Goal: Obtain resource: Download file/media

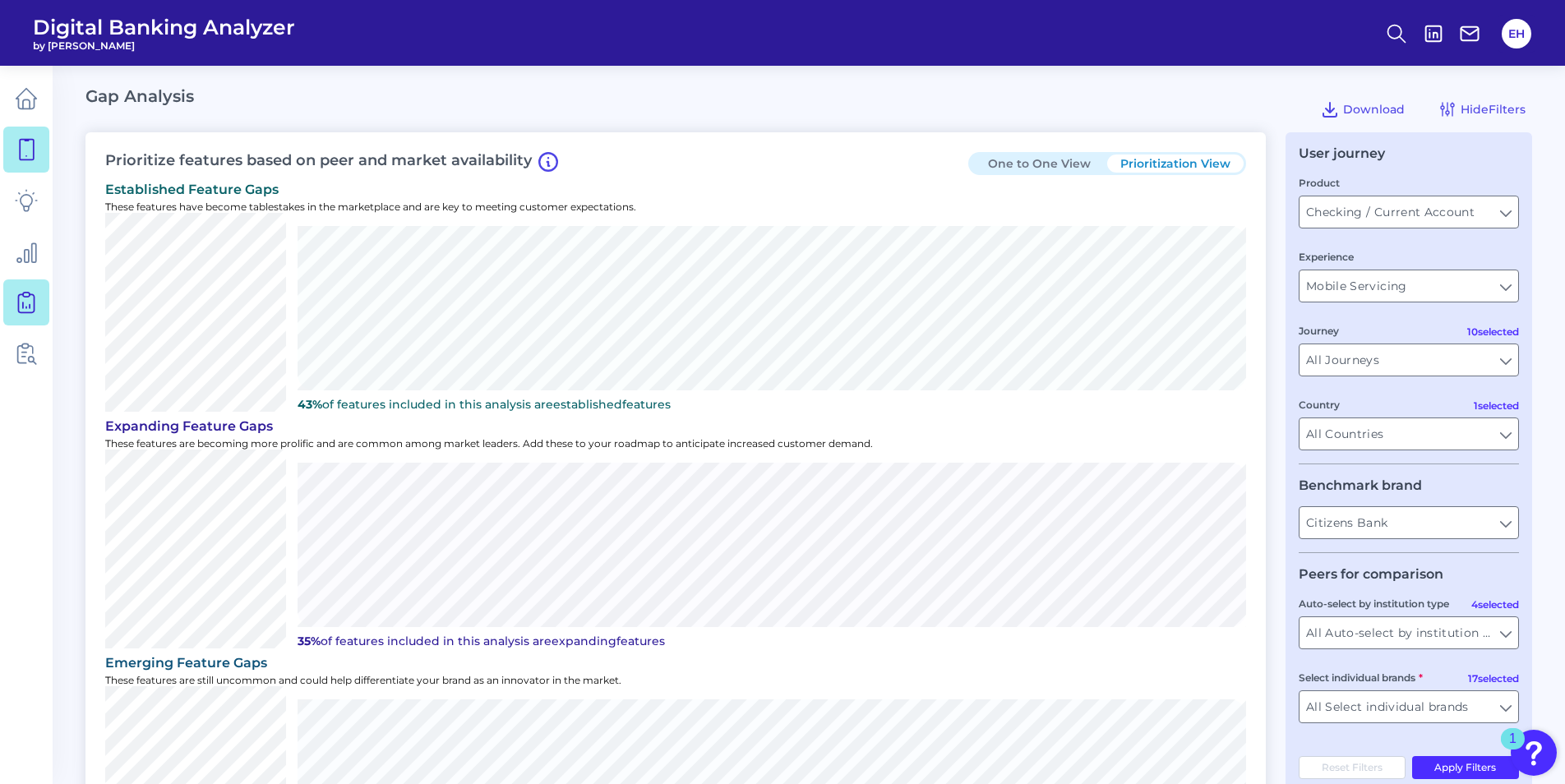
scroll to position [82, 0]
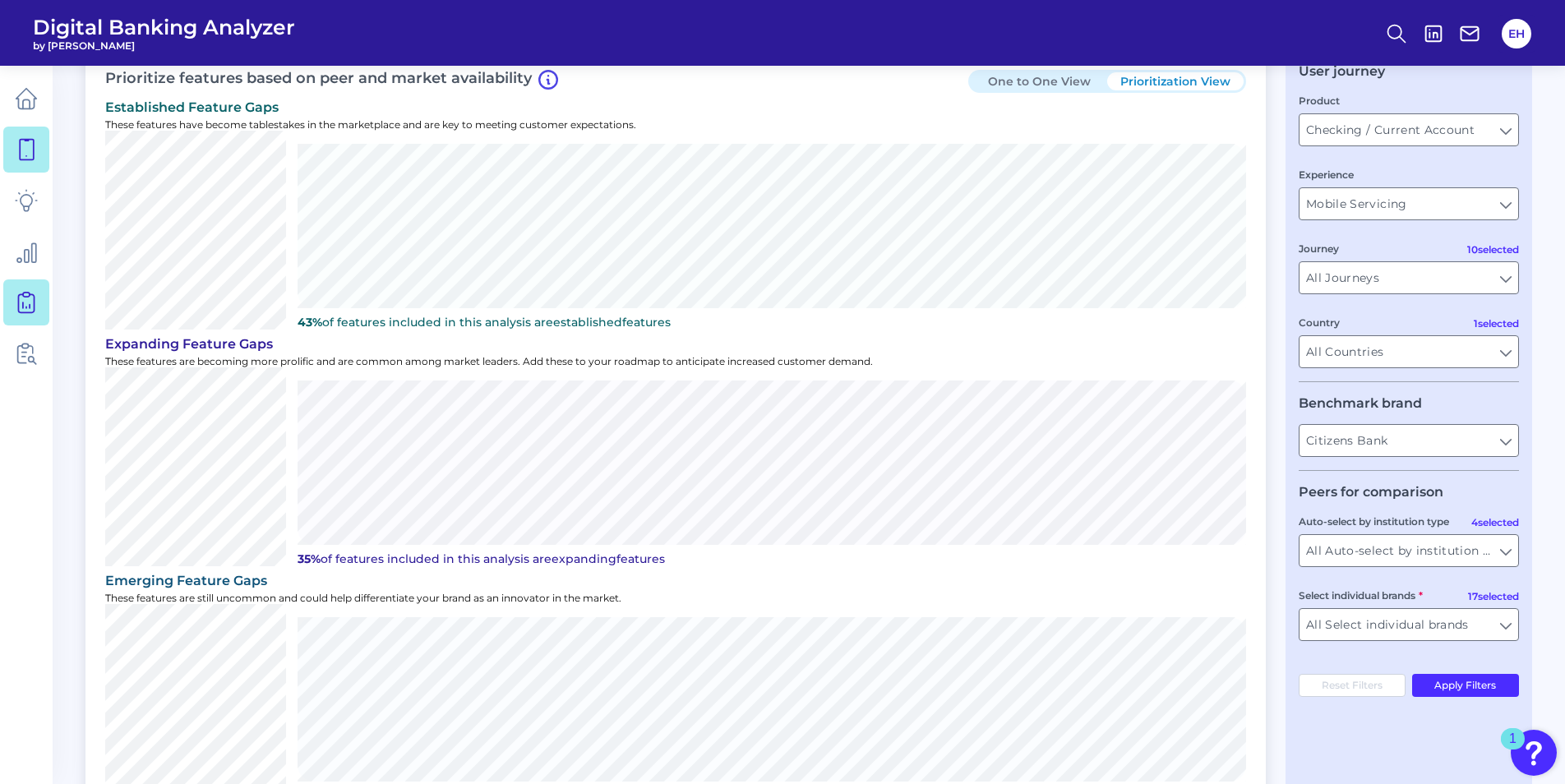
click at [19, 147] on icon at bounding box center [26, 149] width 23 height 23
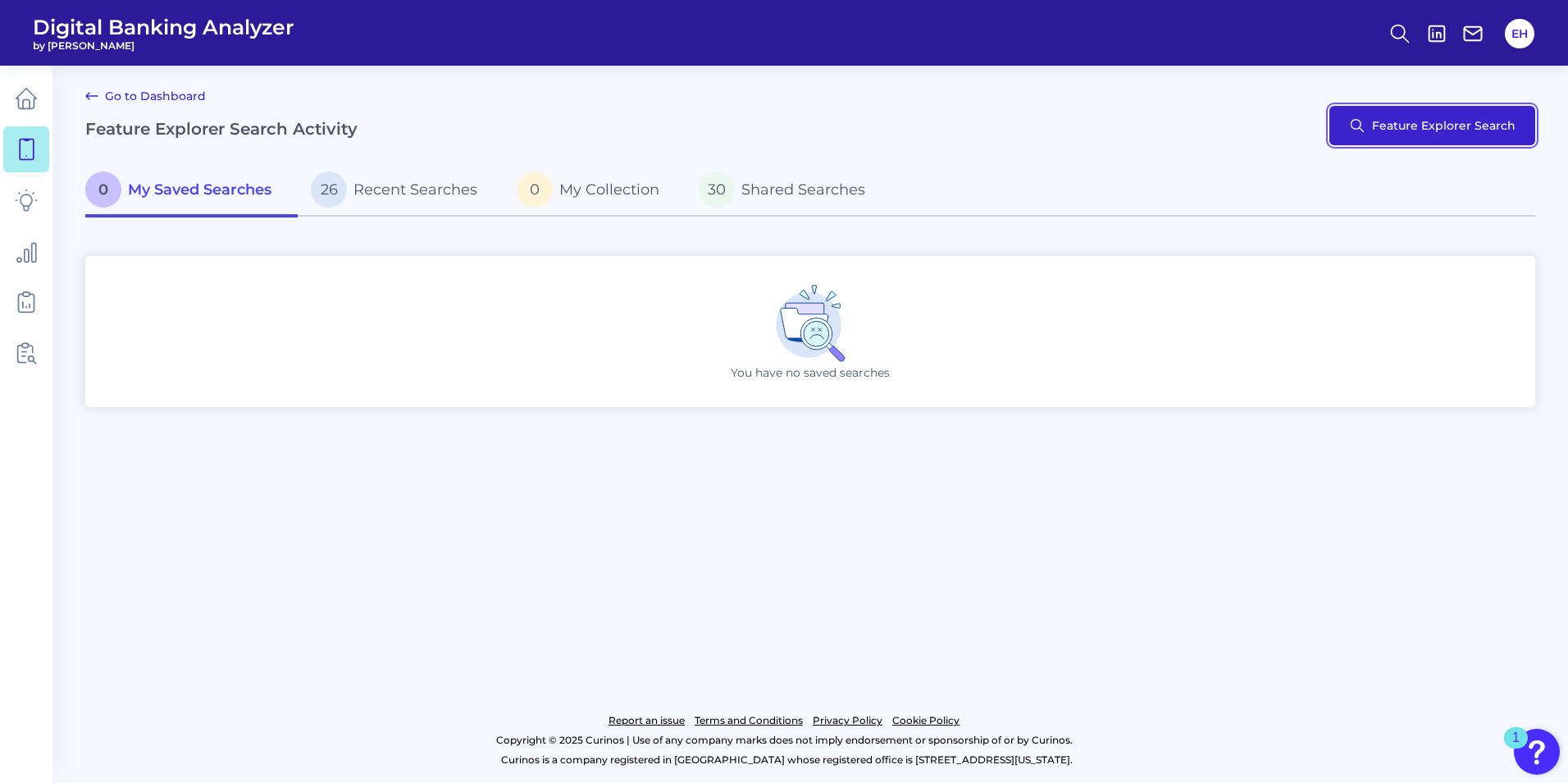
click at [1372, 112] on button "Feature Explorer Search" at bounding box center [1432, 126] width 206 height 39
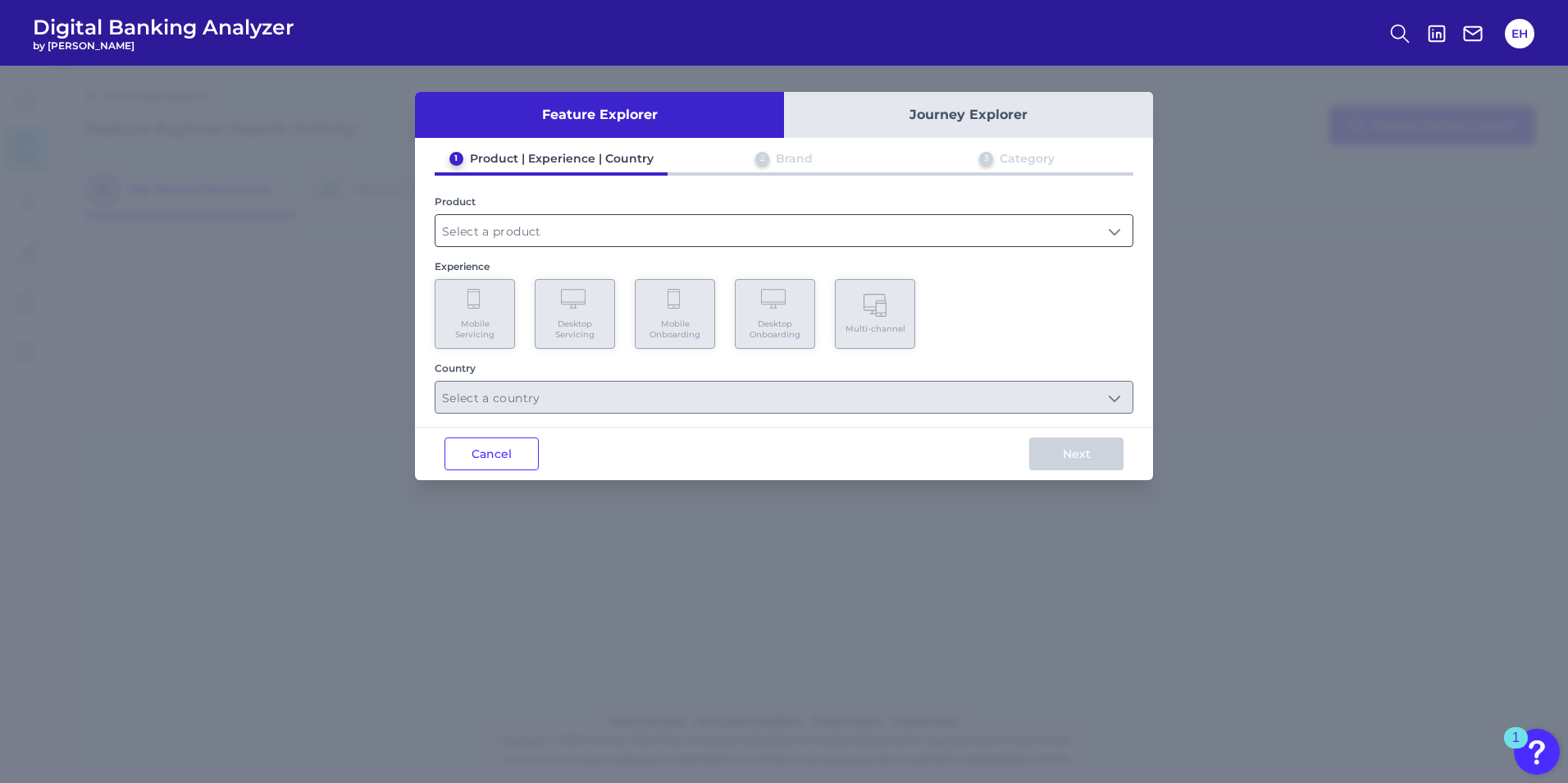
click at [1120, 223] on input "text" at bounding box center [784, 230] width 697 height 31
click at [1122, 232] on input "text" at bounding box center [784, 230] width 697 height 31
click at [1103, 234] on input "text" at bounding box center [784, 230] width 697 height 31
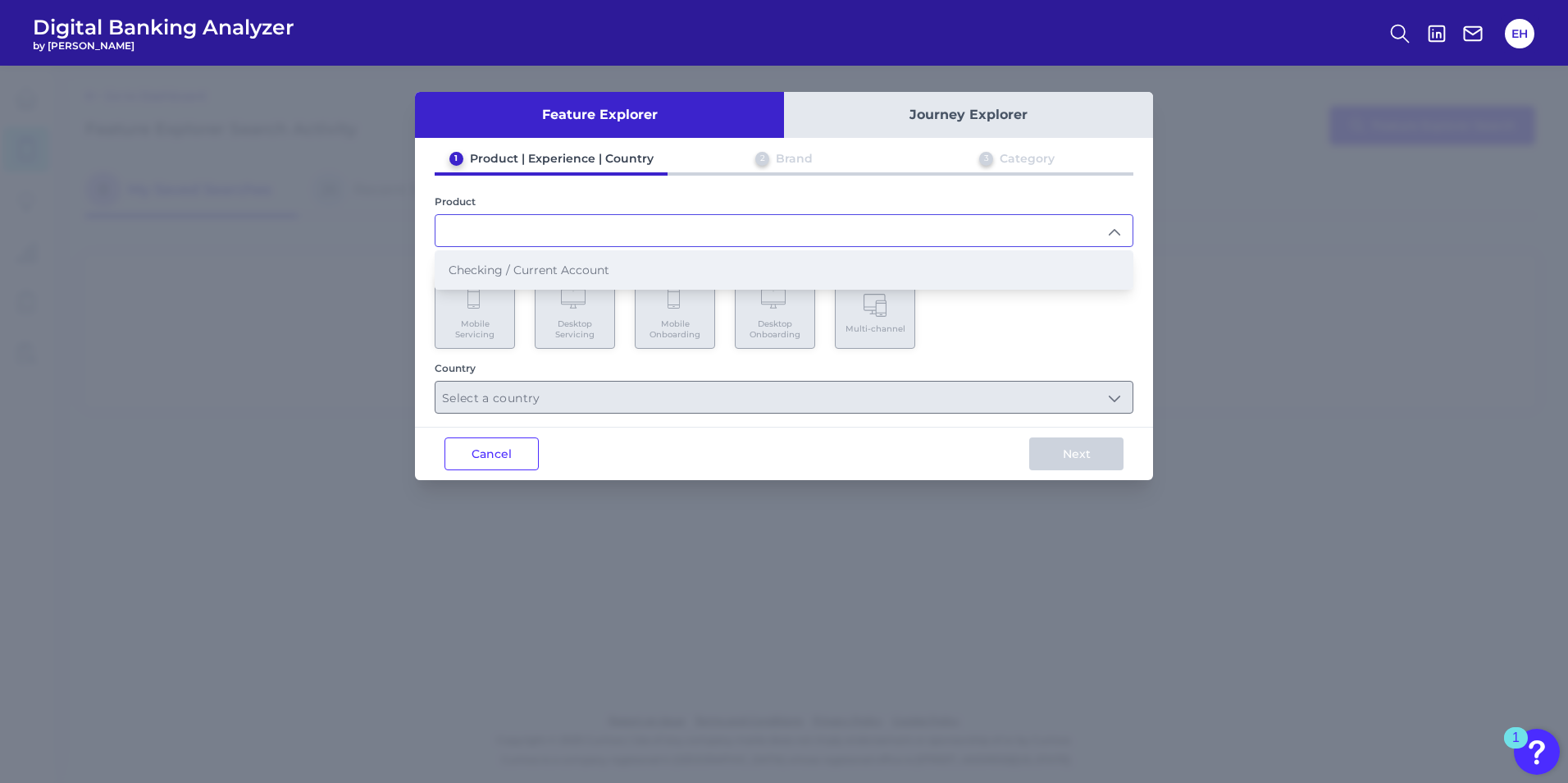
click at [520, 272] on span "Checking / Current Account" at bounding box center [529, 270] width 160 height 15
type input "Checking / Current Account"
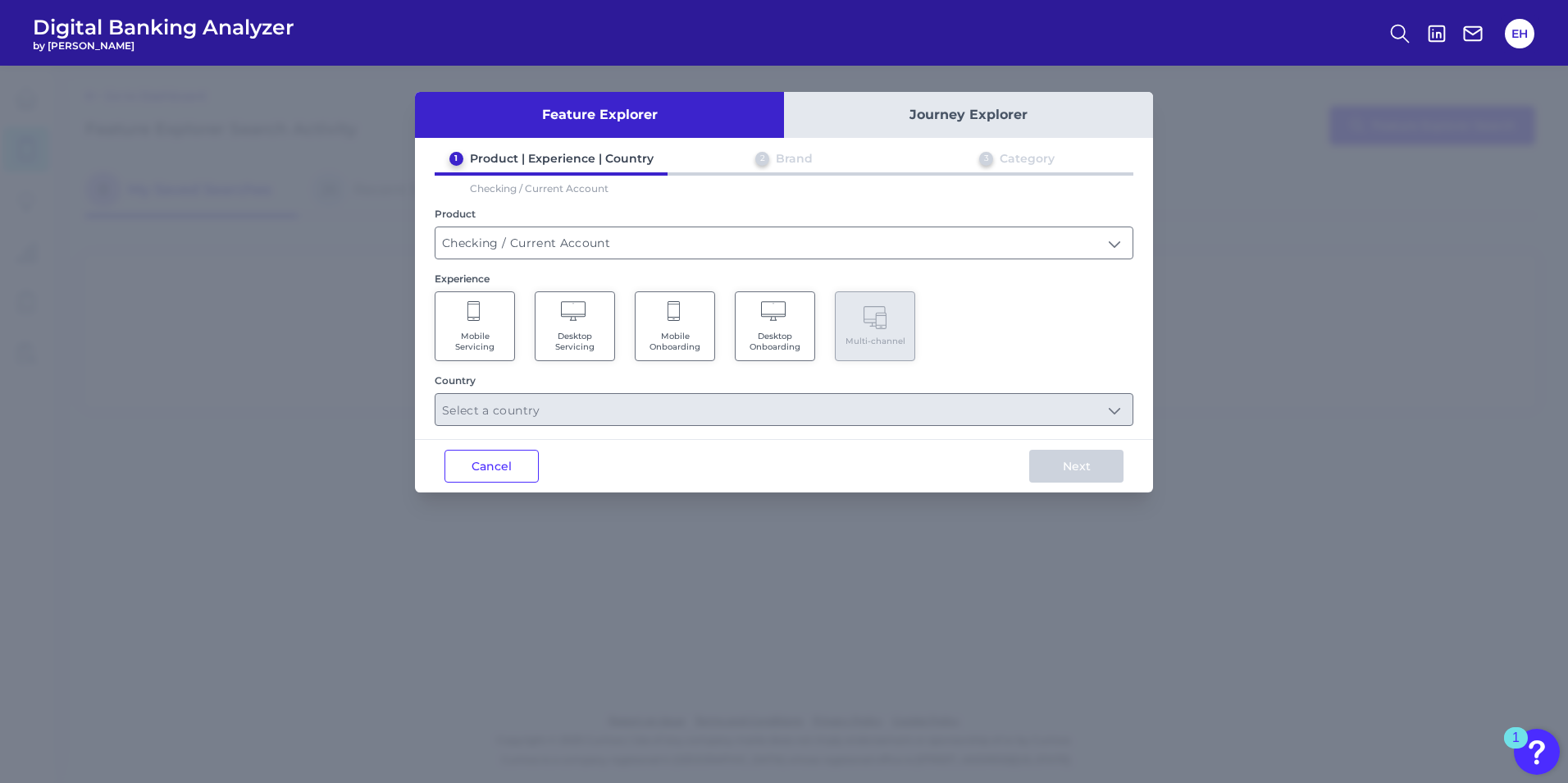
click at [694, 336] on span "Mobile Onboarding" at bounding box center [675, 341] width 62 height 22
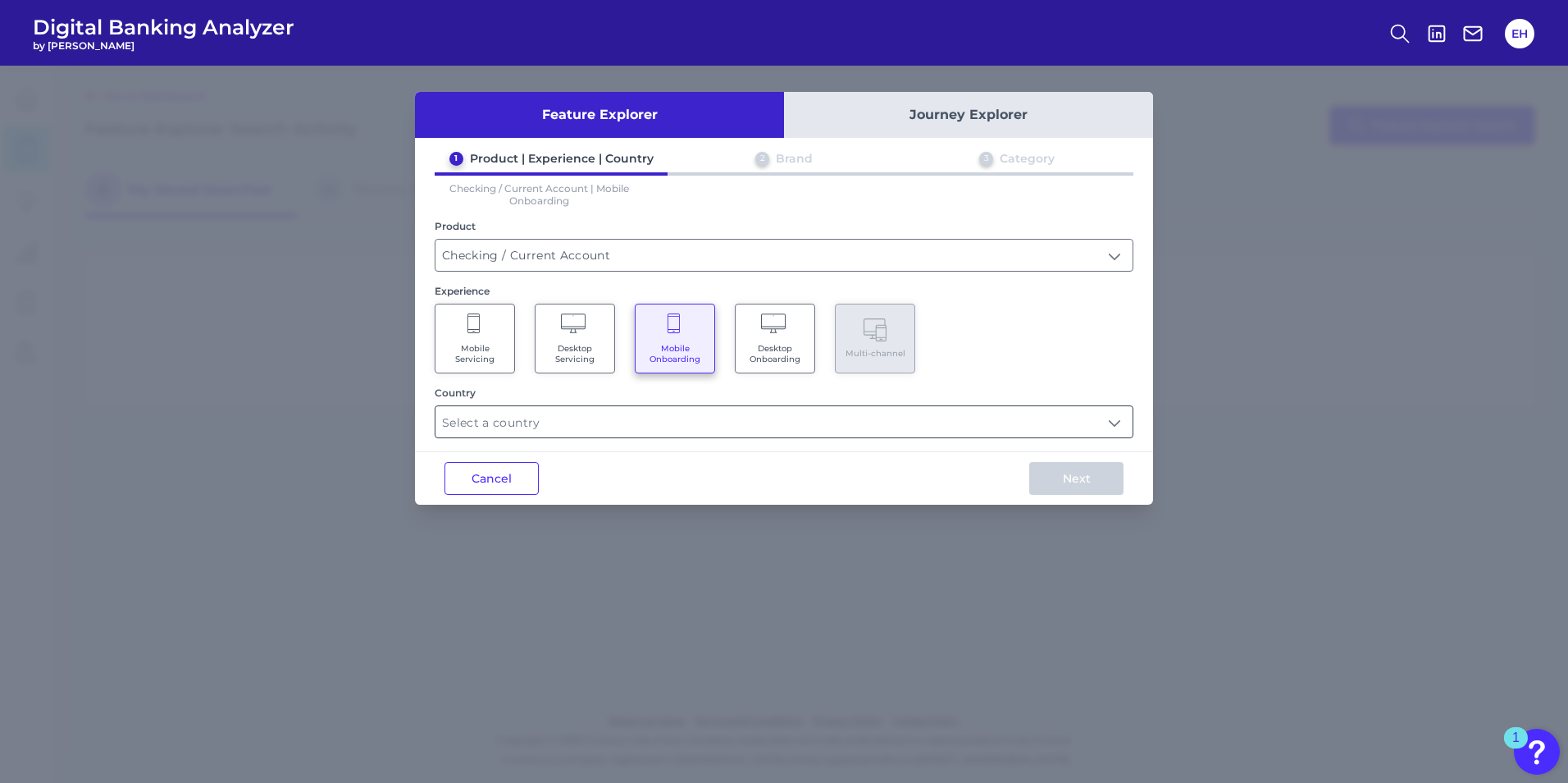
click at [1101, 423] on input "text" at bounding box center [784, 421] width 697 height 31
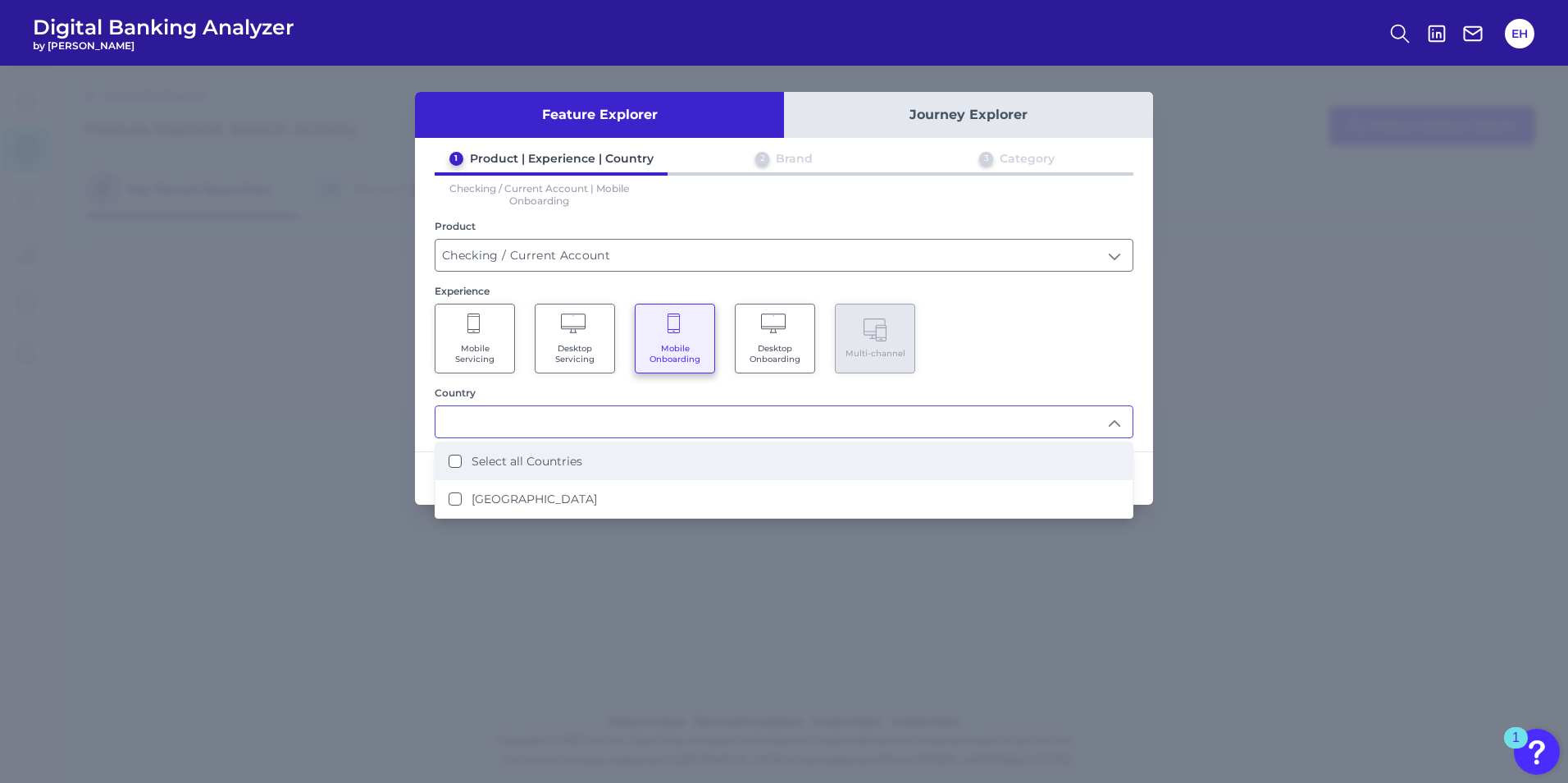
click at [563, 464] on label "Select all Countries" at bounding box center [527, 461] width 111 height 15
type input "Select all Countries"
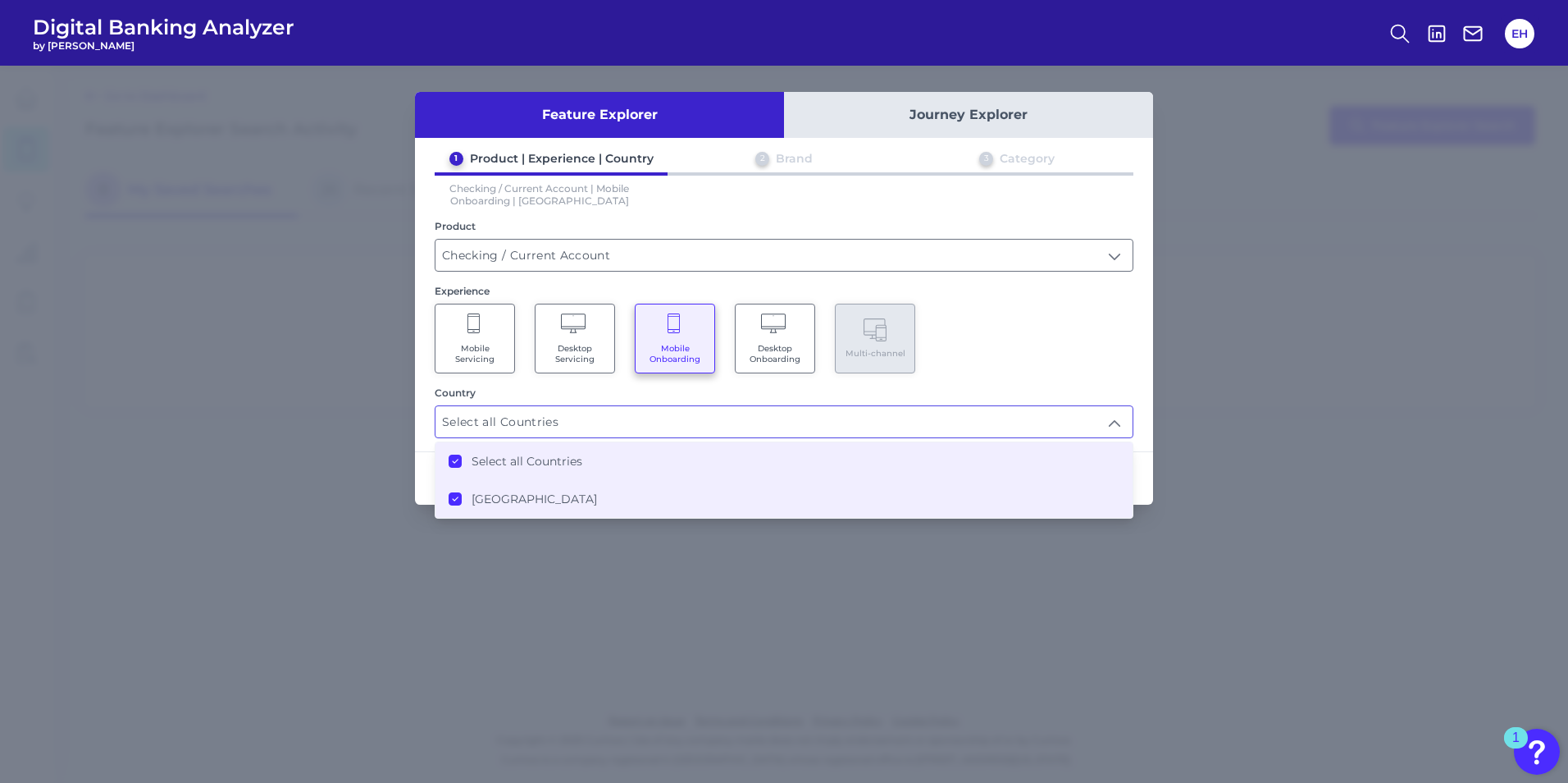
click at [1070, 355] on div "Mobile Servicing Desktop Servicing Mobile Onboarding Desktop Onboarding Multi-c…" at bounding box center [784, 339] width 698 height 69
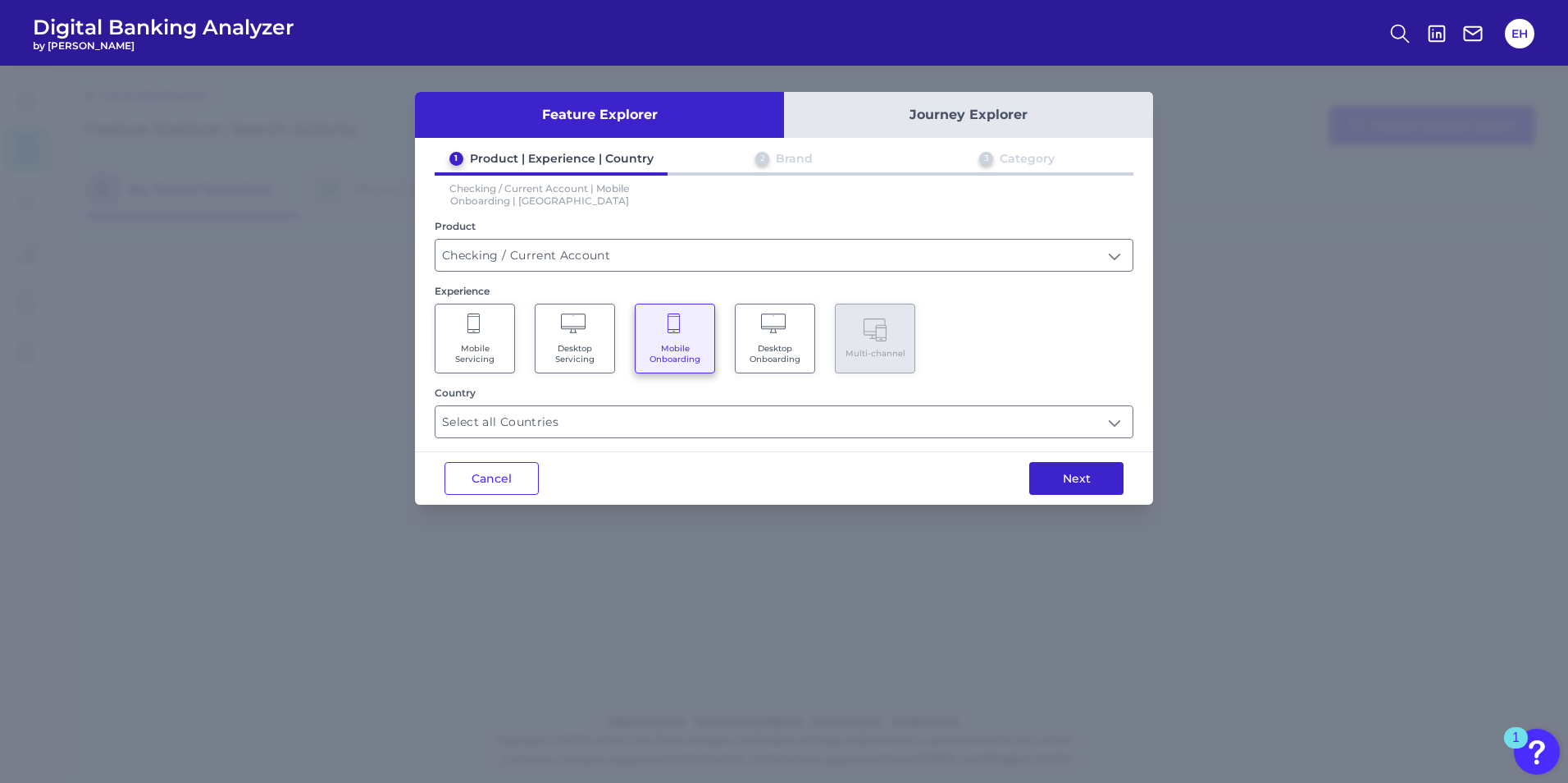
click at [1099, 481] on button "Next" at bounding box center [1076, 478] width 95 height 33
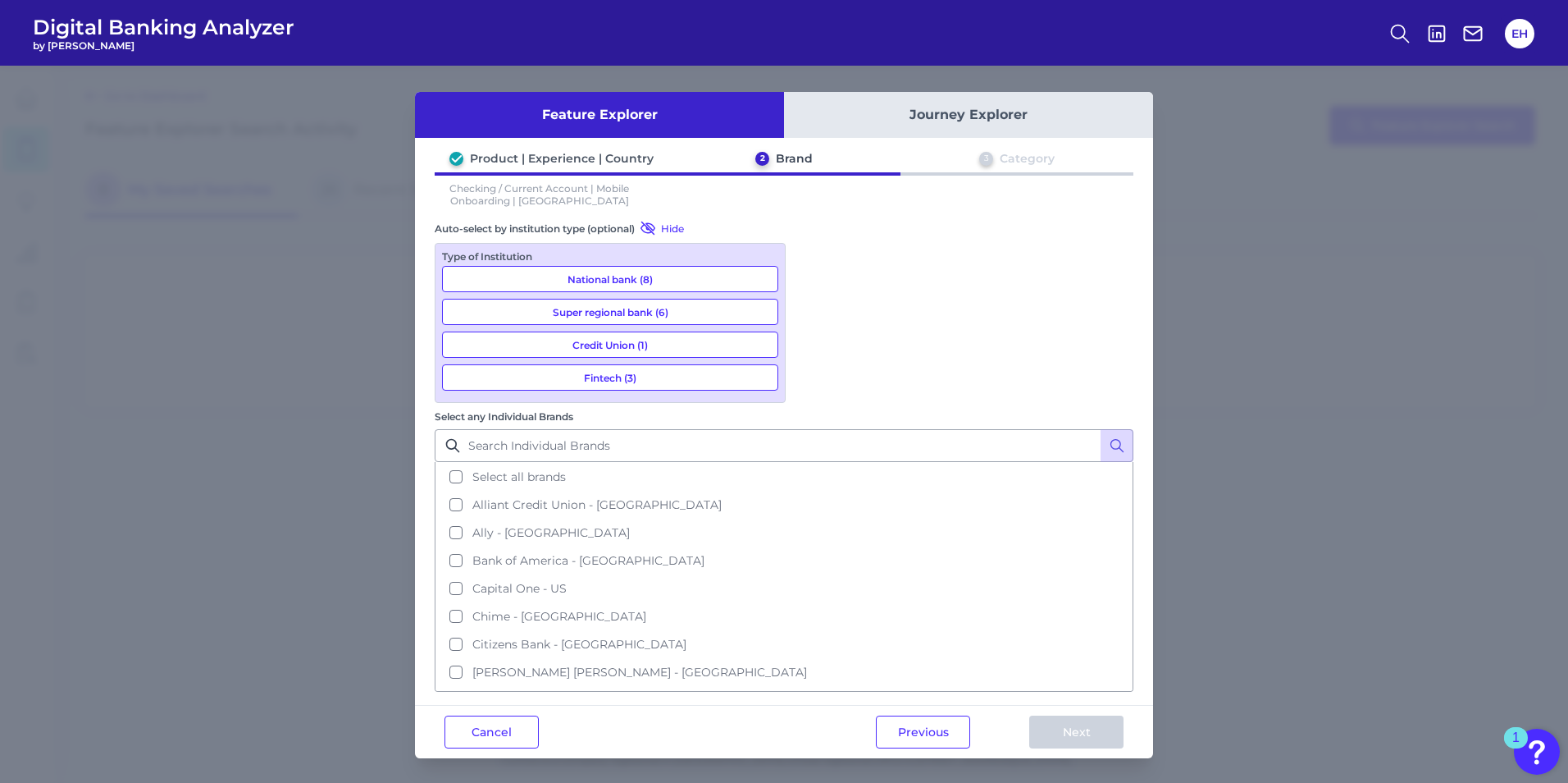
click at [610, 280] on button "National bank (8)" at bounding box center [610, 279] width 336 height 26
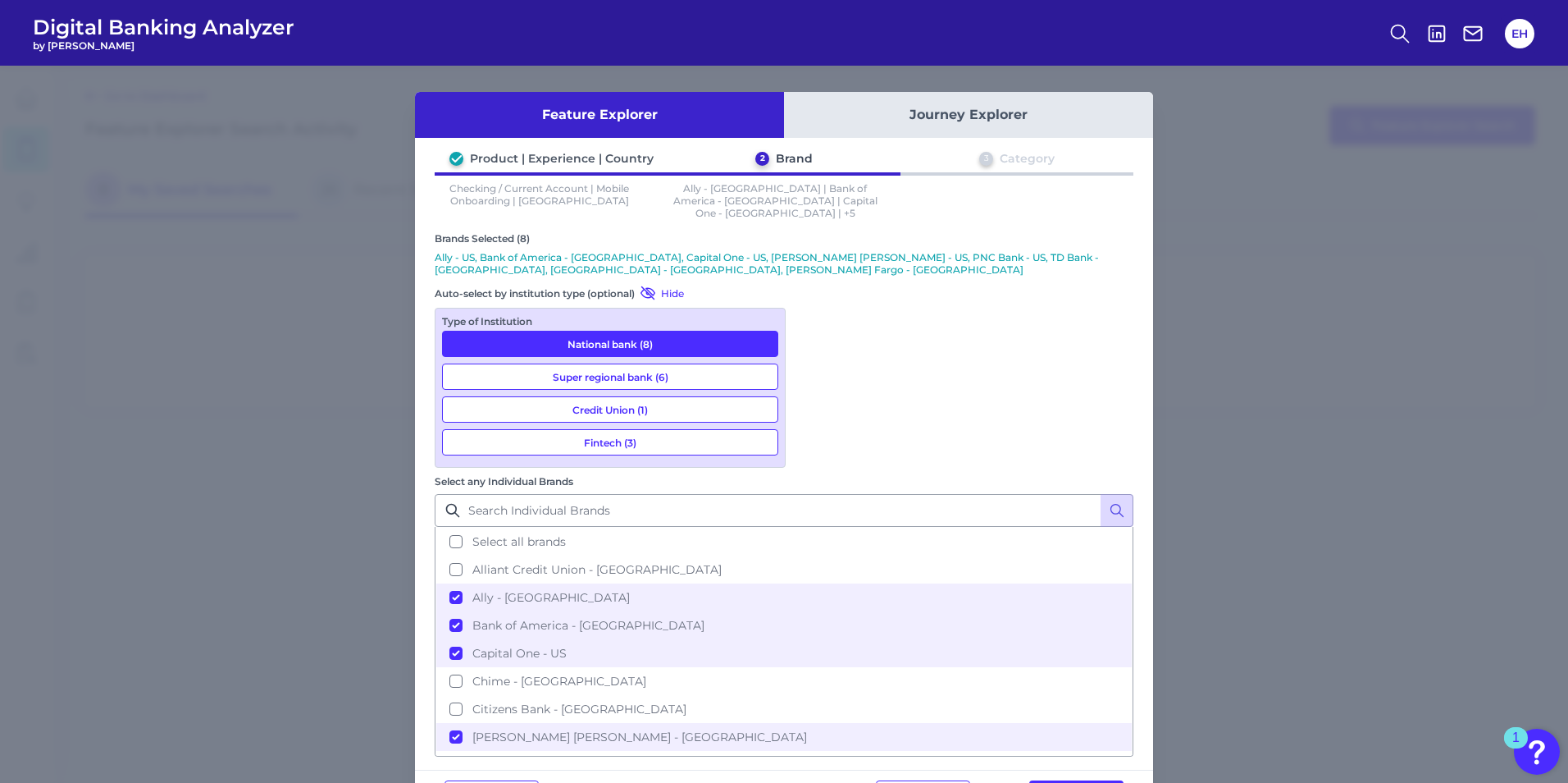
click at [574, 364] on button "Super regional bank (6)" at bounding box center [610, 377] width 336 height 26
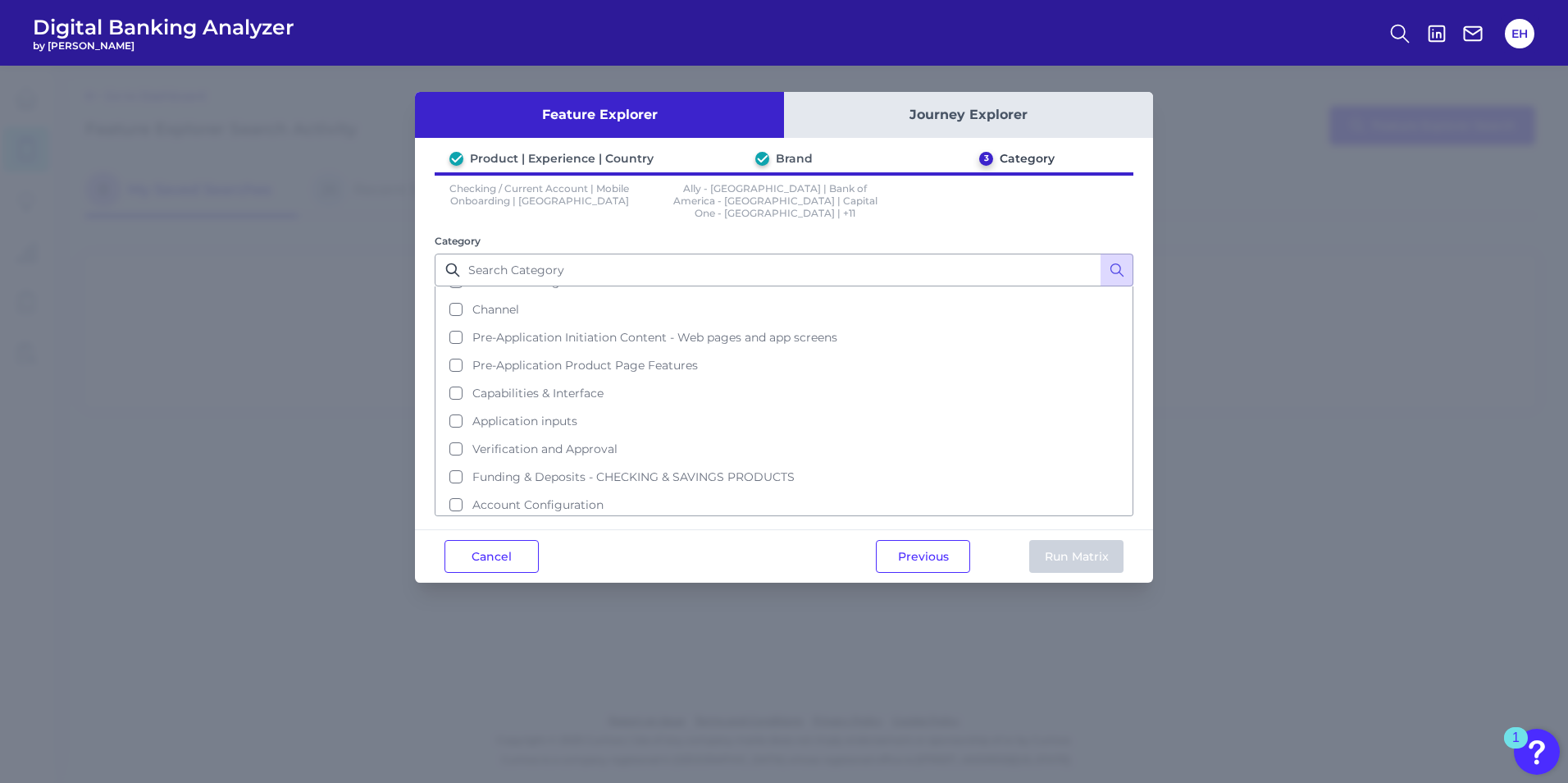
scroll to position [52, 0]
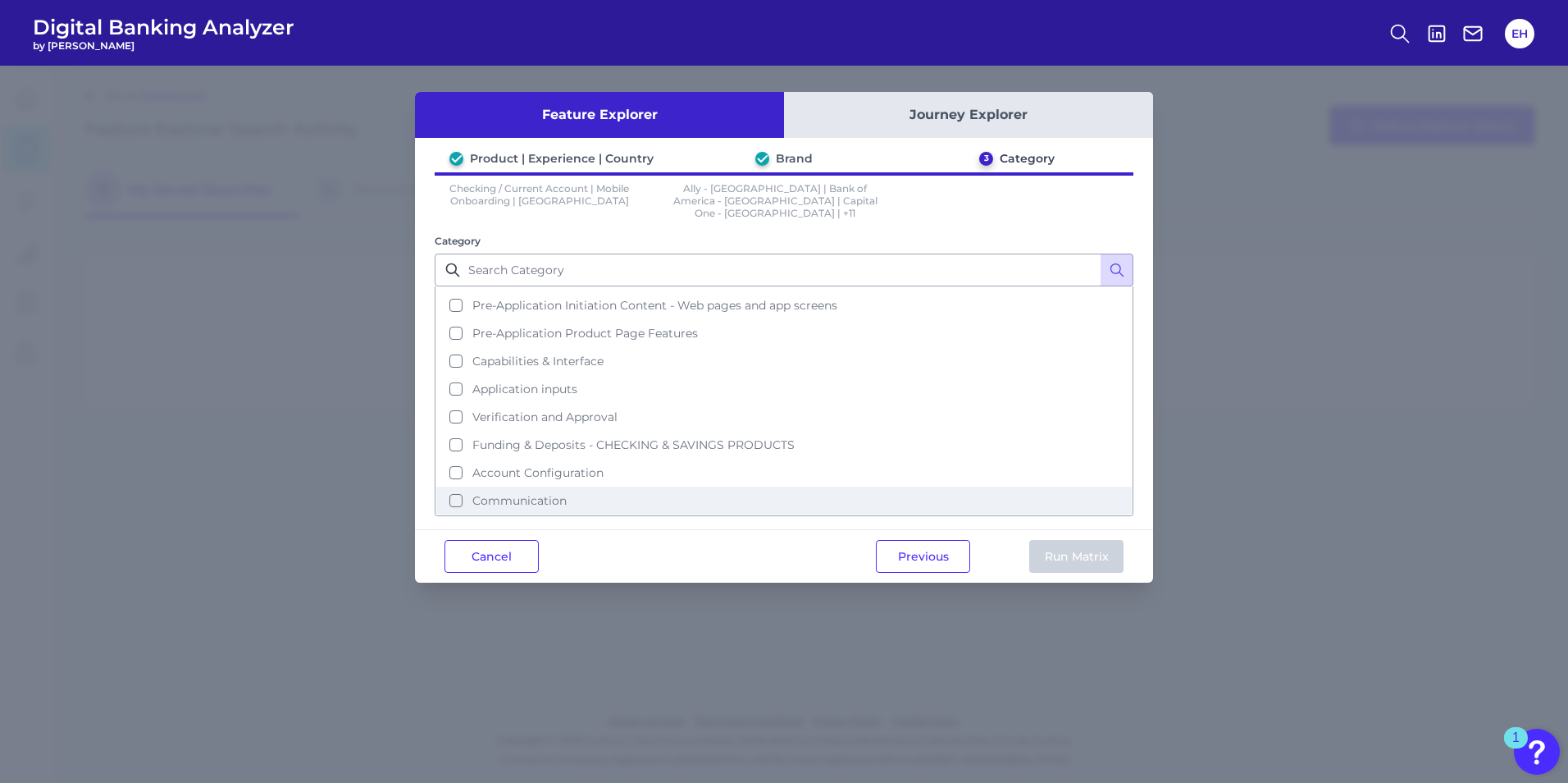
click at [501, 487] on button "Communication" at bounding box center [784, 501] width 695 height 28
click at [1083, 540] on button "Run Matrix" at bounding box center [1076, 556] width 95 height 33
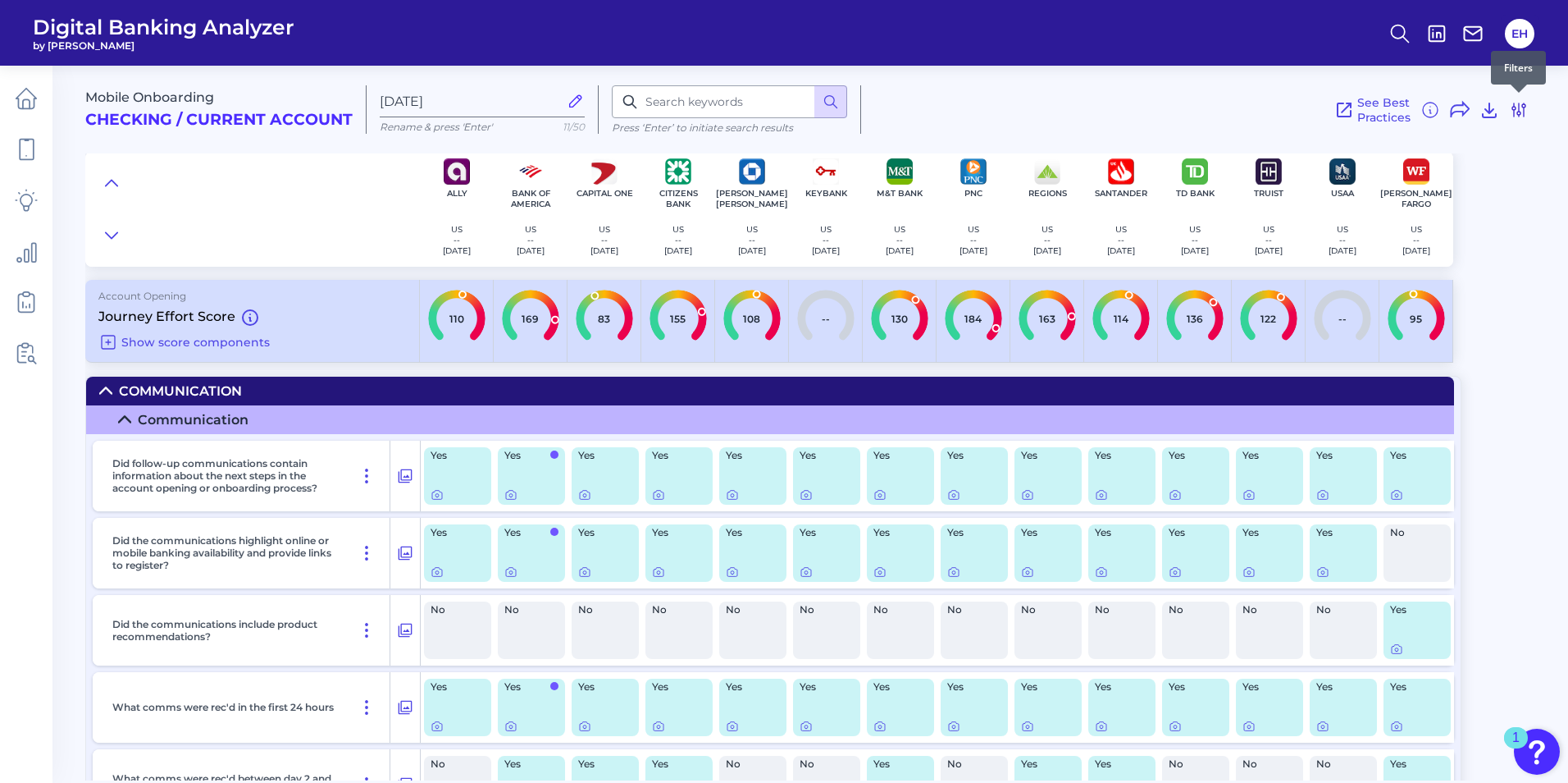
click at [1521, 108] on icon at bounding box center [1518, 110] width 20 height 20
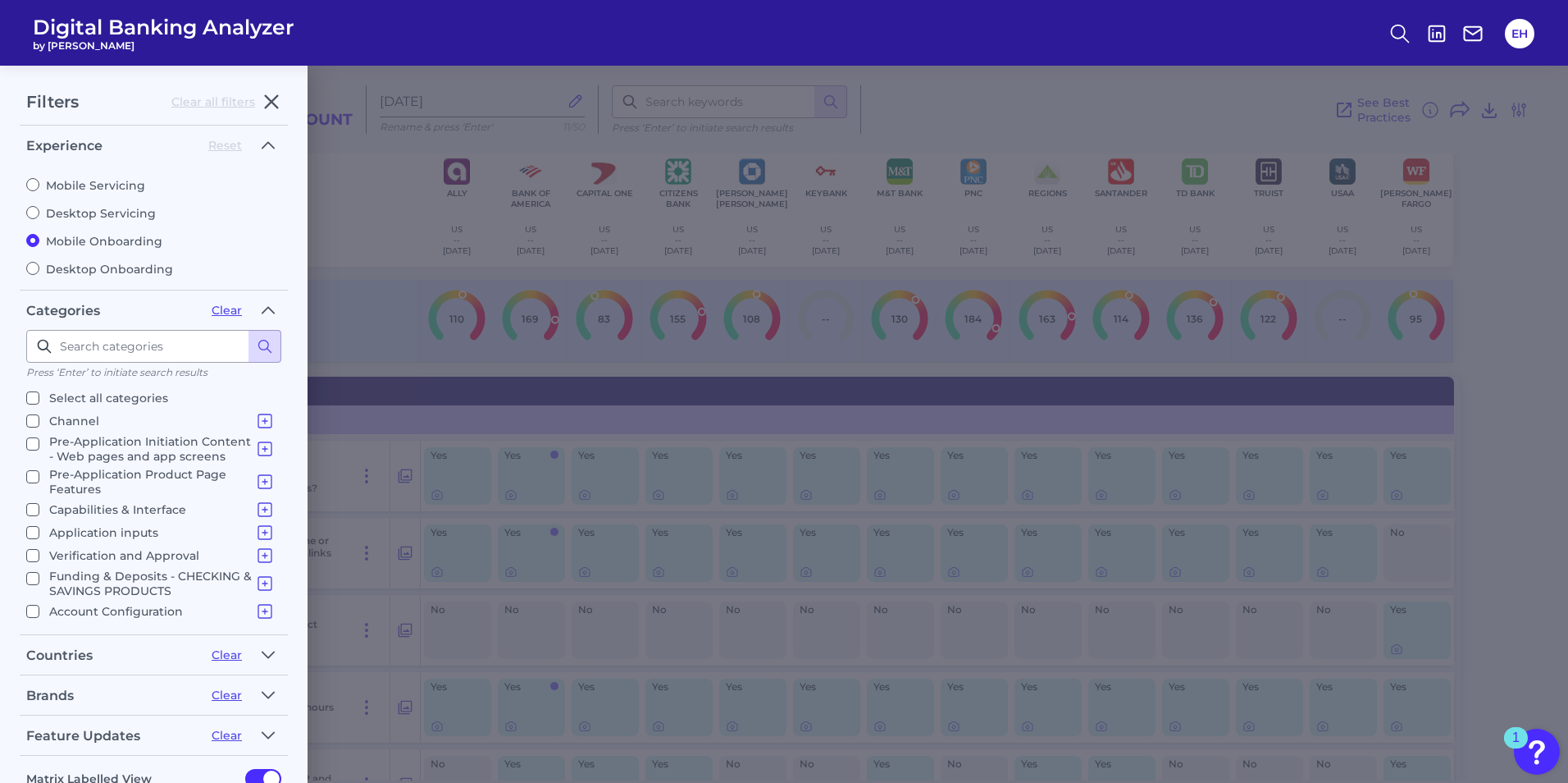
scroll to position [23, 0]
click at [36, 610] on input "Communication Communication" at bounding box center [33, 611] width 13 height 13
checkbox input "false"
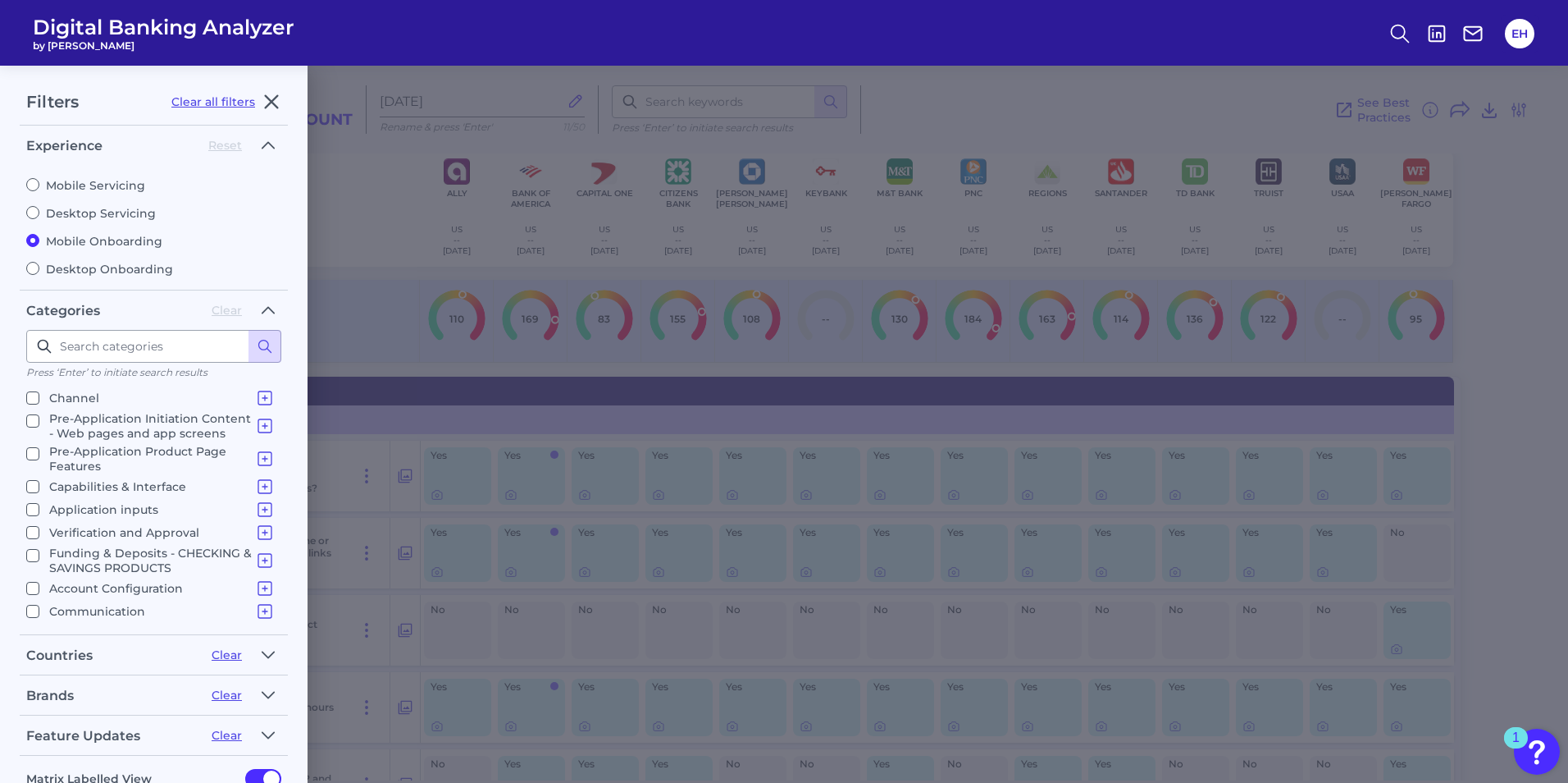
drag, startPoint x: 33, startPoint y: 586, endPoint x: 51, endPoint y: 586, distance: 18.0
click at [33, 586] on input "Account Configuration Card Setup Virtual CARD Enrollment Mobile App Set up and …" at bounding box center [33, 588] width 13 height 13
checkbox input "true"
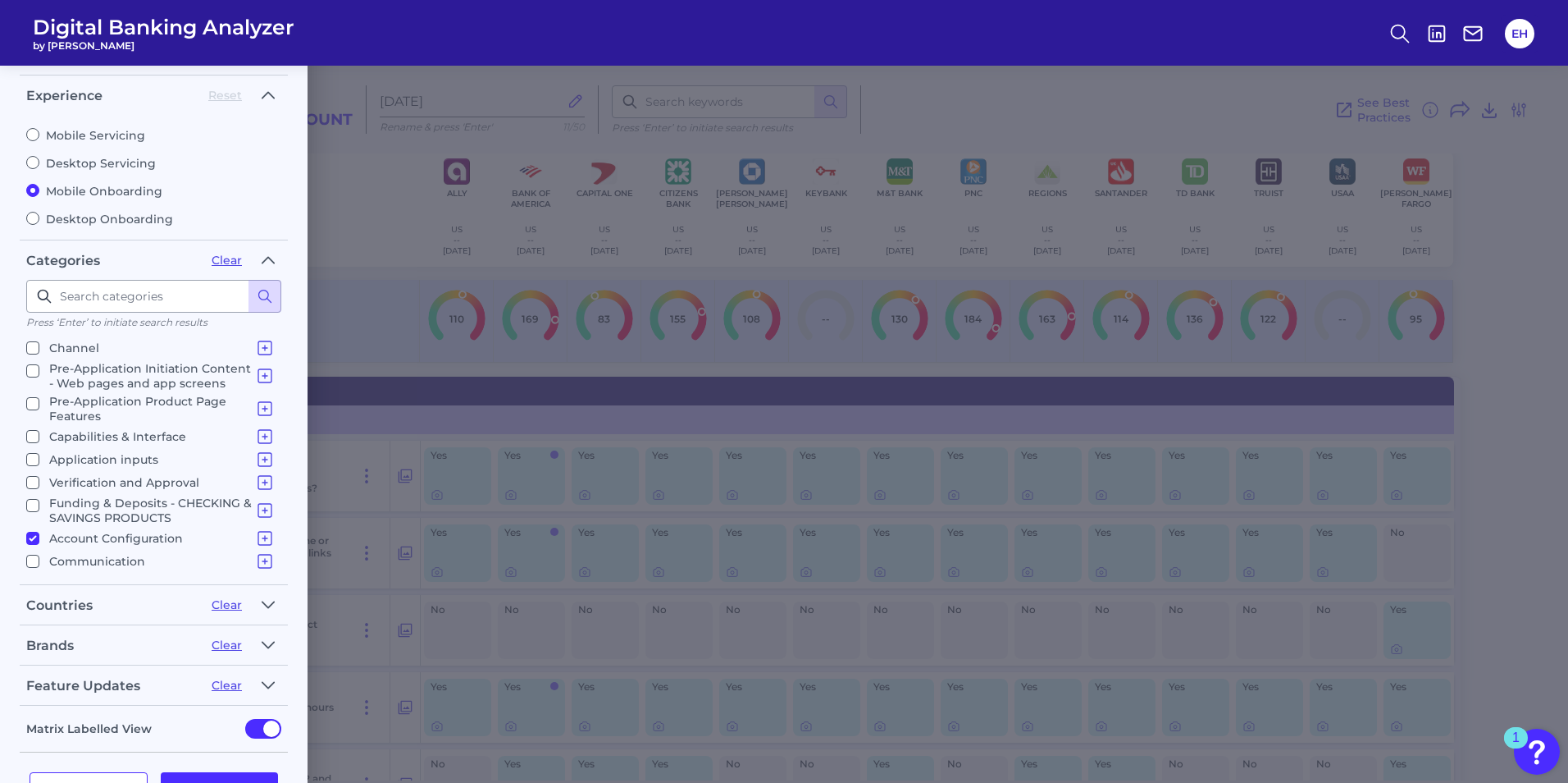
scroll to position [105, 0]
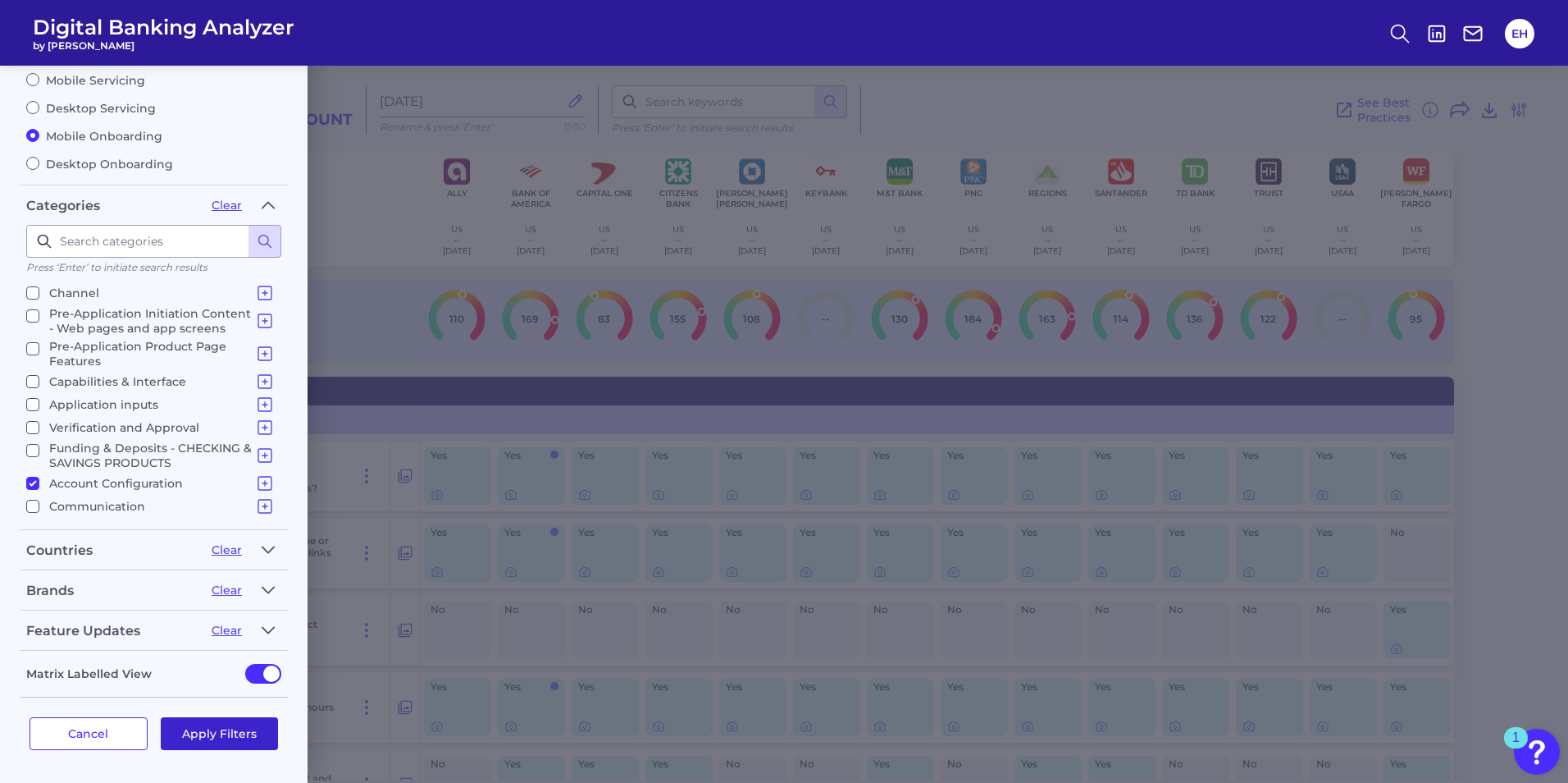
click at [231, 731] on button "Apply Filters" at bounding box center [219, 733] width 118 height 33
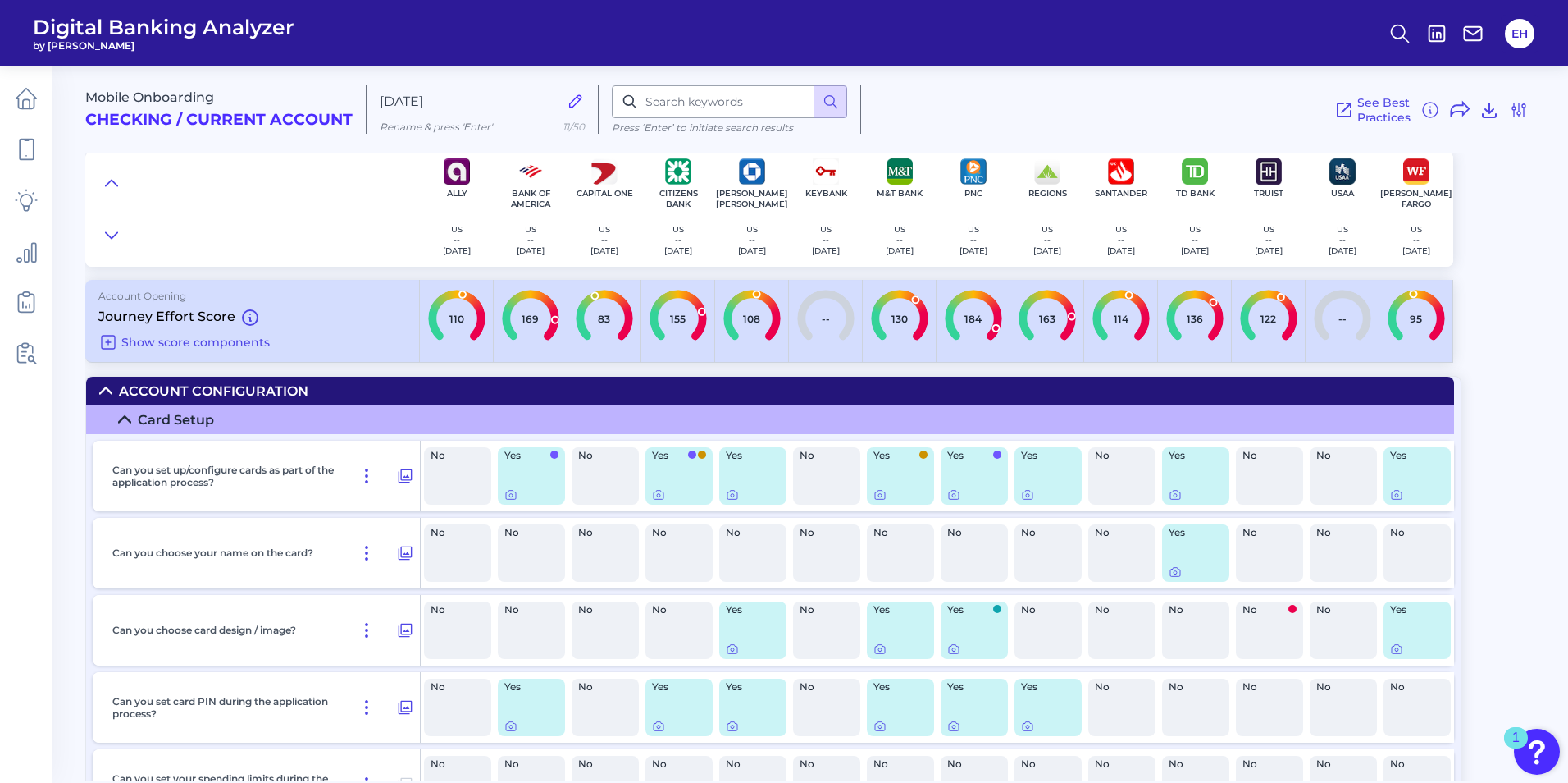
scroll to position [0, 0]
click at [113, 393] on summary "Account Configuration" at bounding box center [769, 391] width 1367 height 29
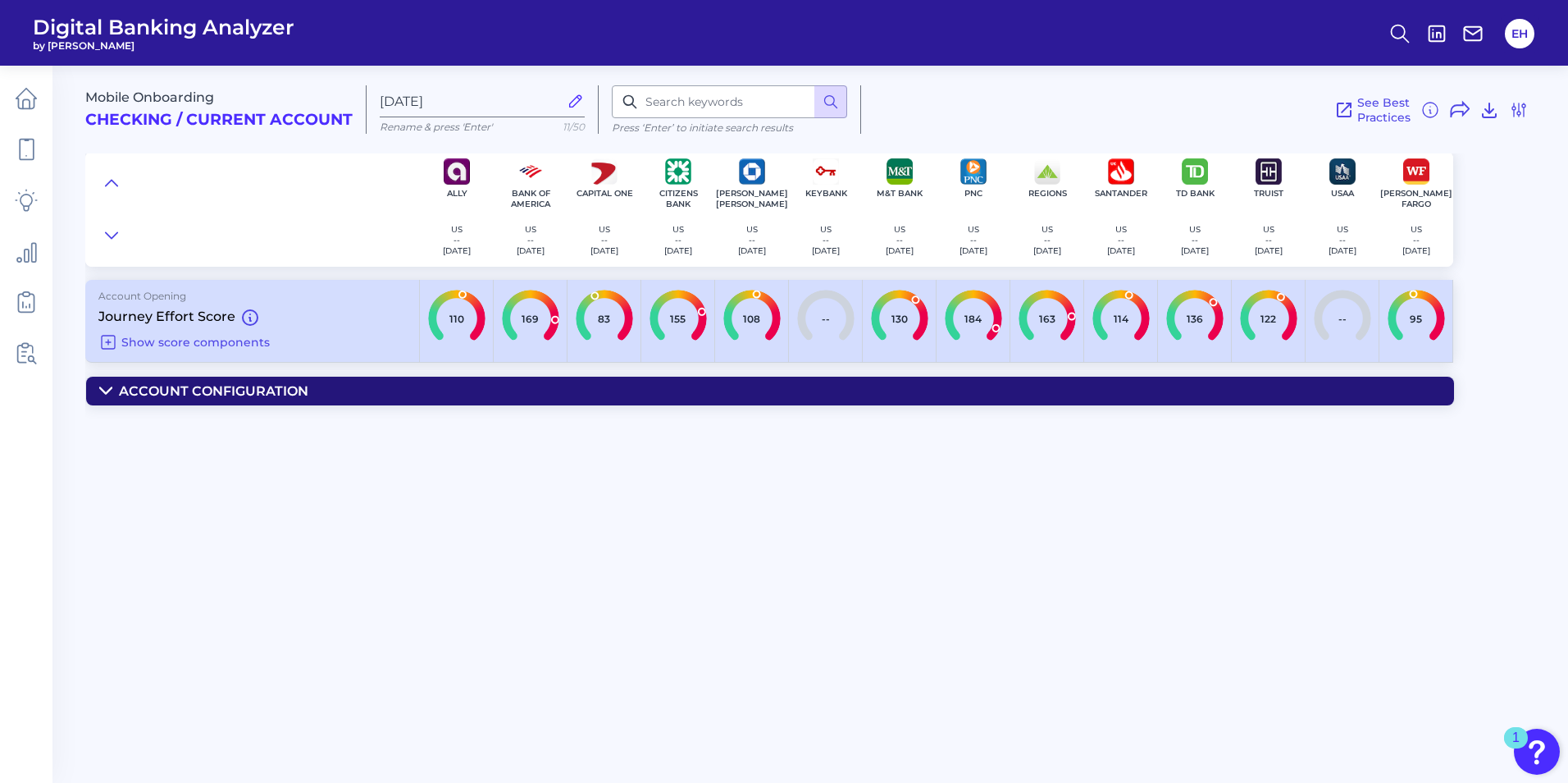
click at [113, 393] on summary "Account Configuration" at bounding box center [769, 391] width 1367 height 29
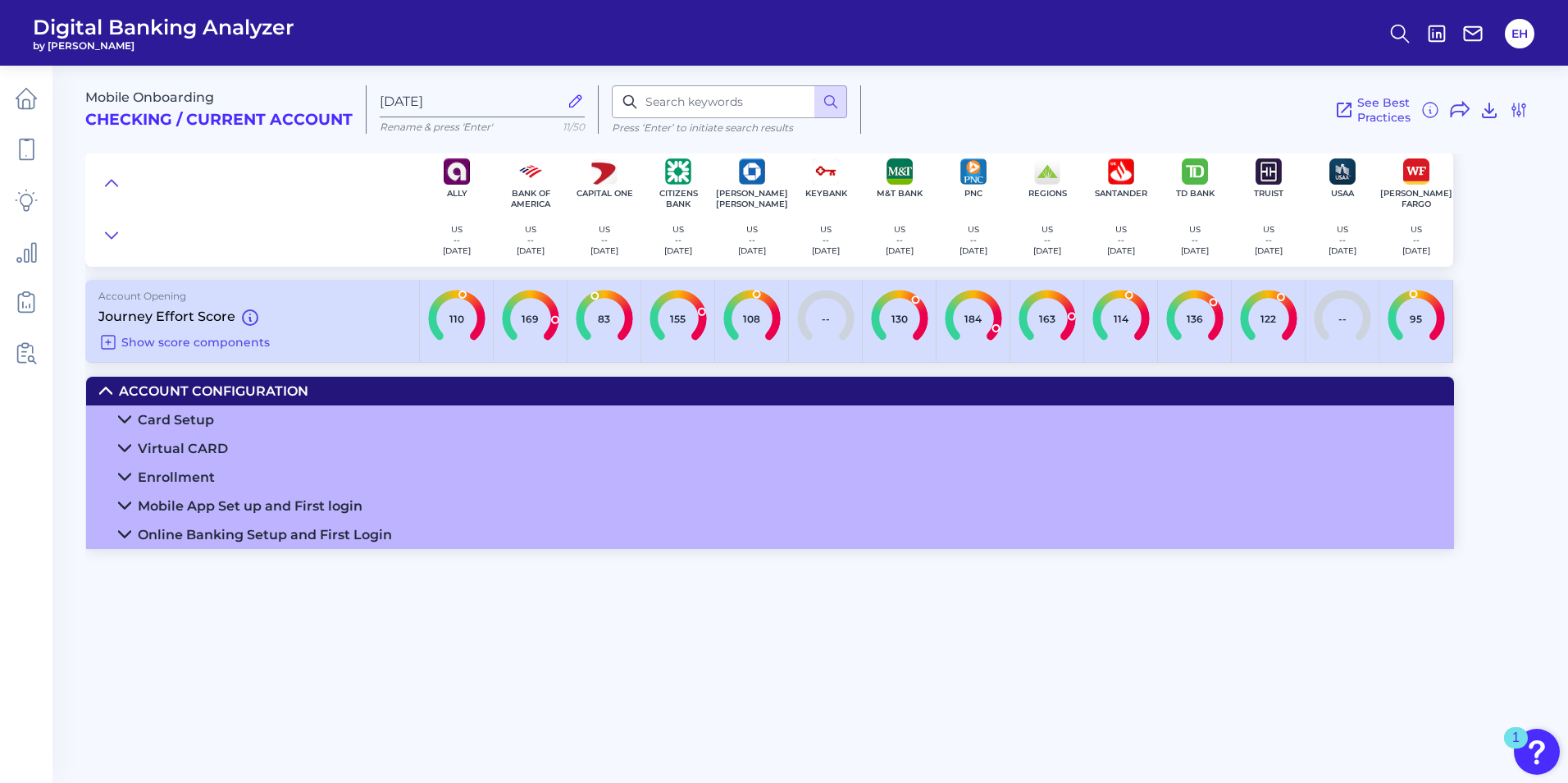
click at [134, 530] on summary "Online Banking Setup and First Login" at bounding box center [769, 535] width 1367 height 29
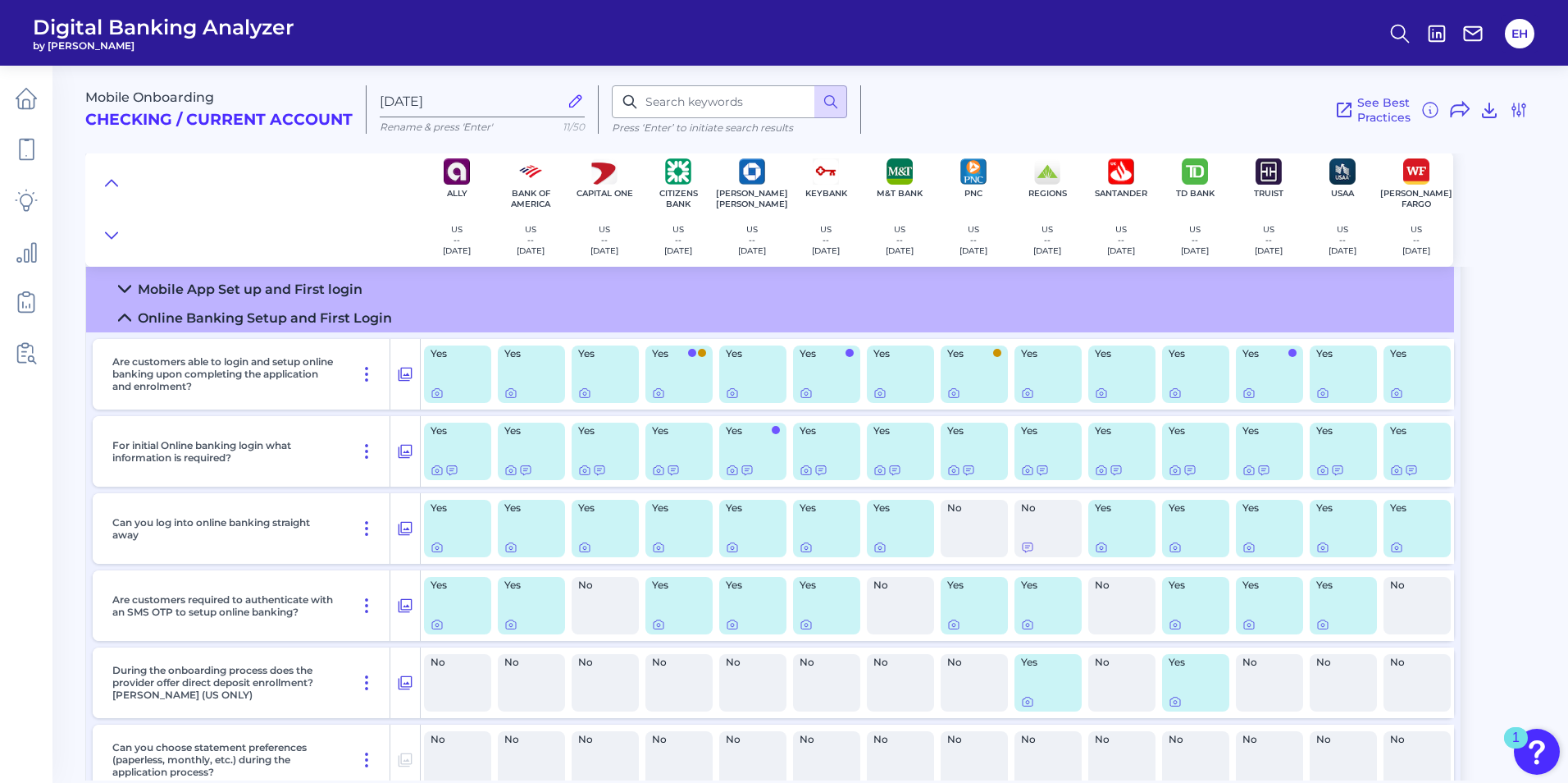
scroll to position [246, 0]
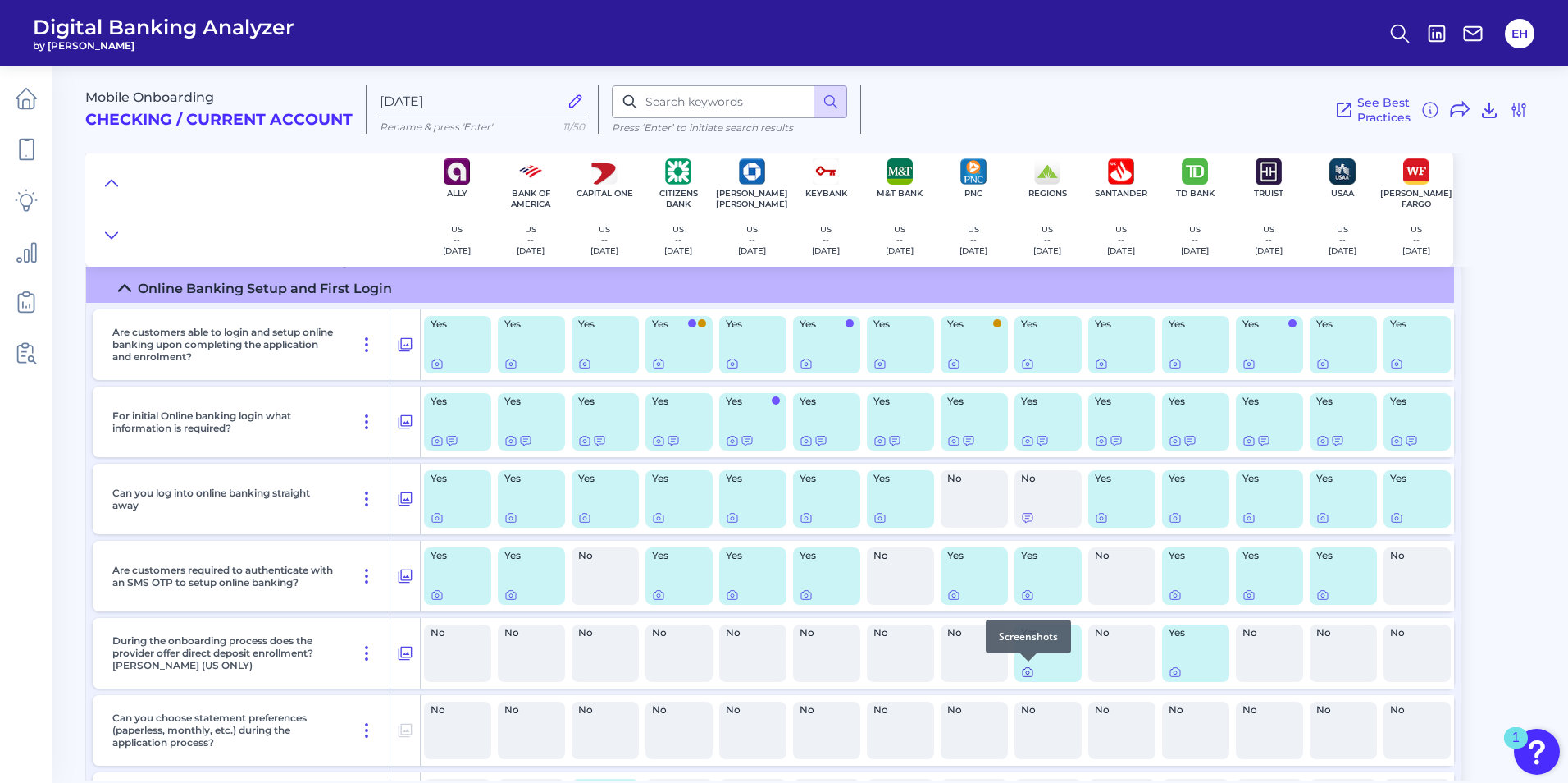
click at [1032, 673] on icon at bounding box center [1027, 672] width 9 height 9
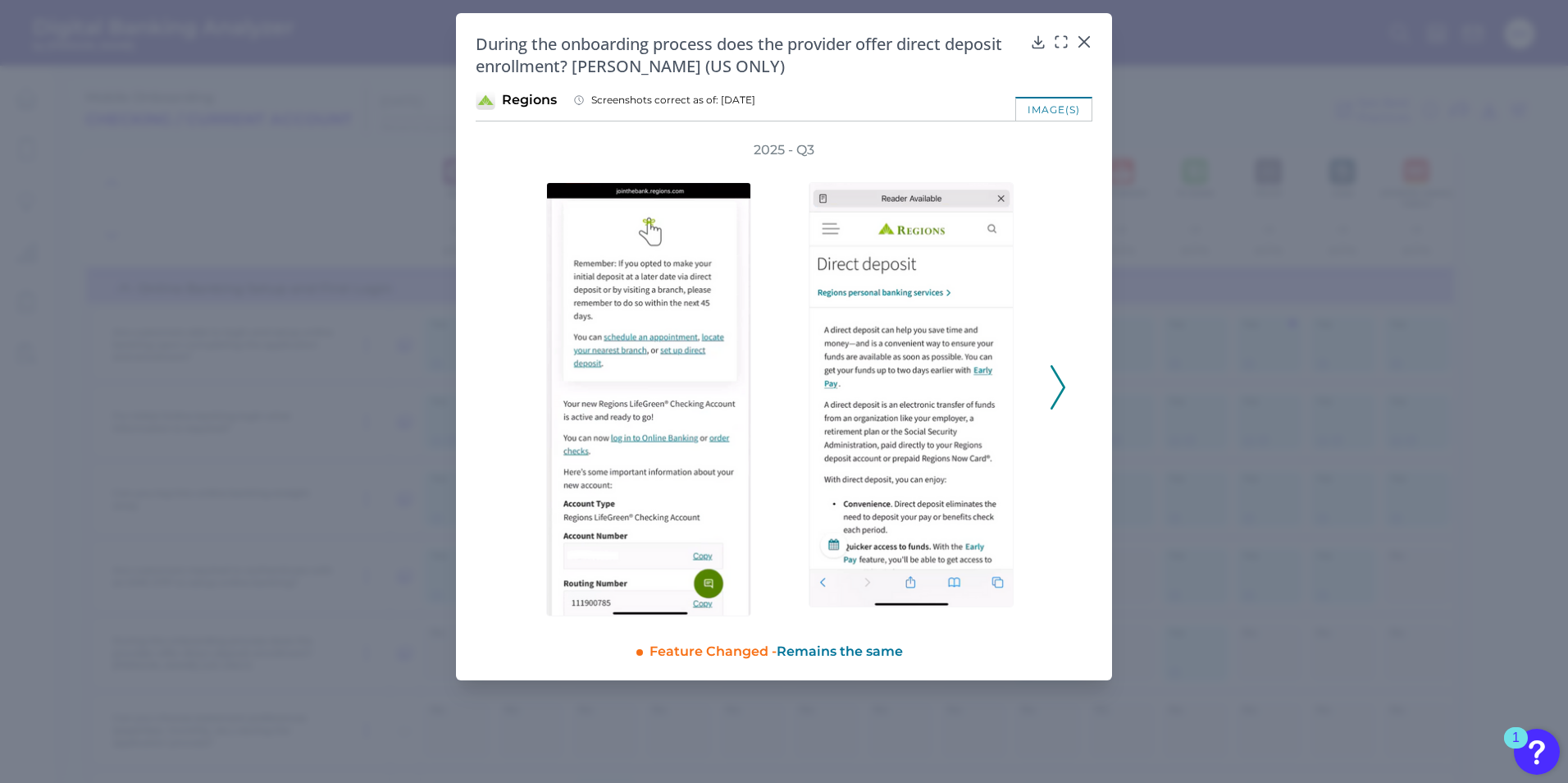
click at [1055, 381] on icon at bounding box center [1058, 386] width 15 height 44
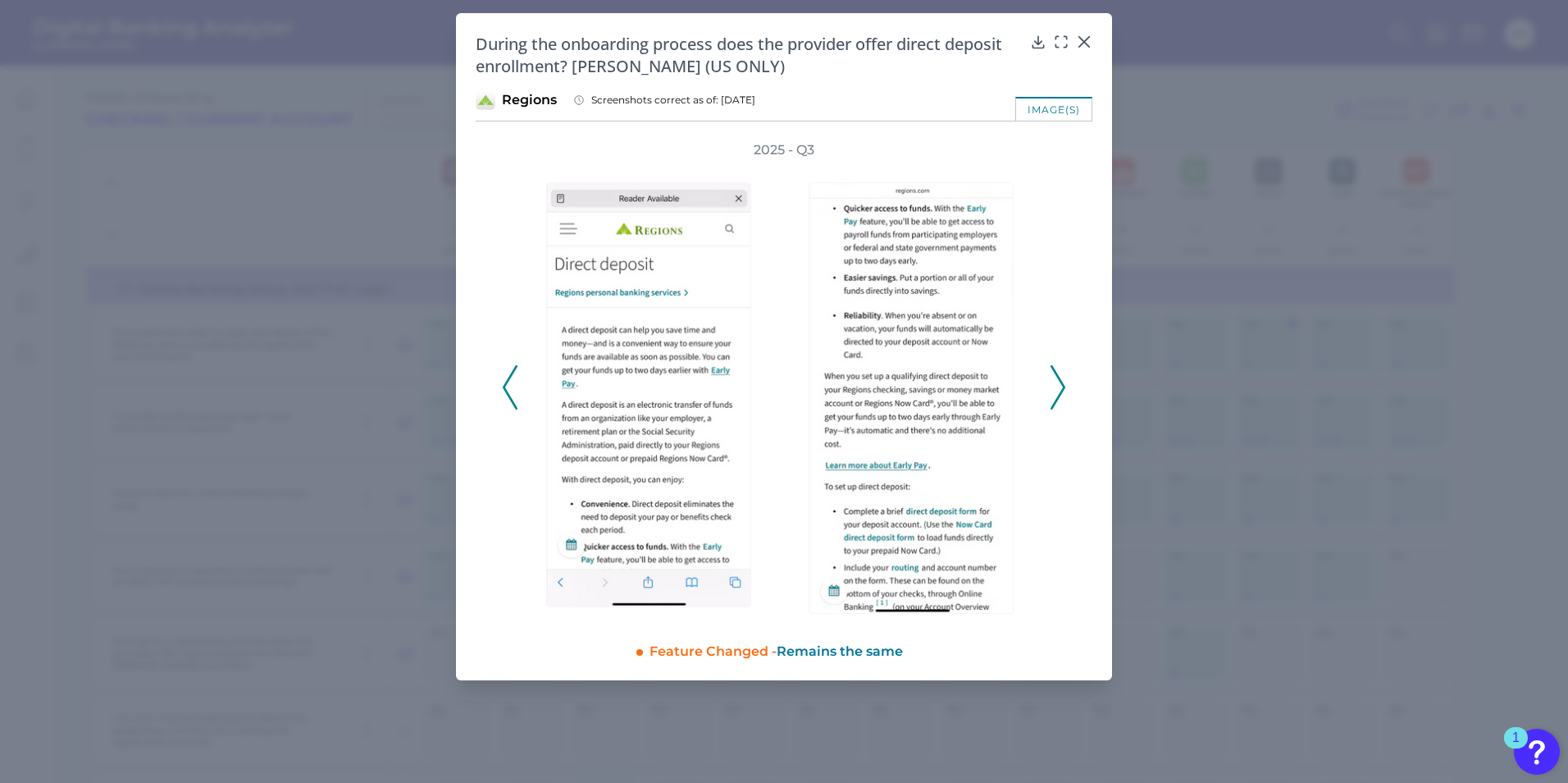
click at [1057, 379] on polyline at bounding box center [1056, 387] width 12 height 42
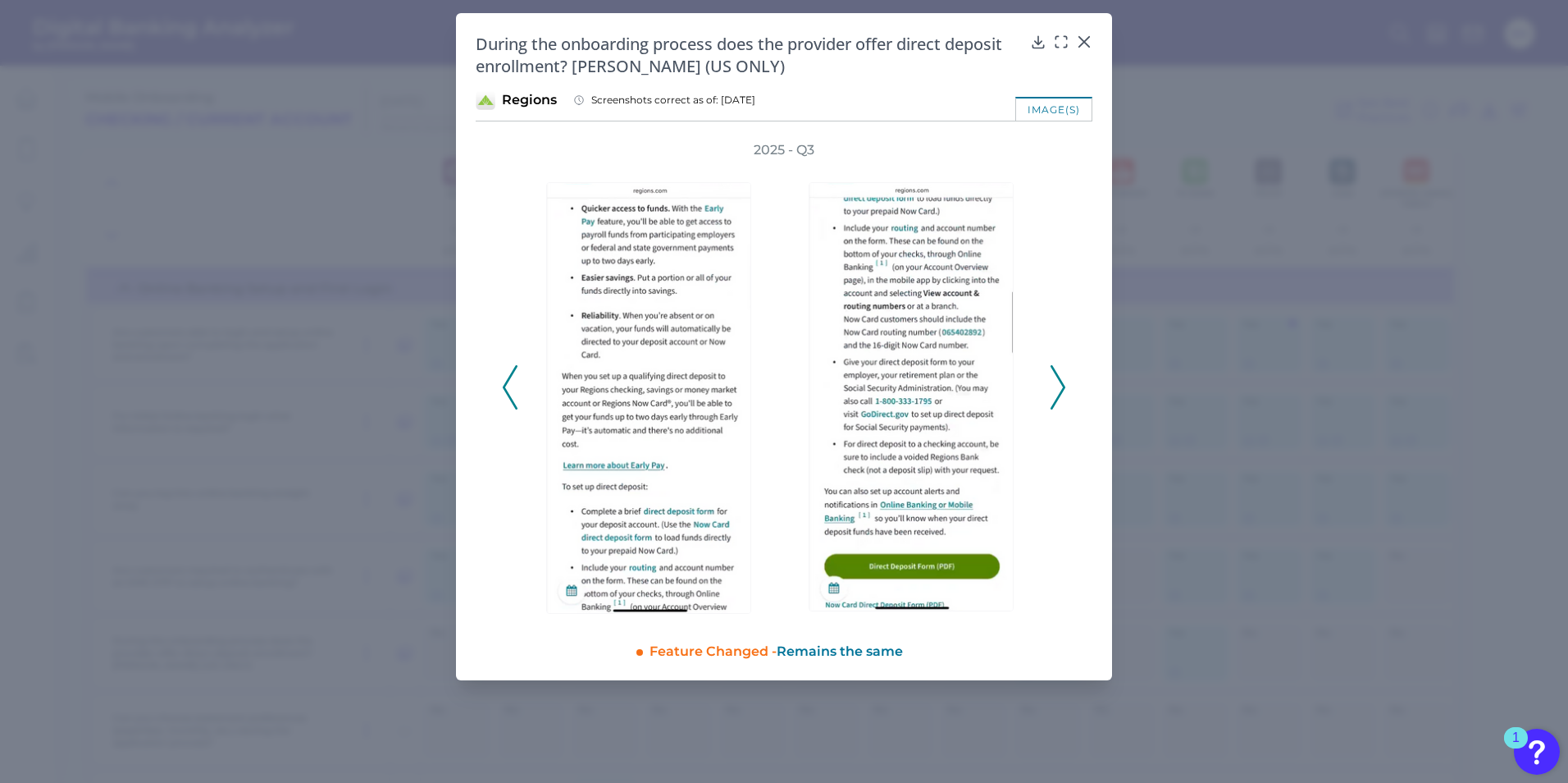
click at [1057, 379] on polyline at bounding box center [1056, 387] width 12 height 42
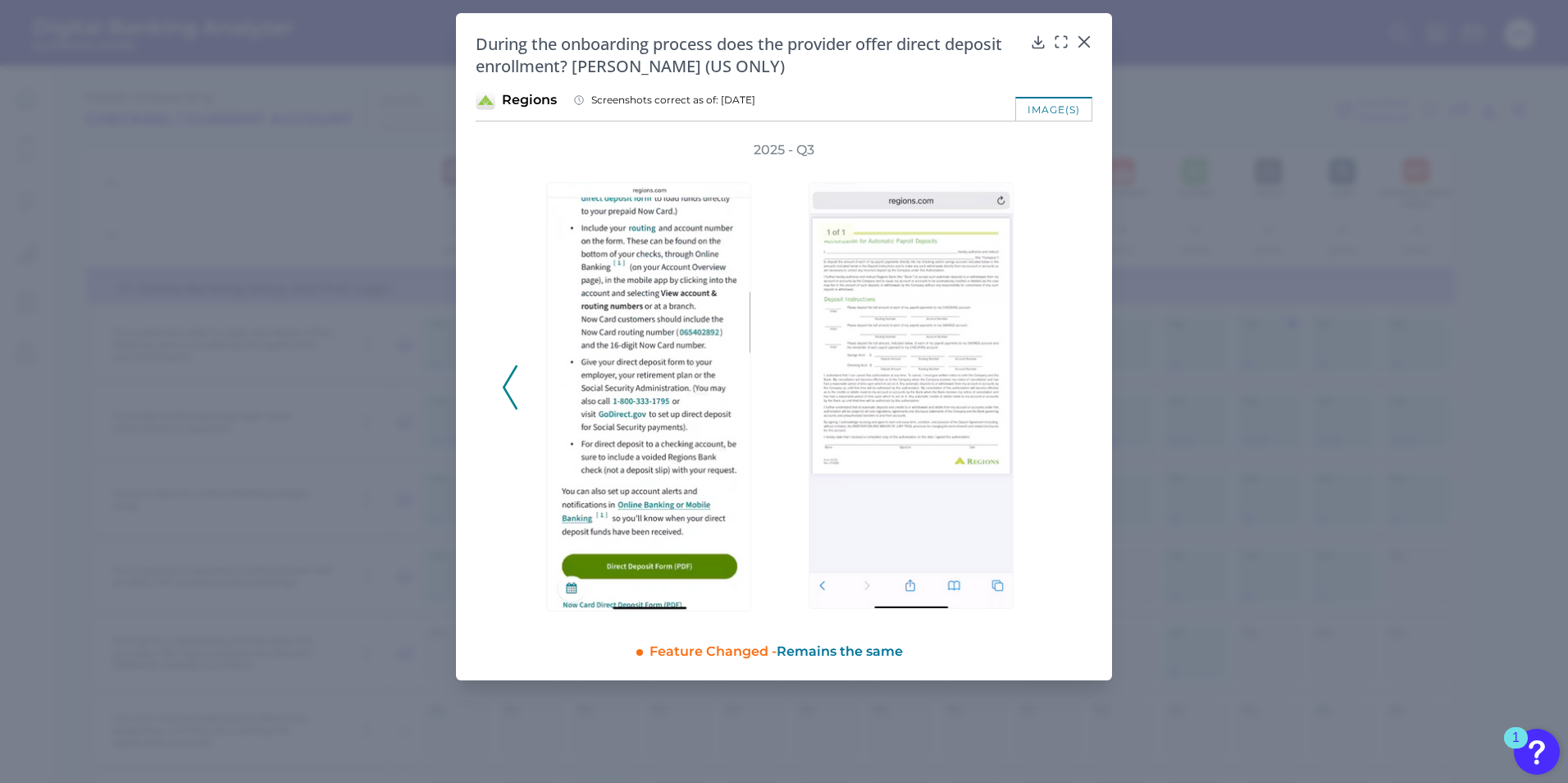
click at [507, 385] on icon at bounding box center [510, 386] width 15 height 44
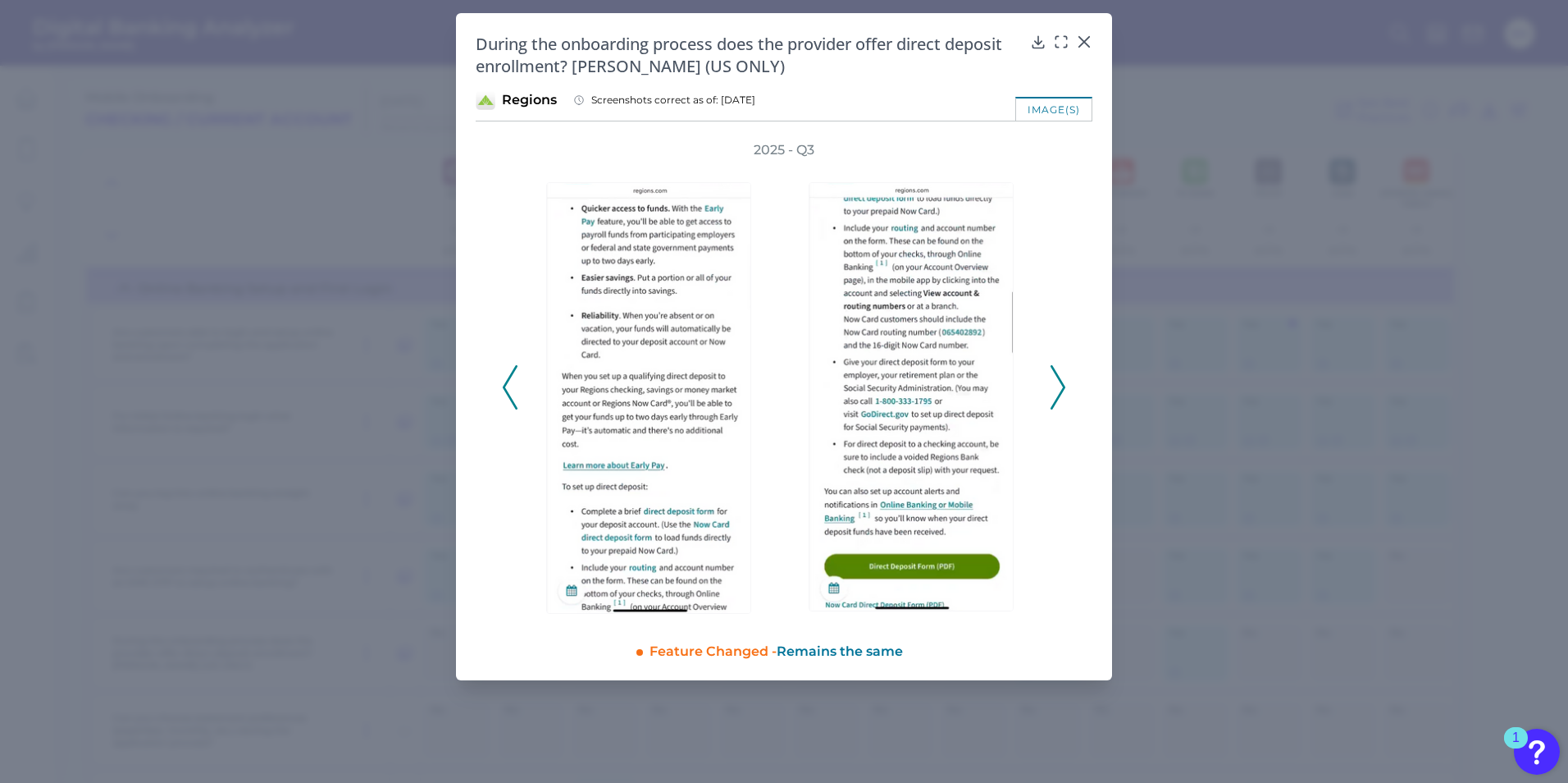
click at [507, 385] on icon at bounding box center [510, 386] width 15 height 44
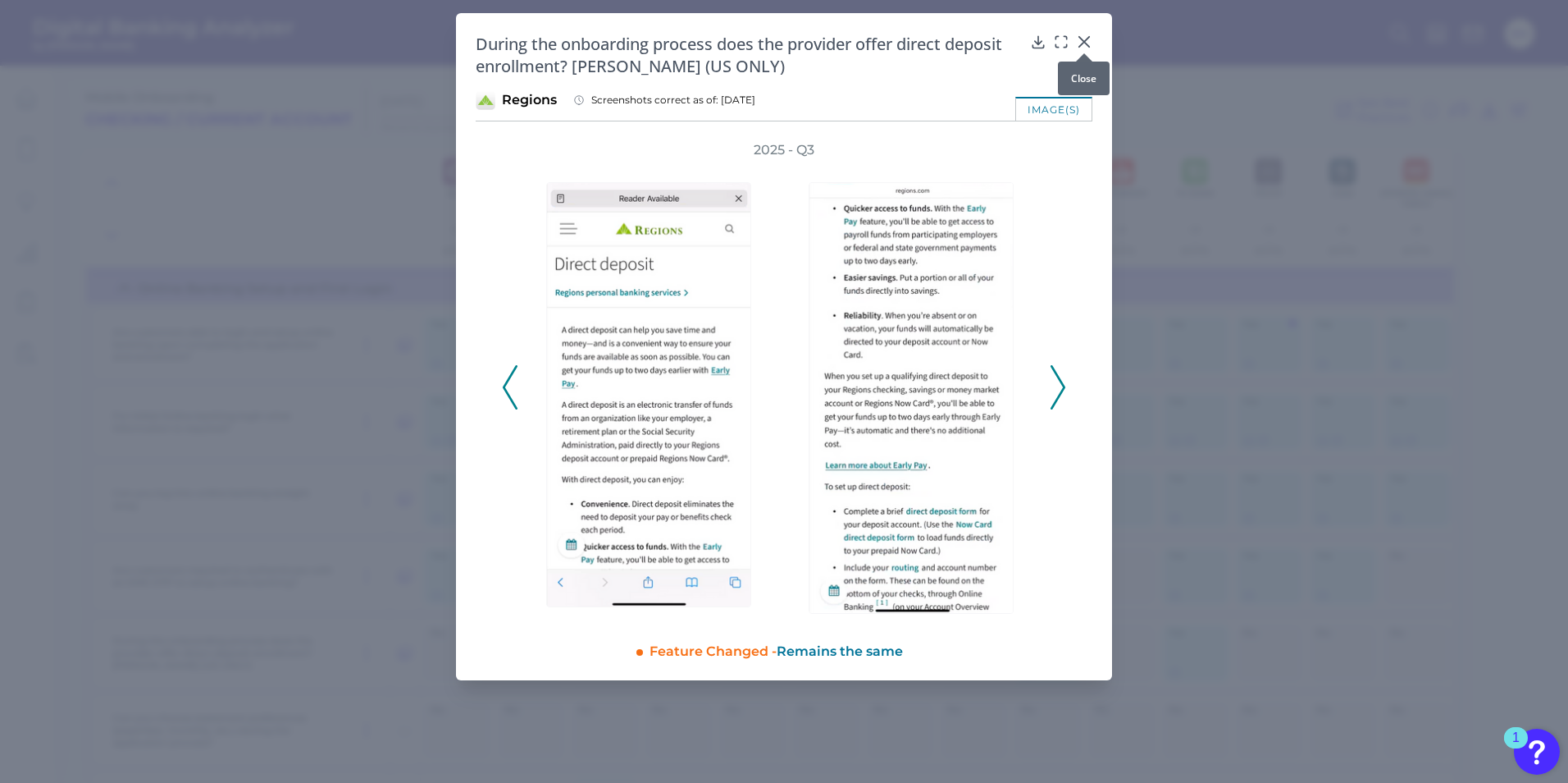
click at [1076, 42] on icon at bounding box center [1083, 41] width 16 height 16
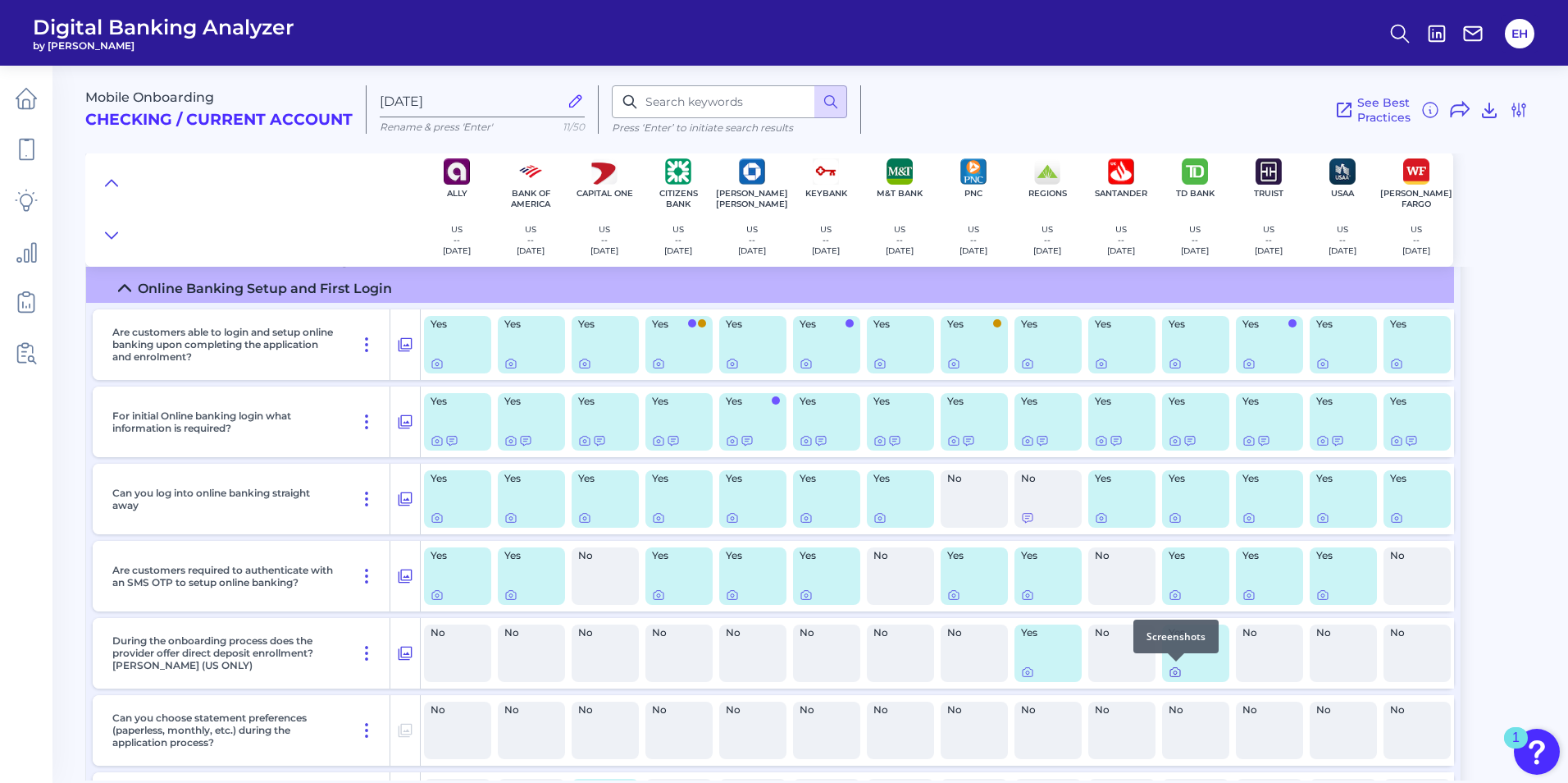
click at [1175, 673] on icon at bounding box center [1174, 672] width 3 height 3
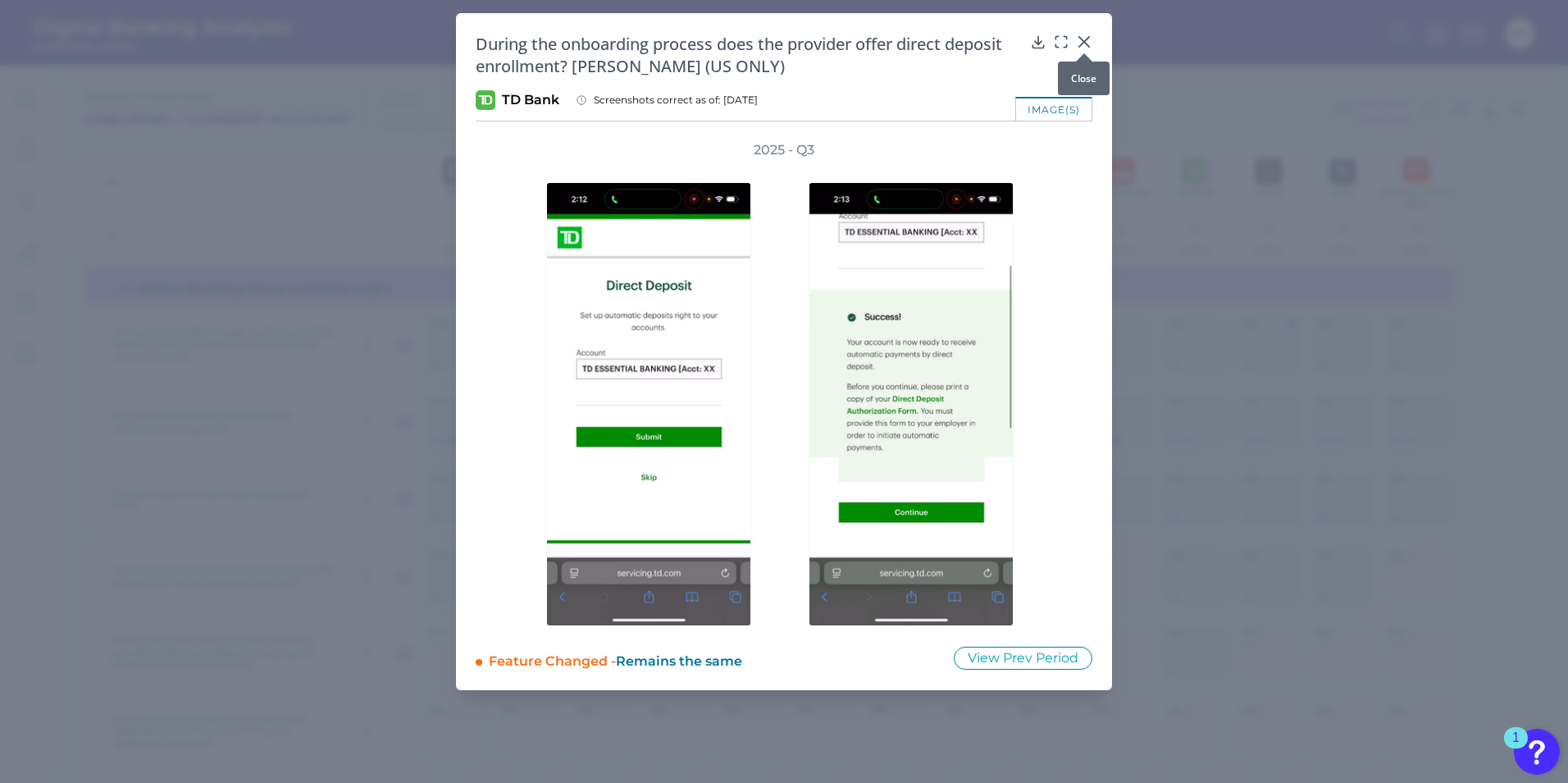
click at [1090, 36] on icon at bounding box center [1083, 41] width 16 height 16
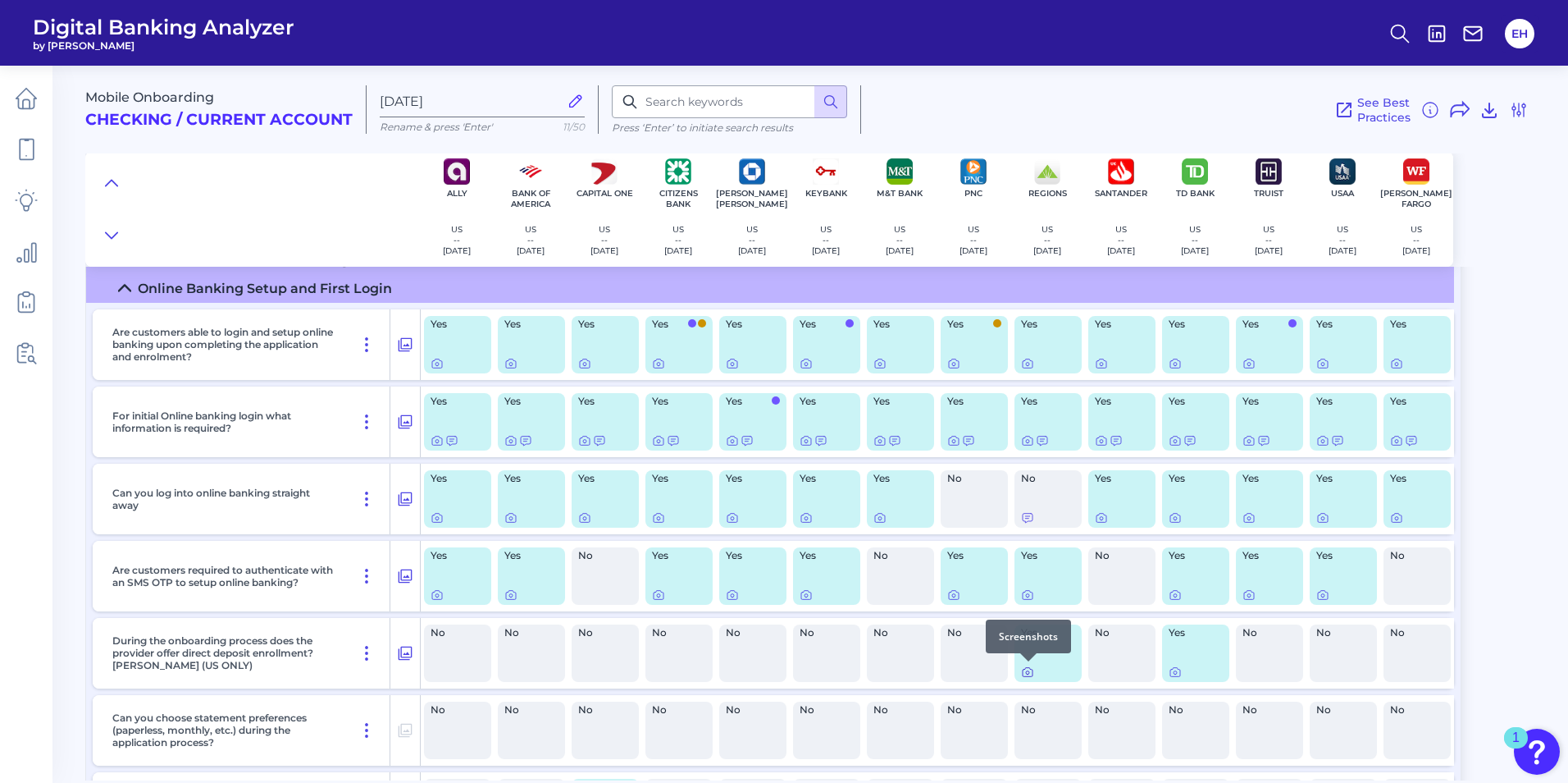
click at [1027, 674] on icon at bounding box center [1027, 671] width 13 height 13
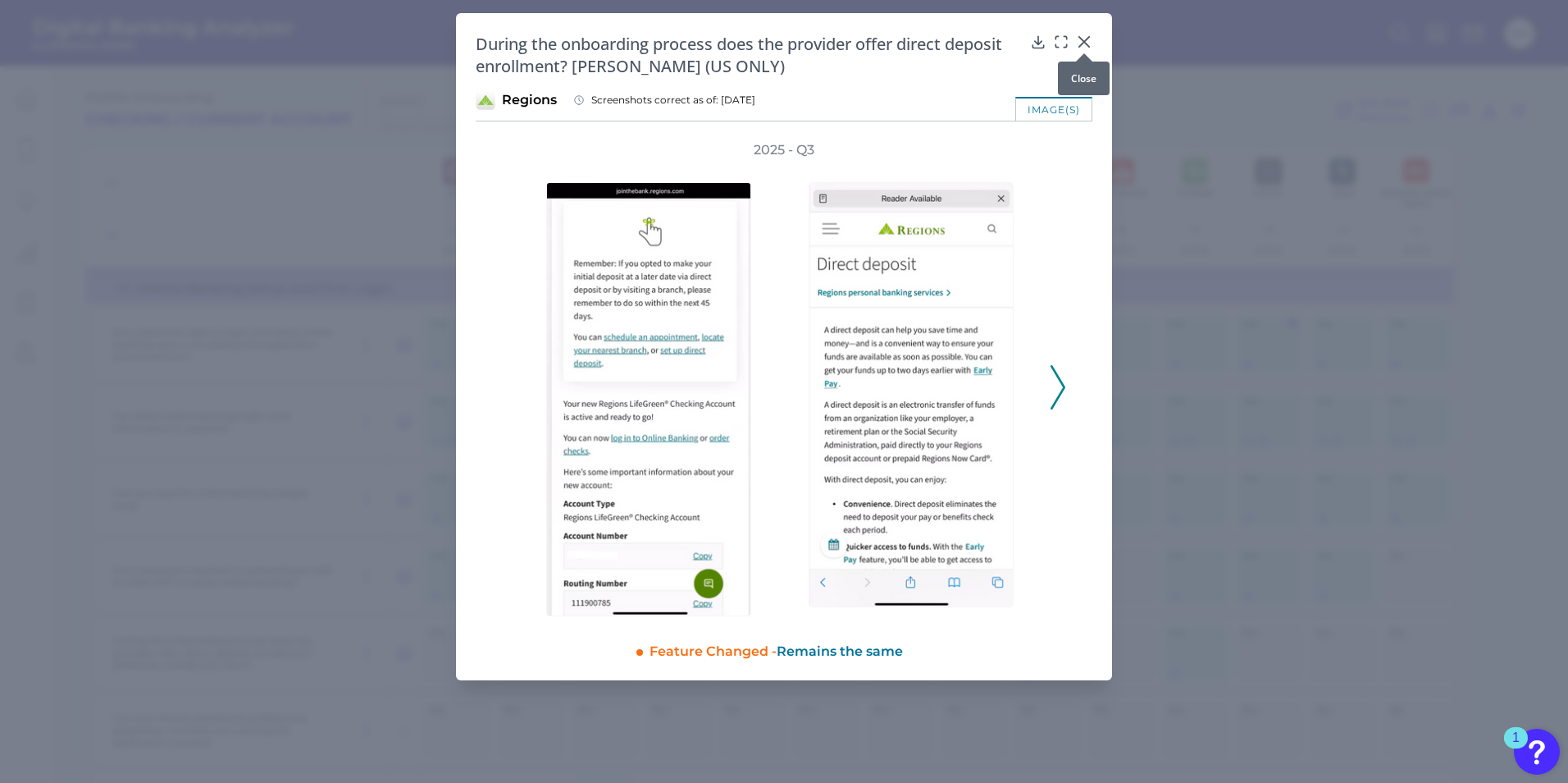
click at [1083, 36] on icon at bounding box center [1083, 41] width 16 height 16
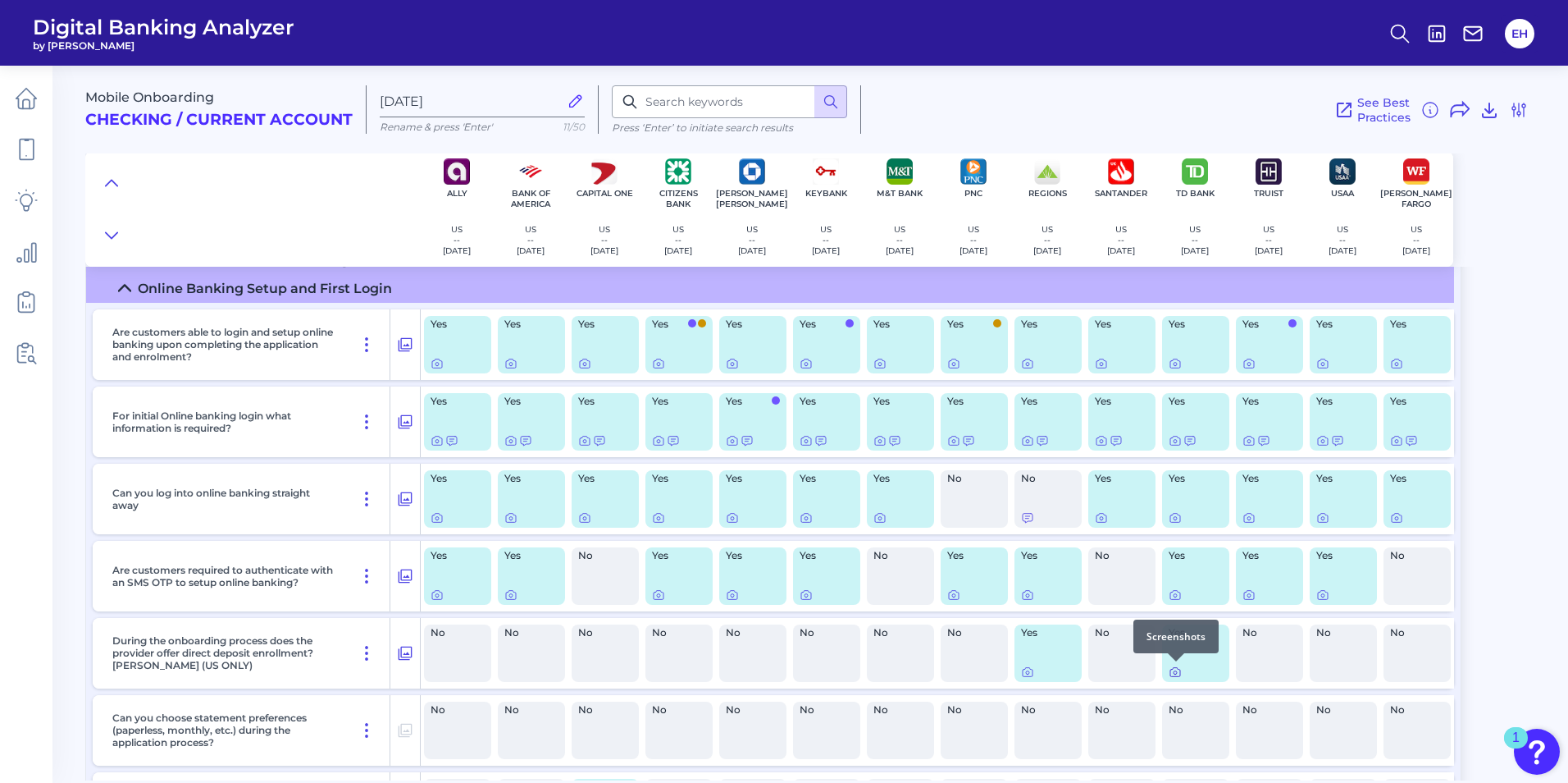
click at [1175, 674] on icon at bounding box center [1175, 671] width 13 height 13
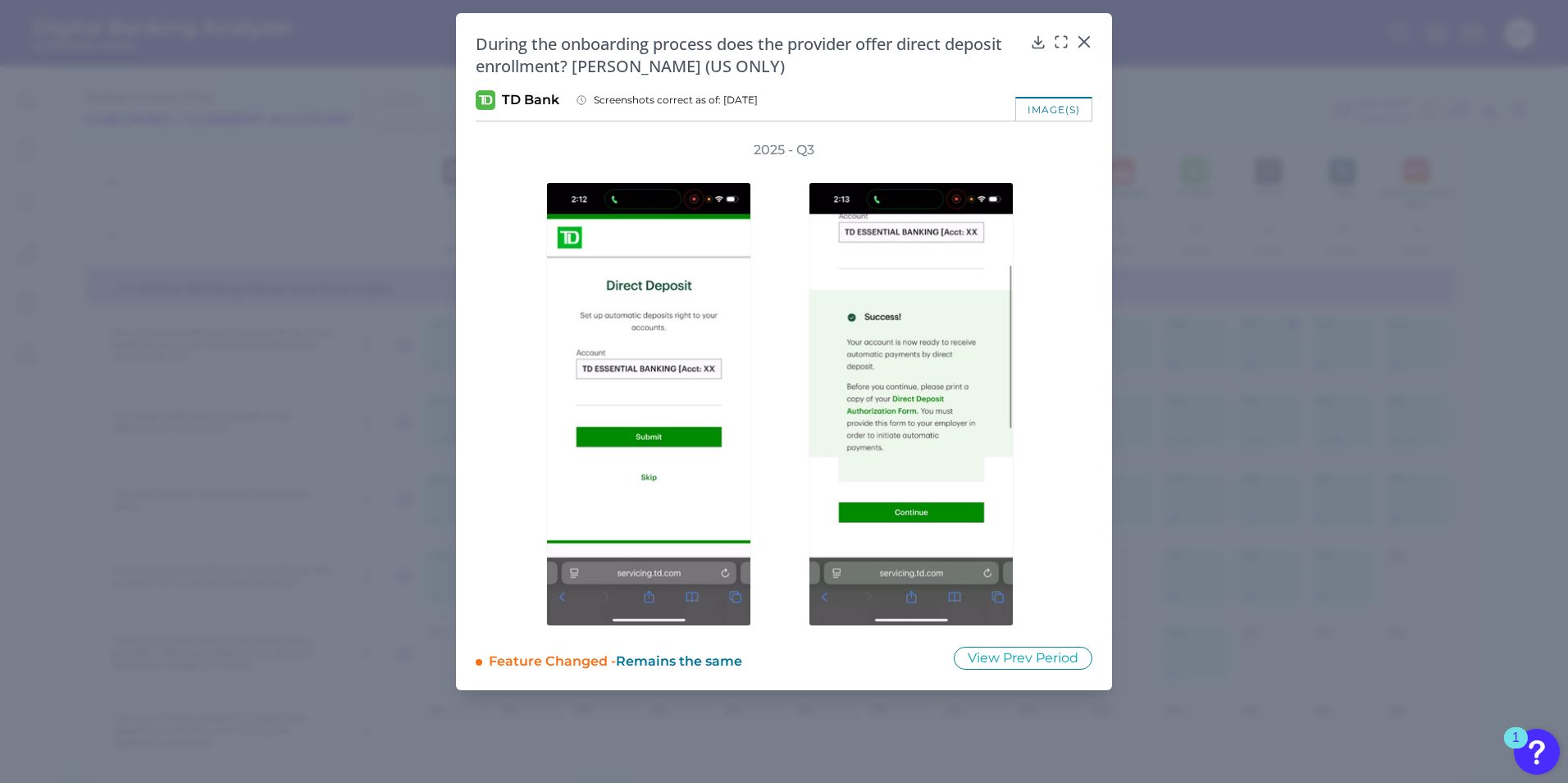
click at [669, 661] on span "Remains the same" at bounding box center [679, 660] width 127 height 16
click at [515, 659] on div "Feature Changed - Remains the same" at bounding box center [709, 657] width 442 height 24
click at [1058, 43] on icon at bounding box center [1060, 41] width 16 height 16
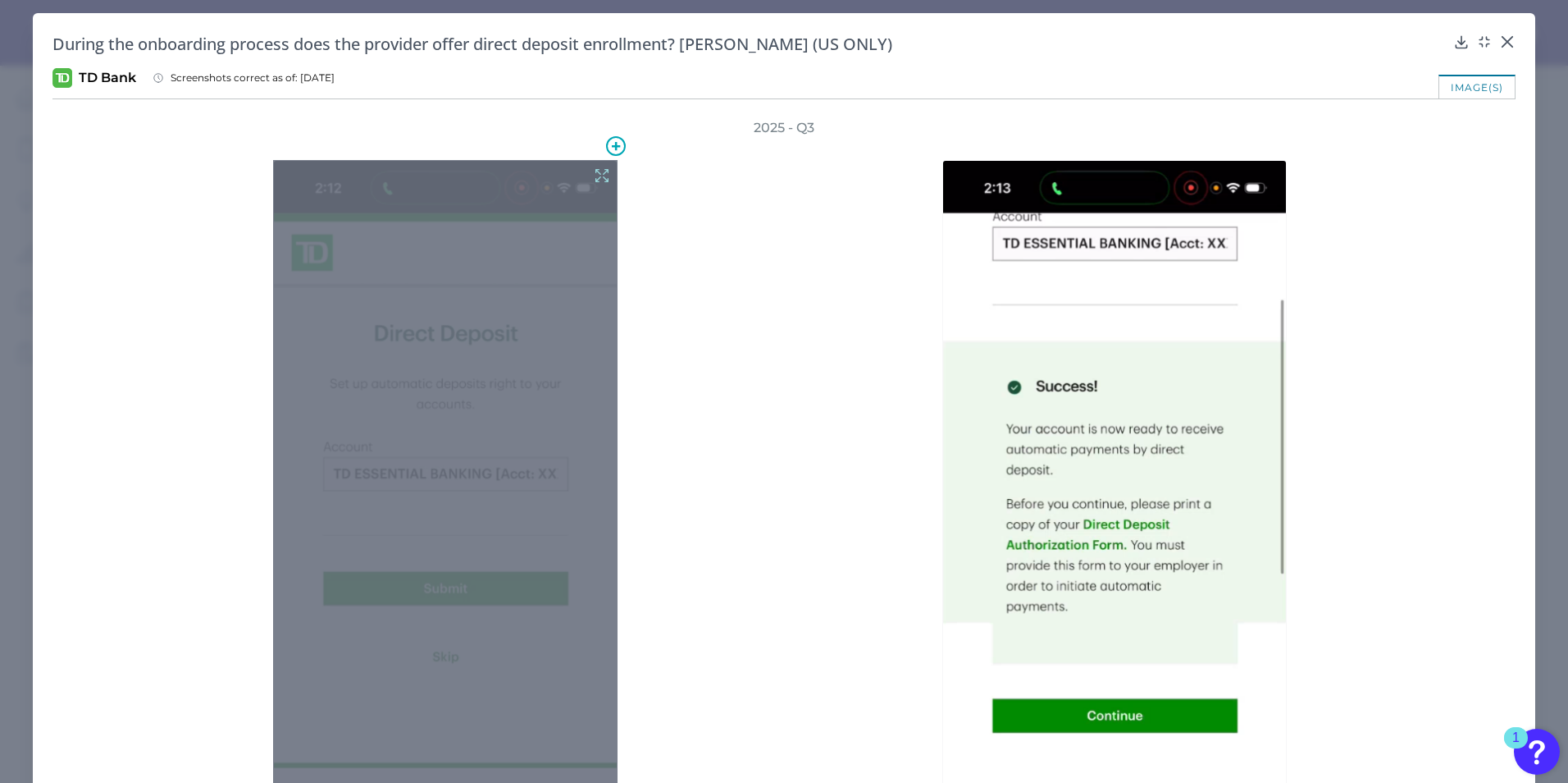
drag, startPoint x: 429, startPoint y: 437, endPoint x: 393, endPoint y: 386, distance: 62.4
click at [394, 387] on div at bounding box center [444, 534] width 344 height 746
click at [618, 140] on icon at bounding box center [615, 145] width 20 height 20
click at [532, 374] on div at bounding box center [444, 534] width 344 height 746
drag, startPoint x: 469, startPoint y: 376, endPoint x: 419, endPoint y: 366, distance: 51.0
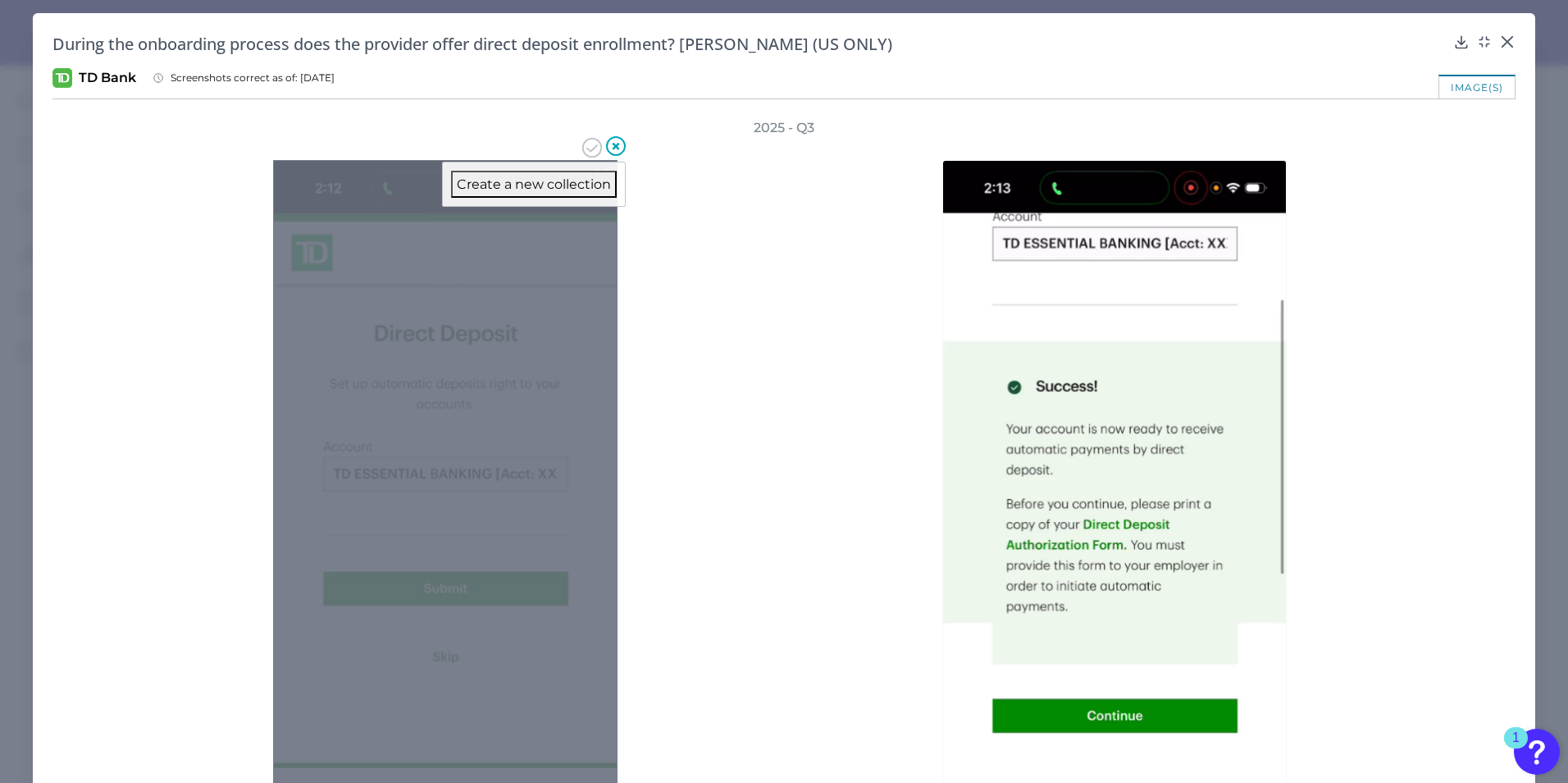
click at [419, 366] on div at bounding box center [444, 534] width 344 height 746
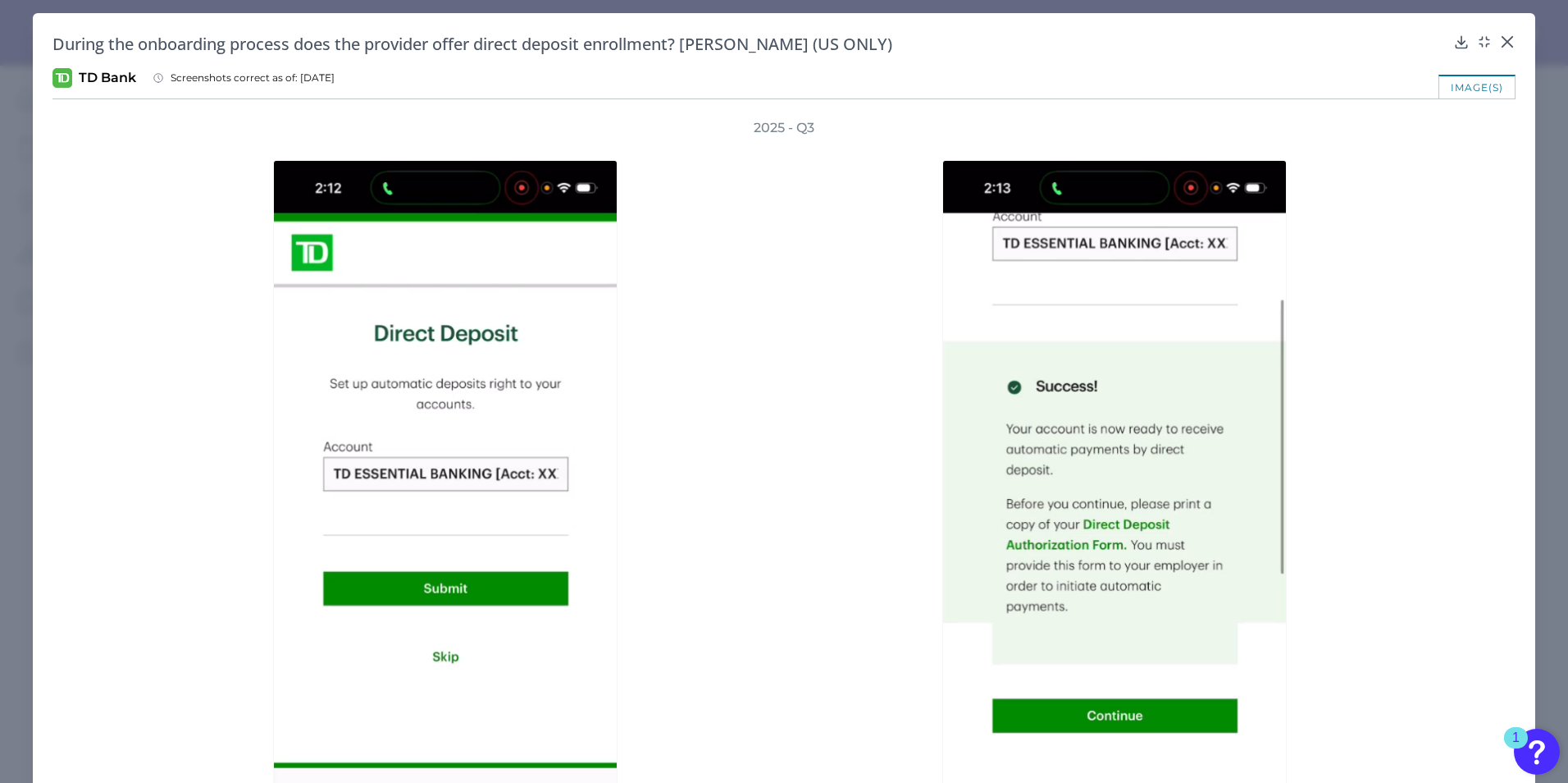
click at [686, 354] on div at bounding box center [449, 521] width 652 height 770
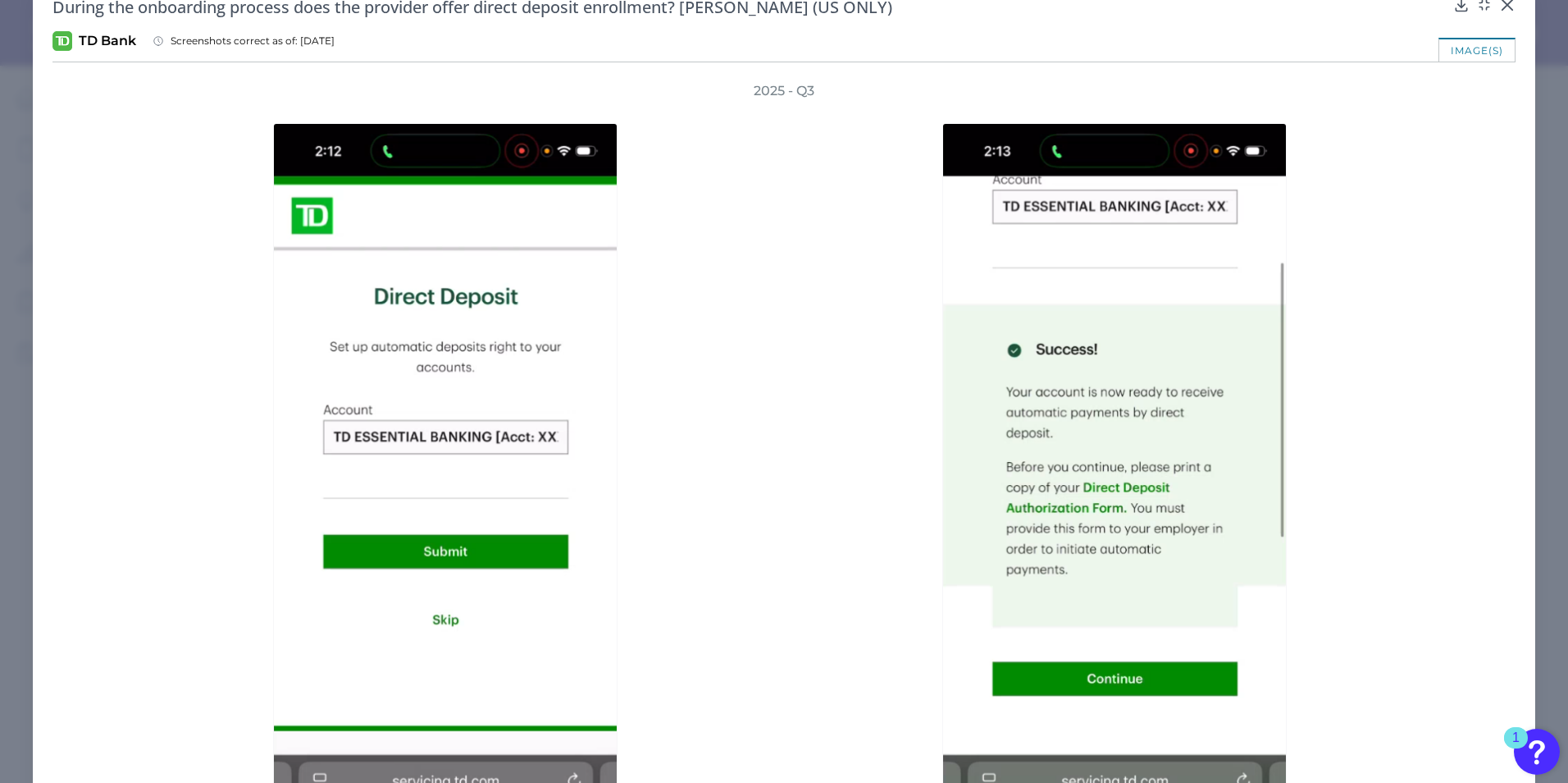
scroll to position [119, 0]
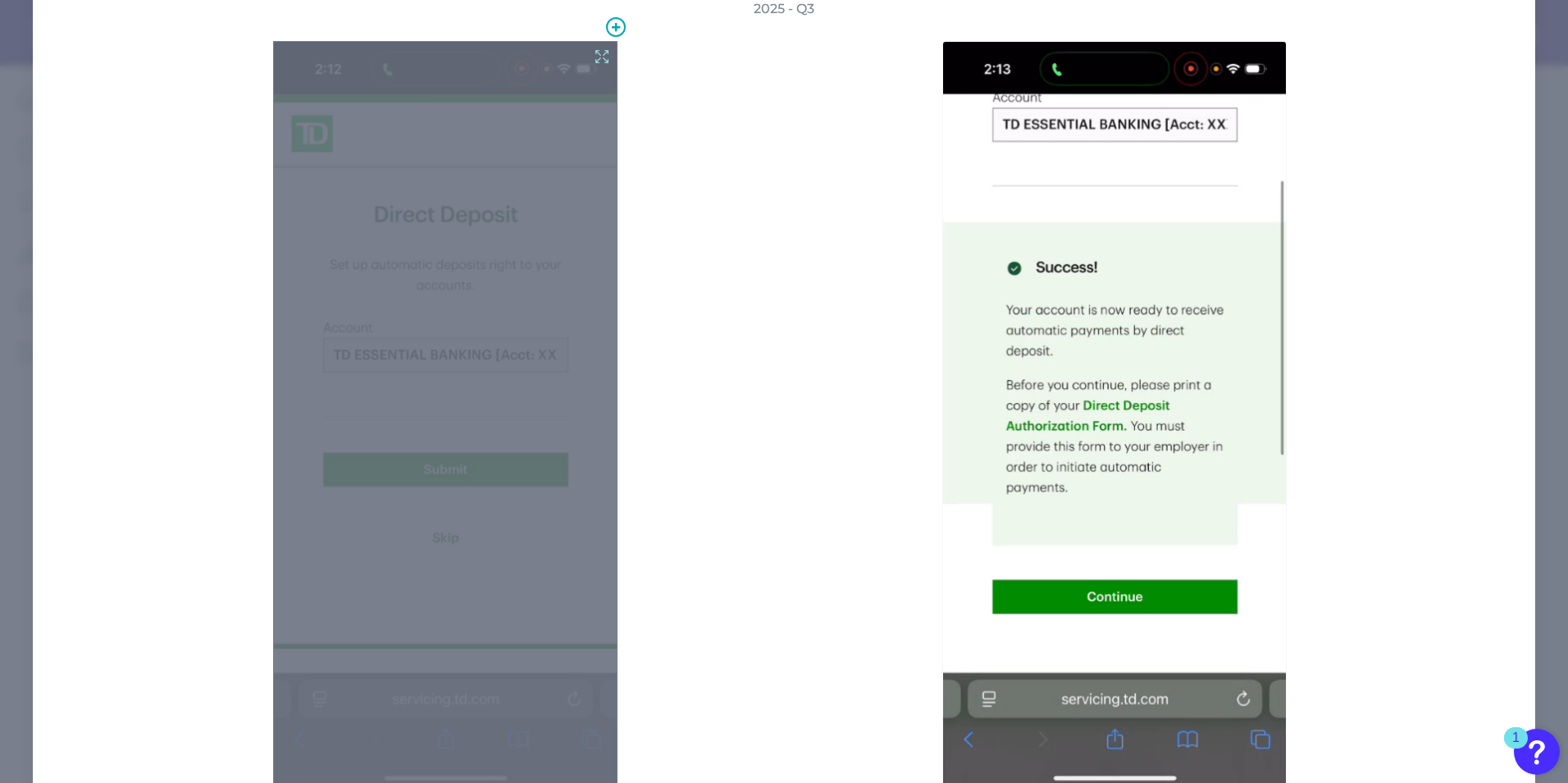
drag, startPoint x: 622, startPoint y: 53, endPoint x: 373, endPoint y: 265, distance: 327.0
click at [373, 265] on div at bounding box center [444, 414] width 344 height 746
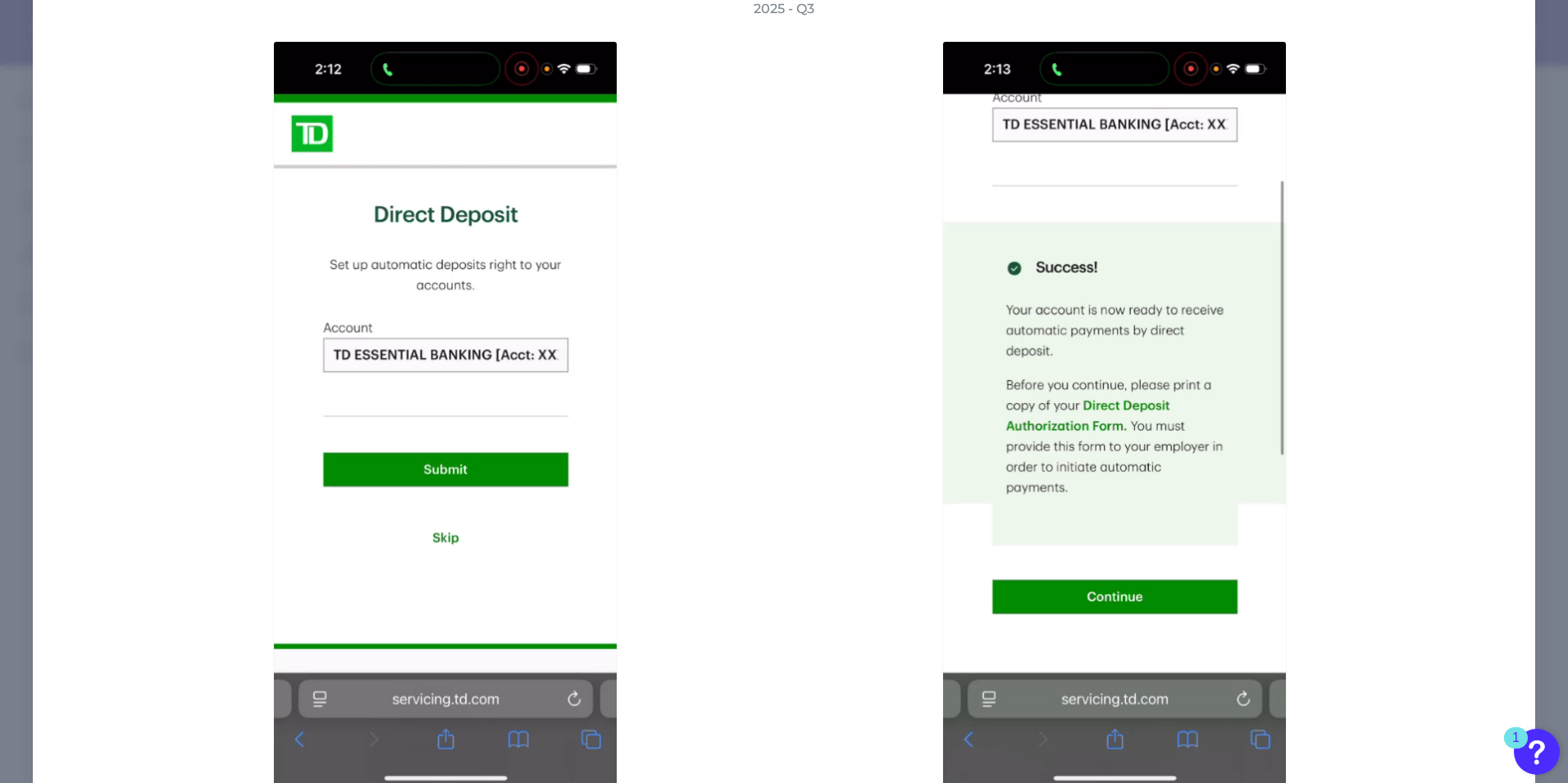
scroll to position [0, 0]
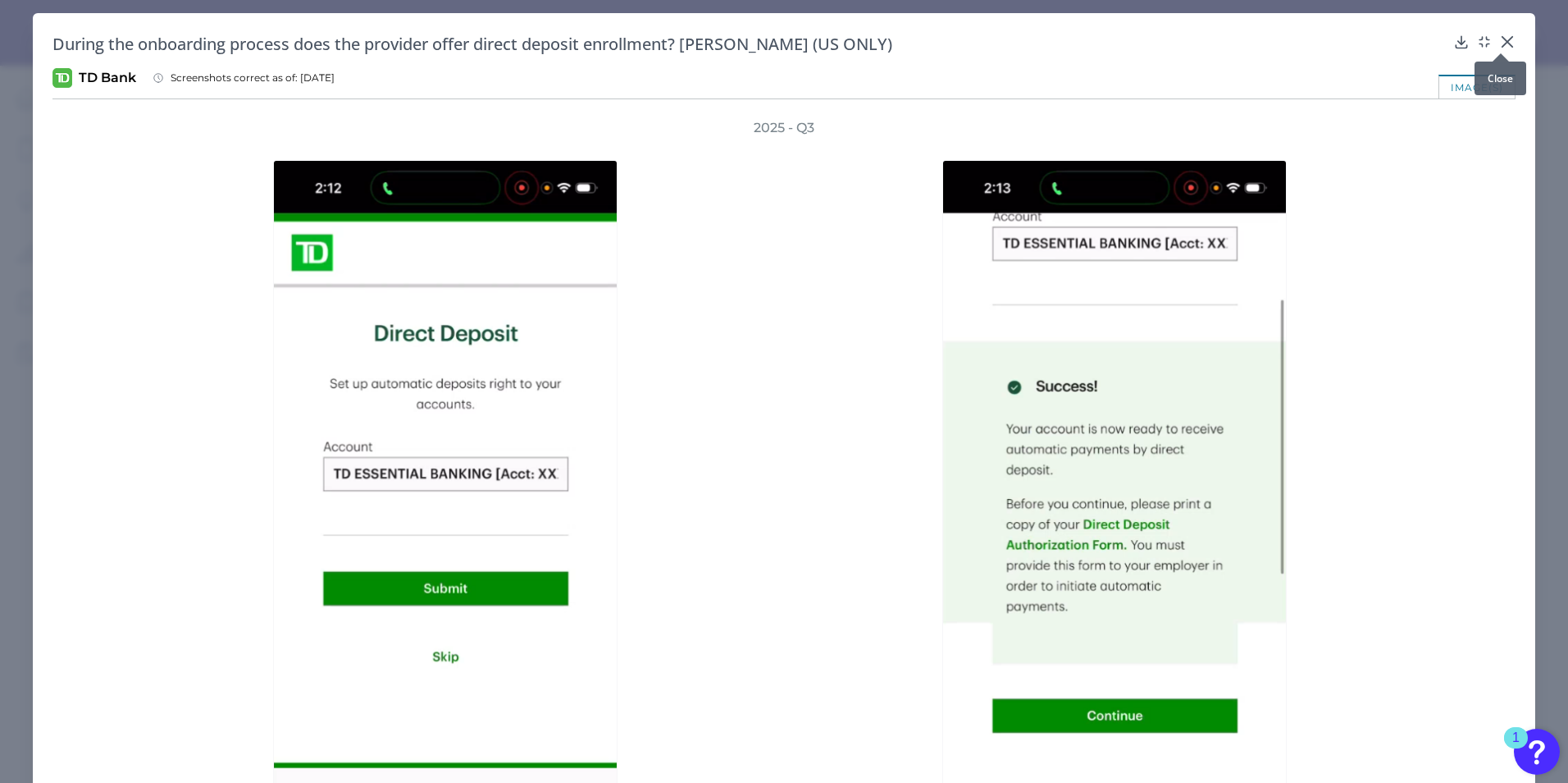
click at [1505, 37] on icon at bounding box center [1507, 41] width 9 height 9
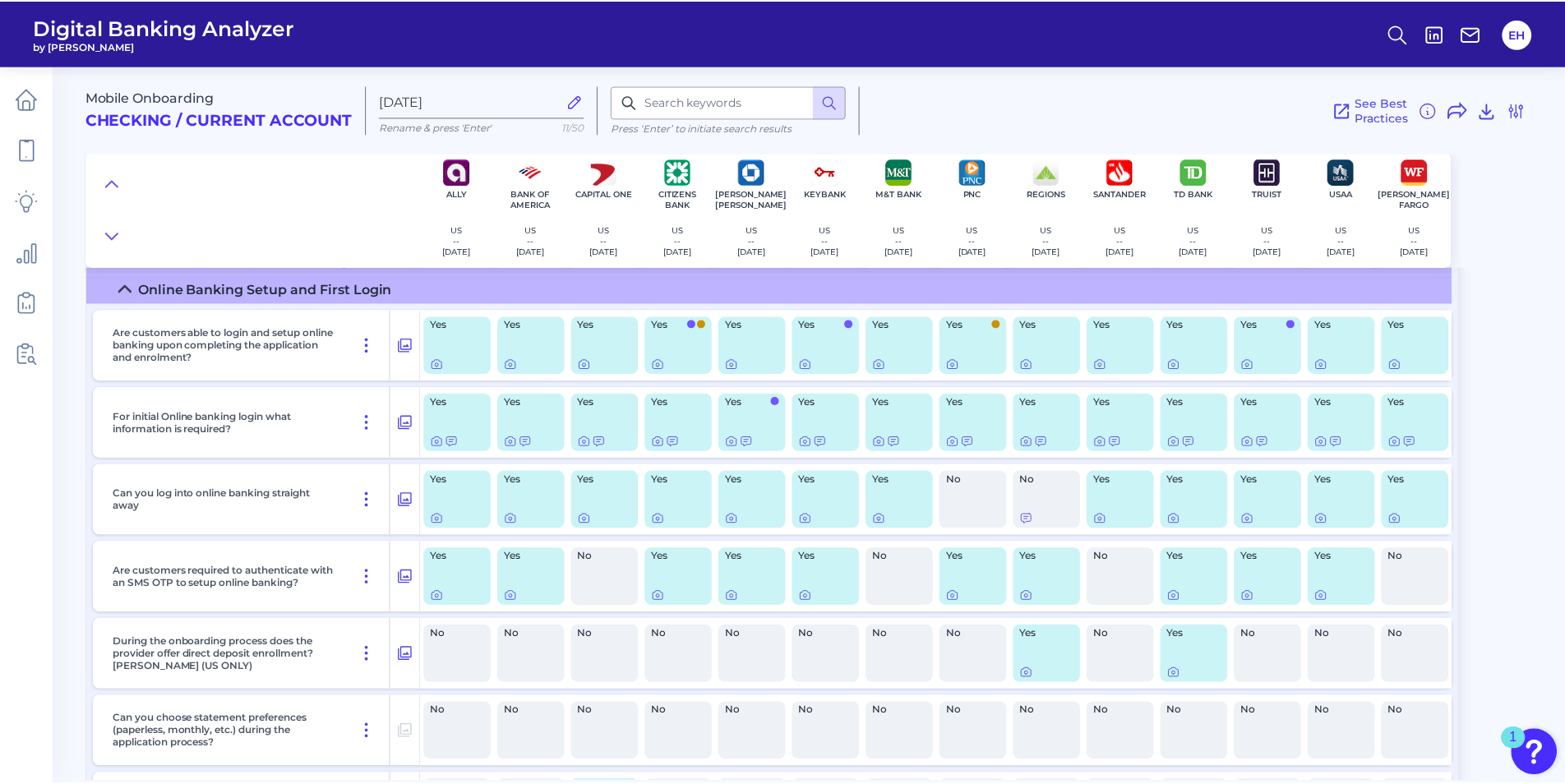
scroll to position [246, 0]
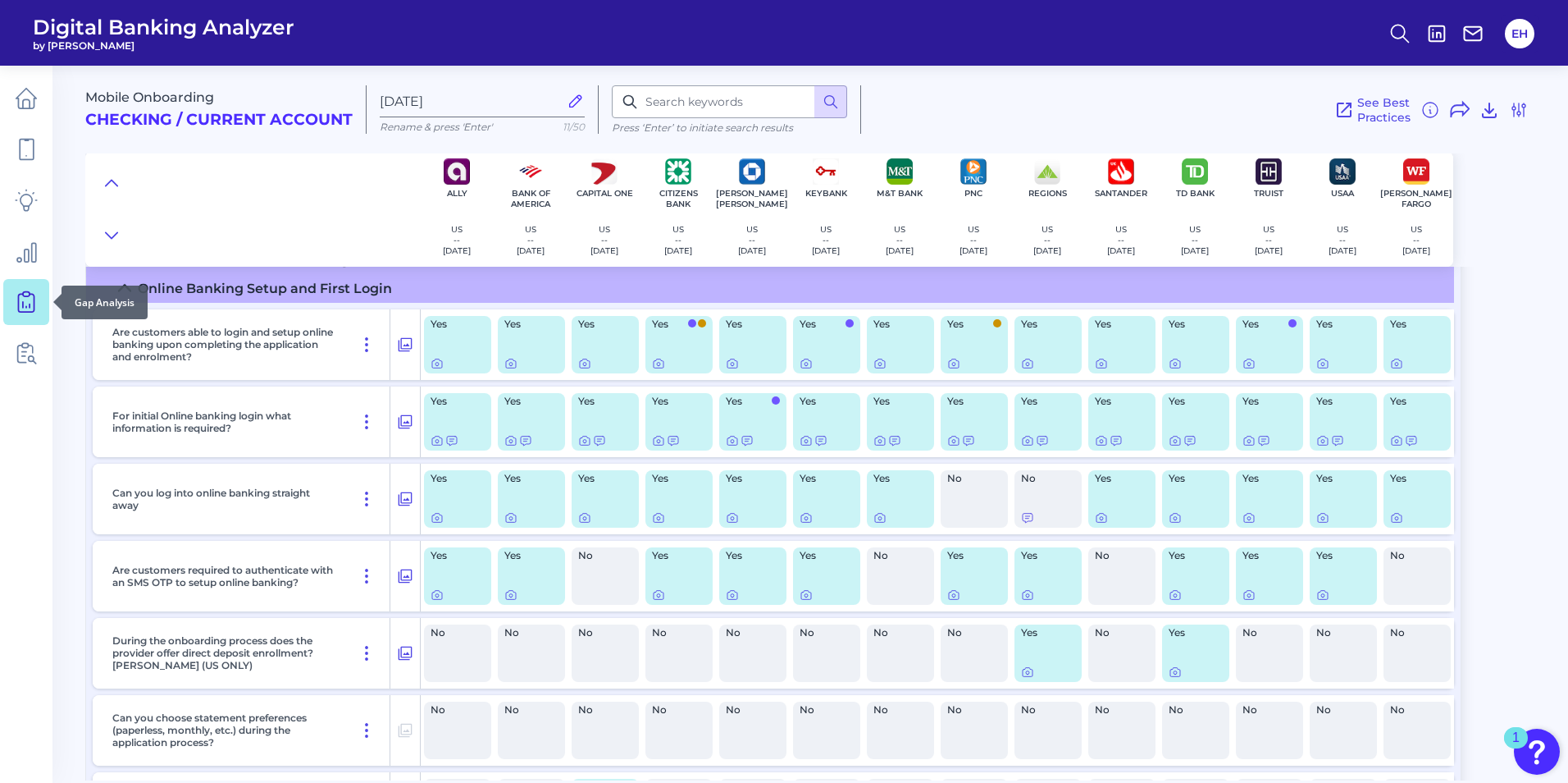
click at [20, 298] on icon at bounding box center [26, 302] width 22 height 23
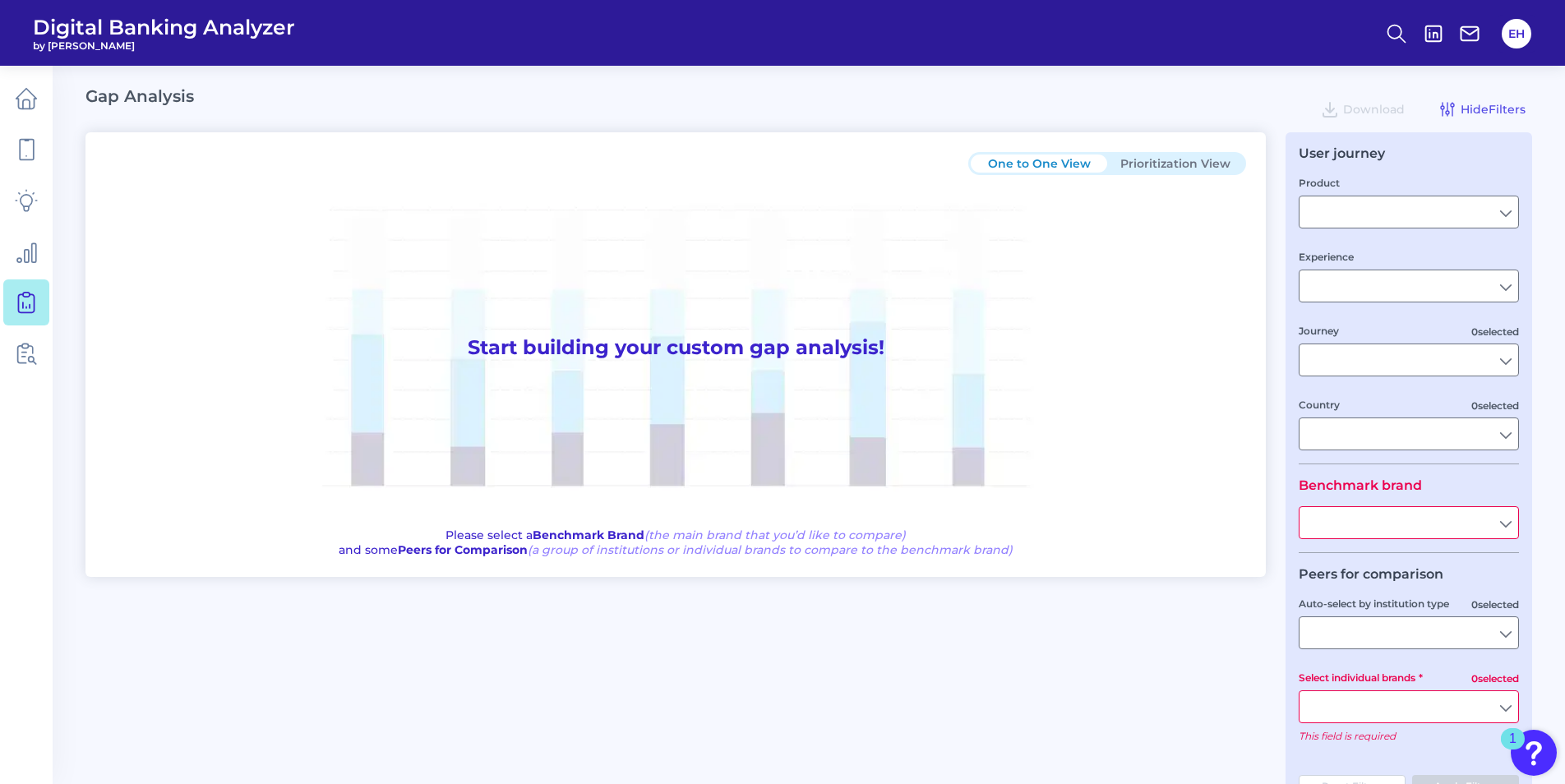
type input "Checking / Current Account"
type input "Mobile Servicing"
type input "Pre-Login Area, New Customer Onboarding, Login & Authentication, Accounts and t…"
type input "[GEOGRAPHIC_DATA]"
type input "Citizens Bank"
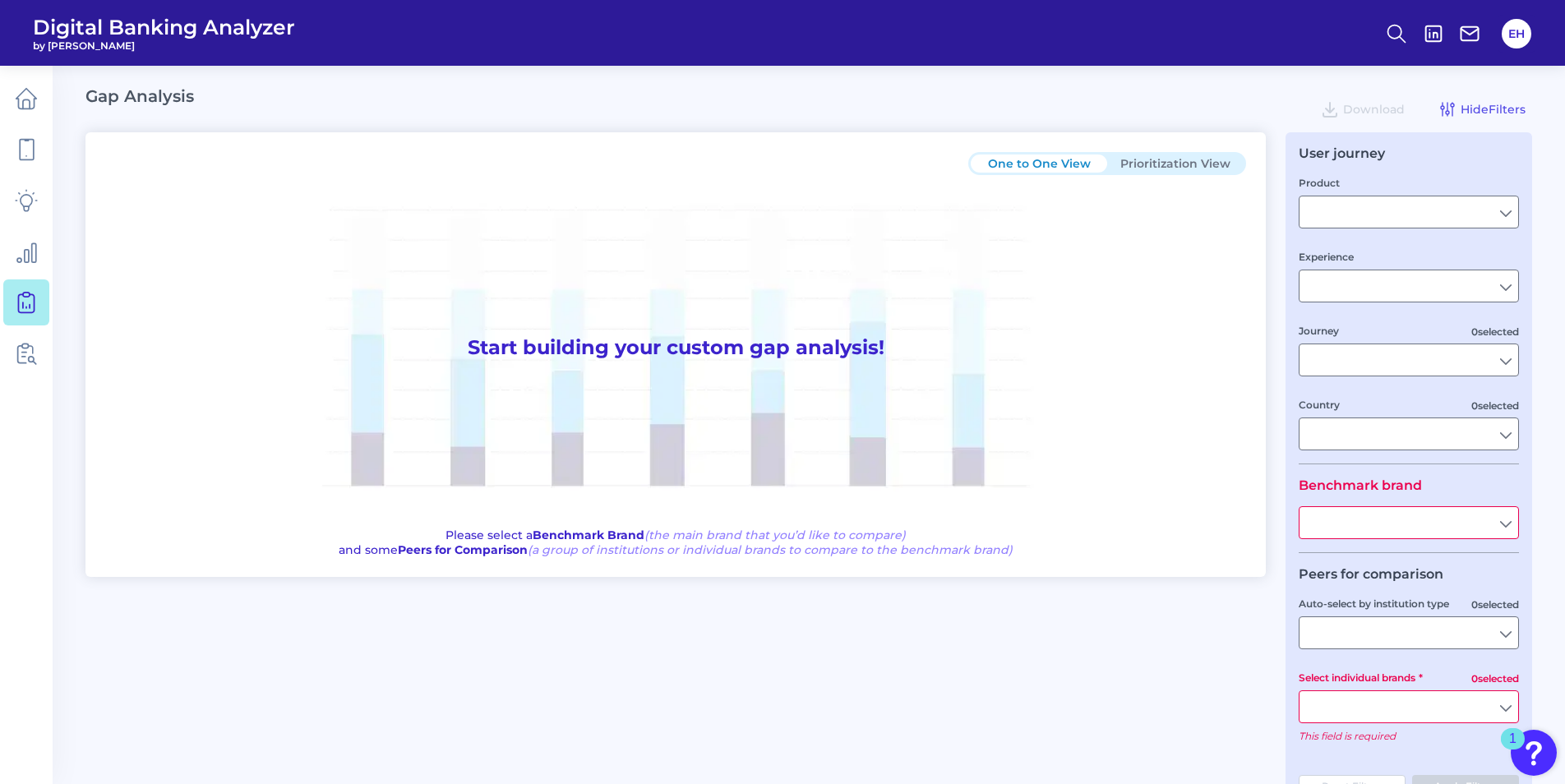
type input "All Select individual brands"
type input "All Countries"
type input "All Journeys"
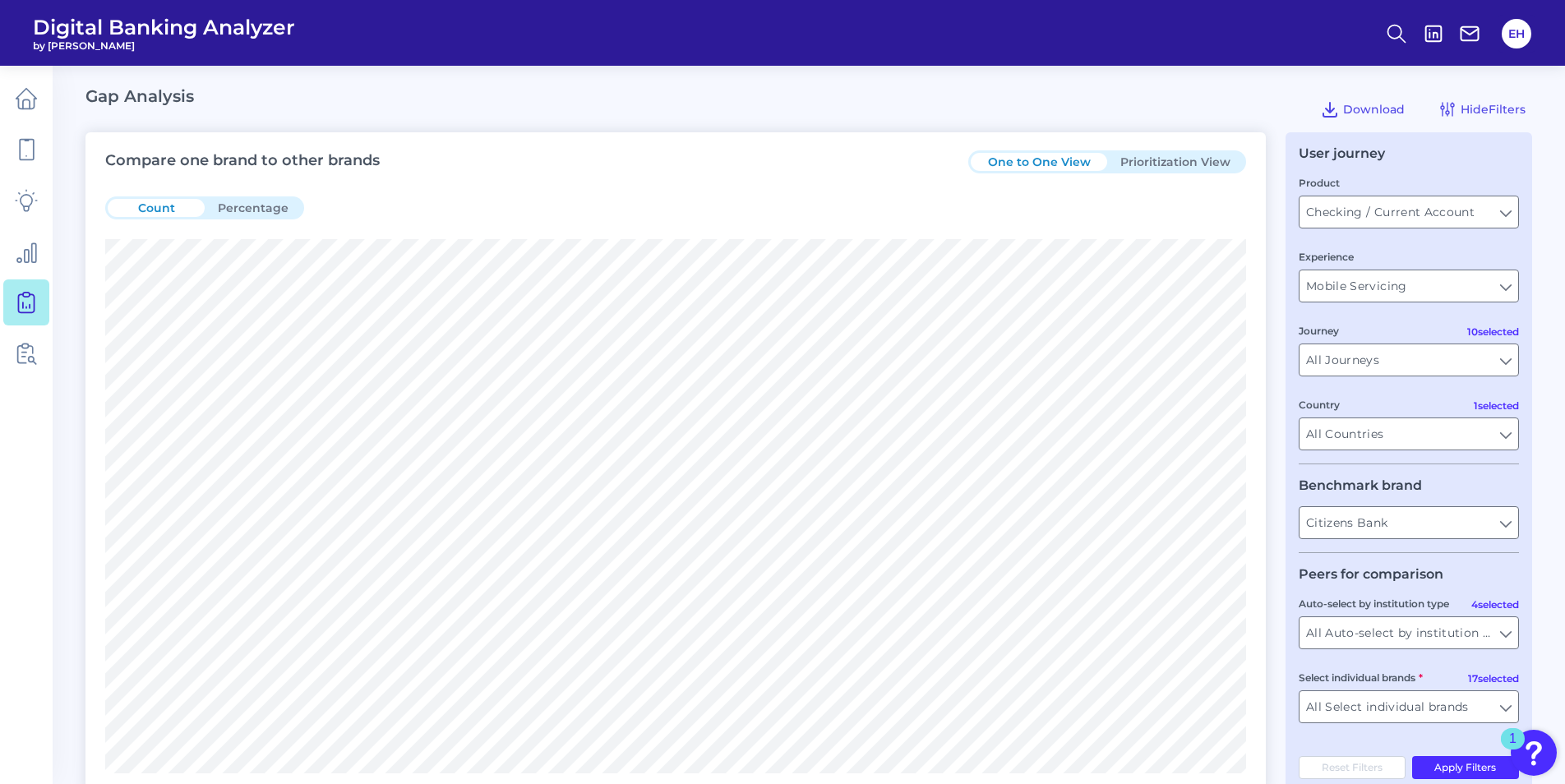
click at [1194, 154] on button "Prioritization View" at bounding box center [1174, 161] width 136 height 18
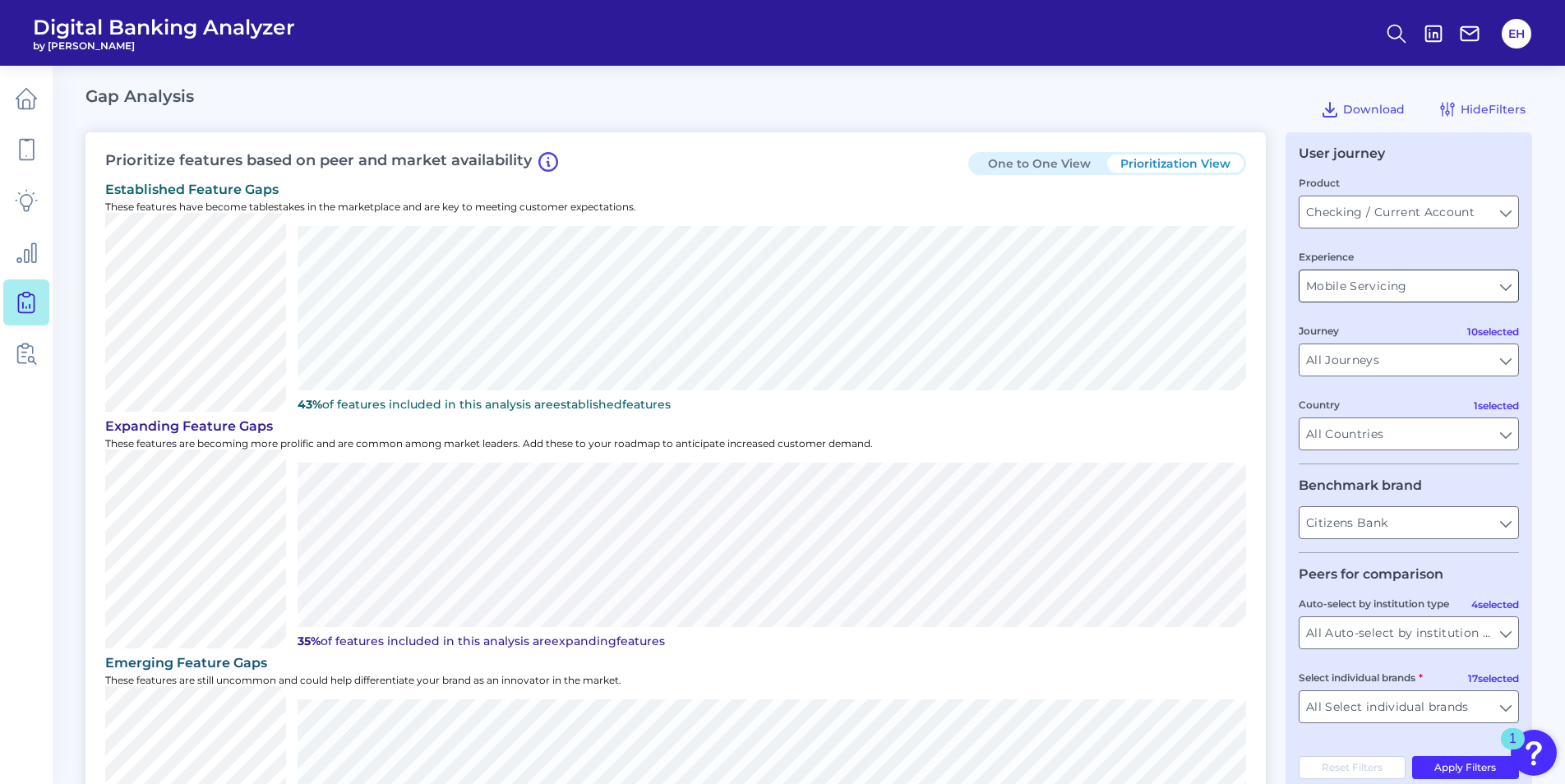
click at [1508, 299] on input "Mobile Servicing" at bounding box center [1408, 285] width 219 height 31
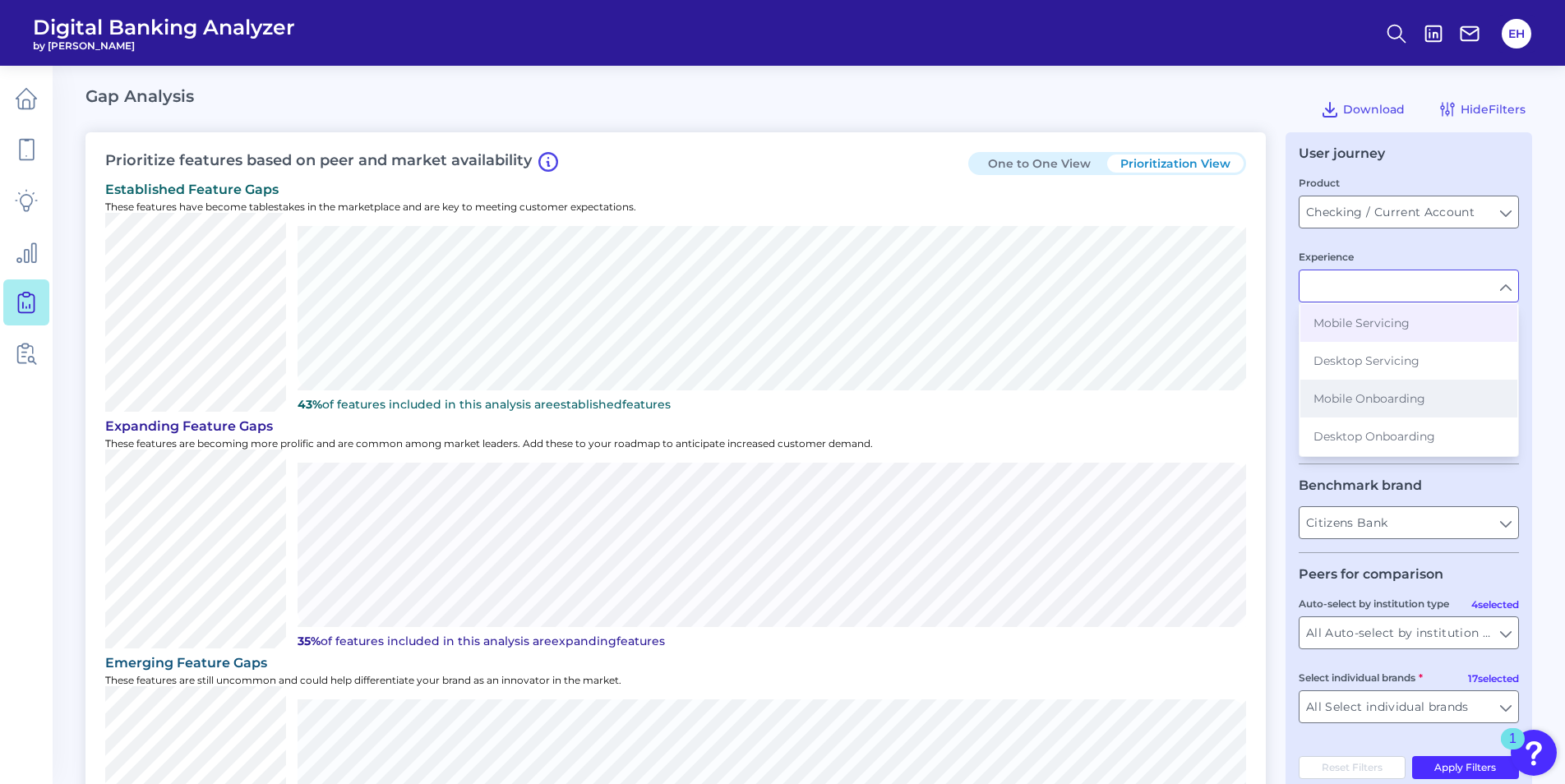
click at [1437, 392] on button "Mobile Onboarding" at bounding box center [1408, 398] width 217 height 38
type input "Mobile Onboarding"
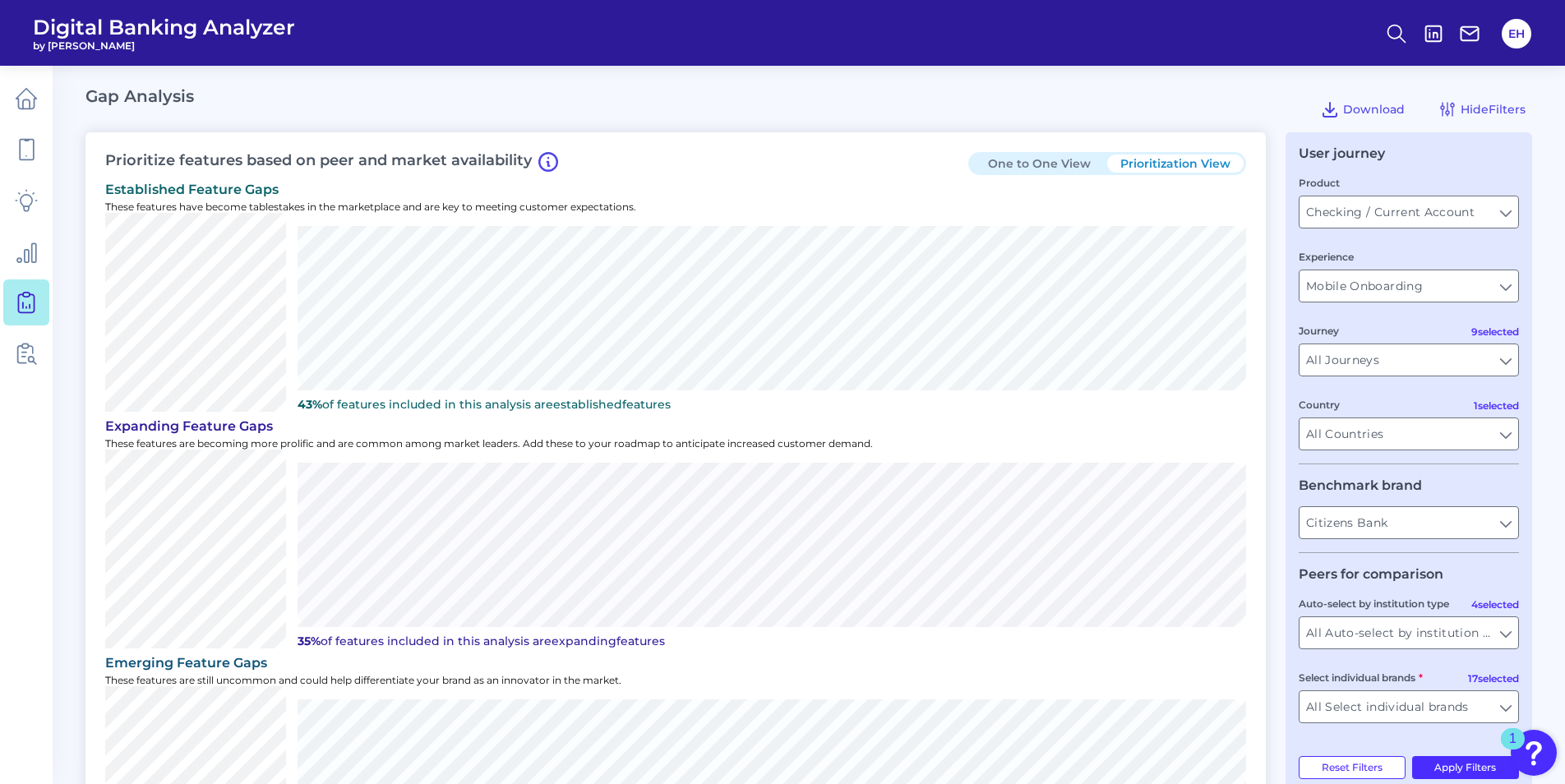
click at [1548, 493] on main "Gap Analysis Download Hide Filters Prioritize features based on peer and market…" at bounding box center [782, 781] width 1565 height 1562
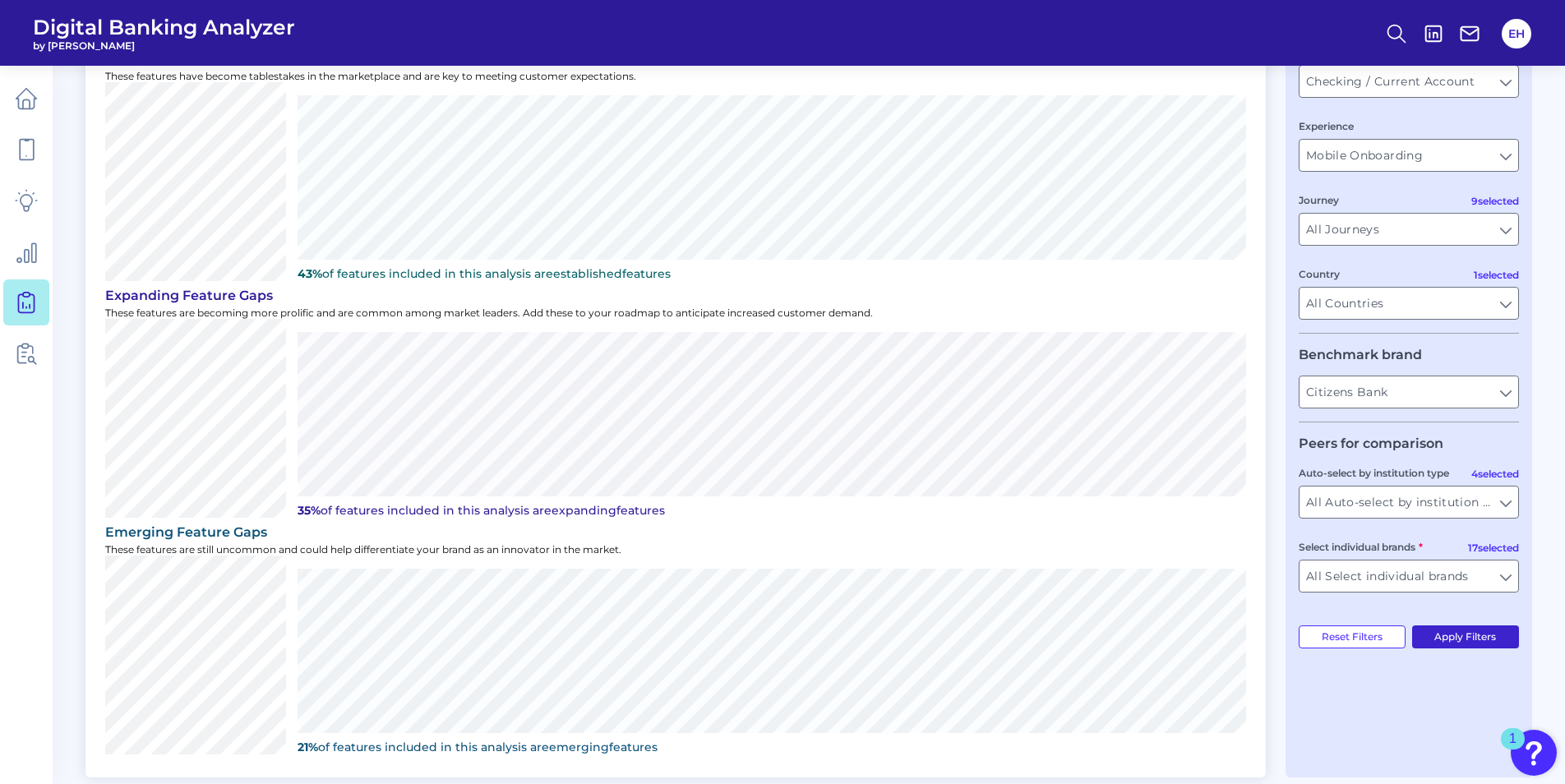
click at [1442, 632] on button "Apply Filters" at bounding box center [1465, 637] width 108 height 23
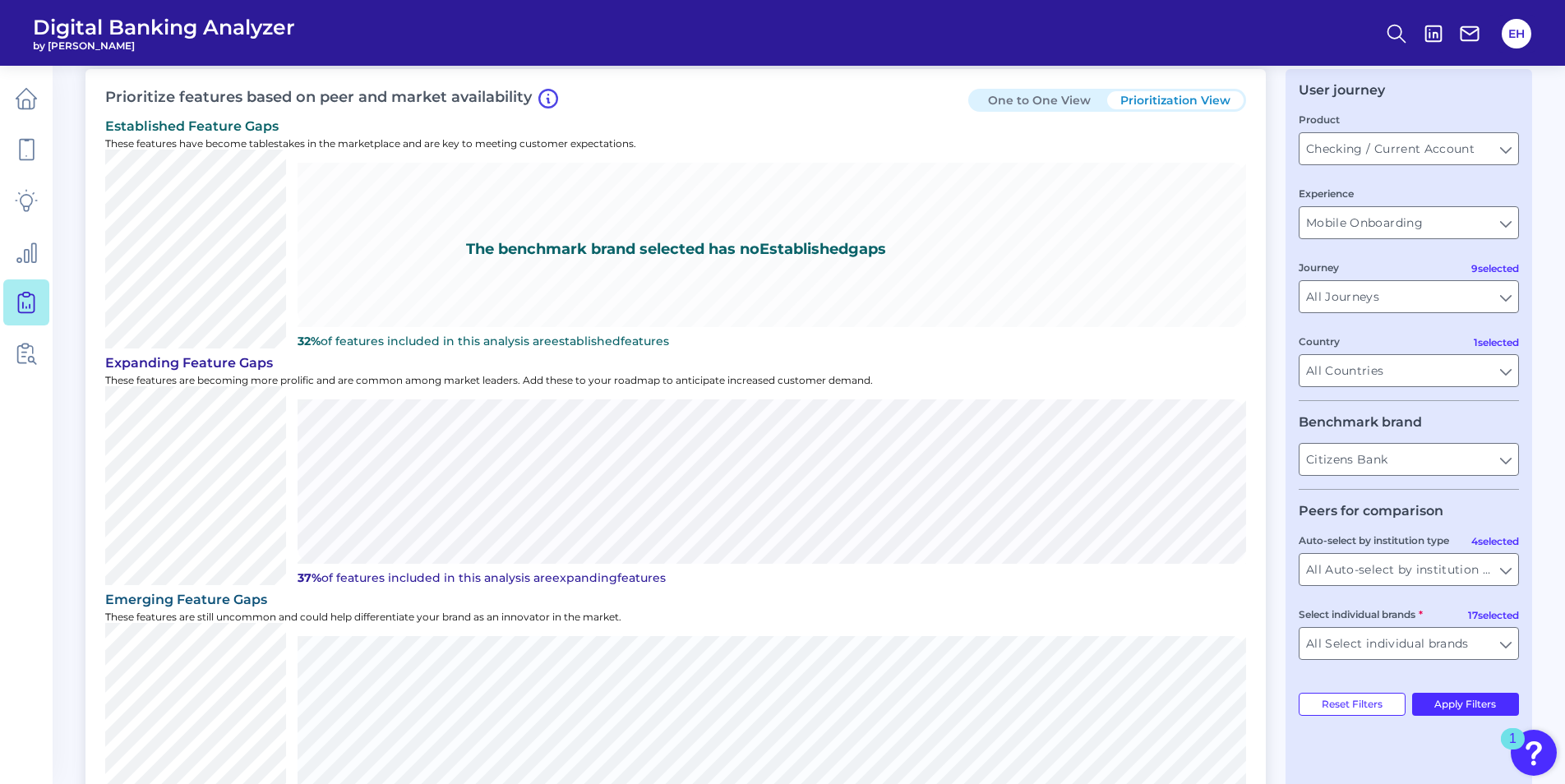
scroll to position [0, 0]
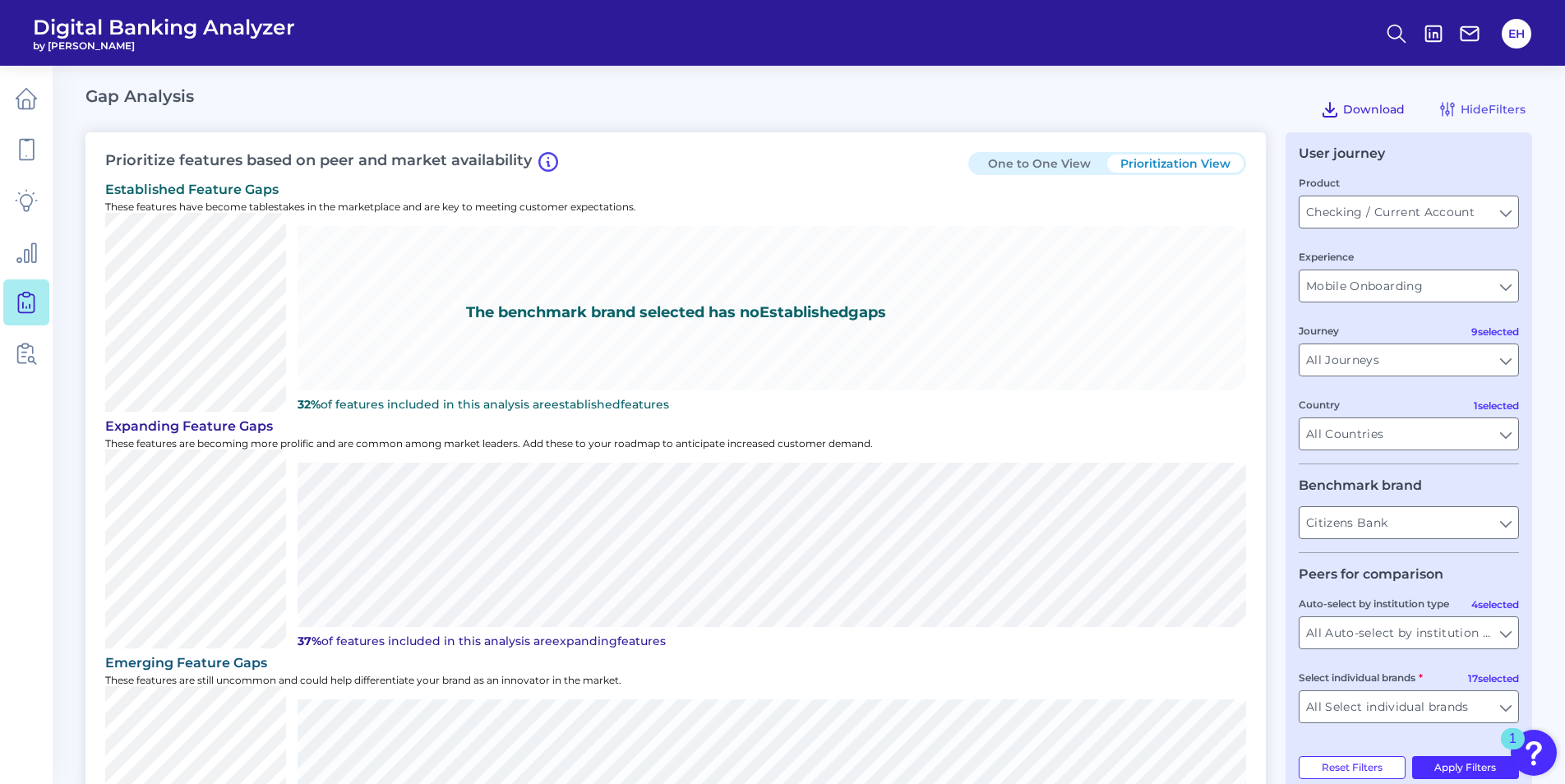
click at [1389, 112] on span "Download" at bounding box center [1373, 109] width 62 height 15
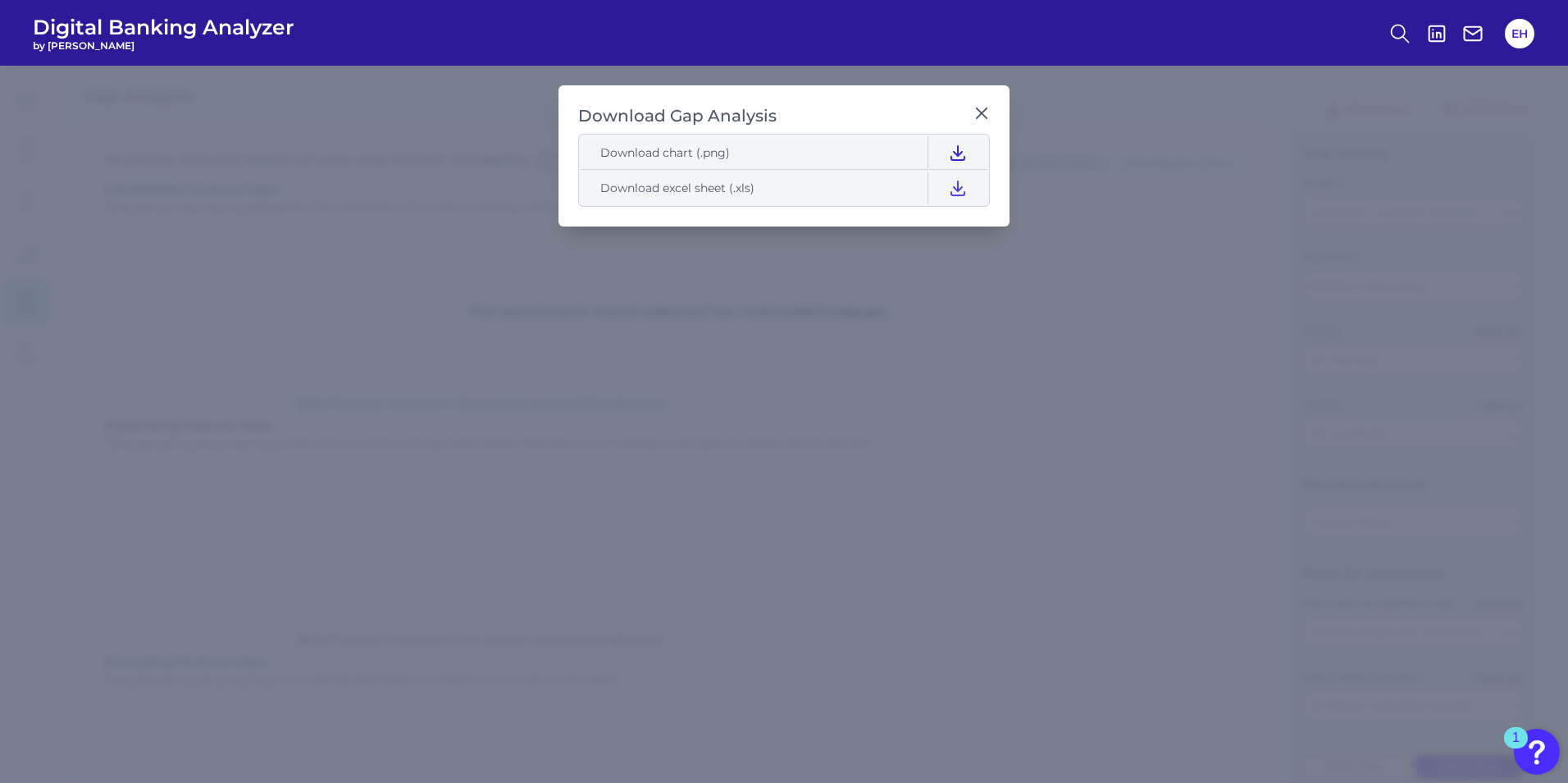
click at [961, 154] on icon at bounding box center [957, 152] width 20 height 20
click at [977, 109] on icon at bounding box center [981, 113] width 9 height 9
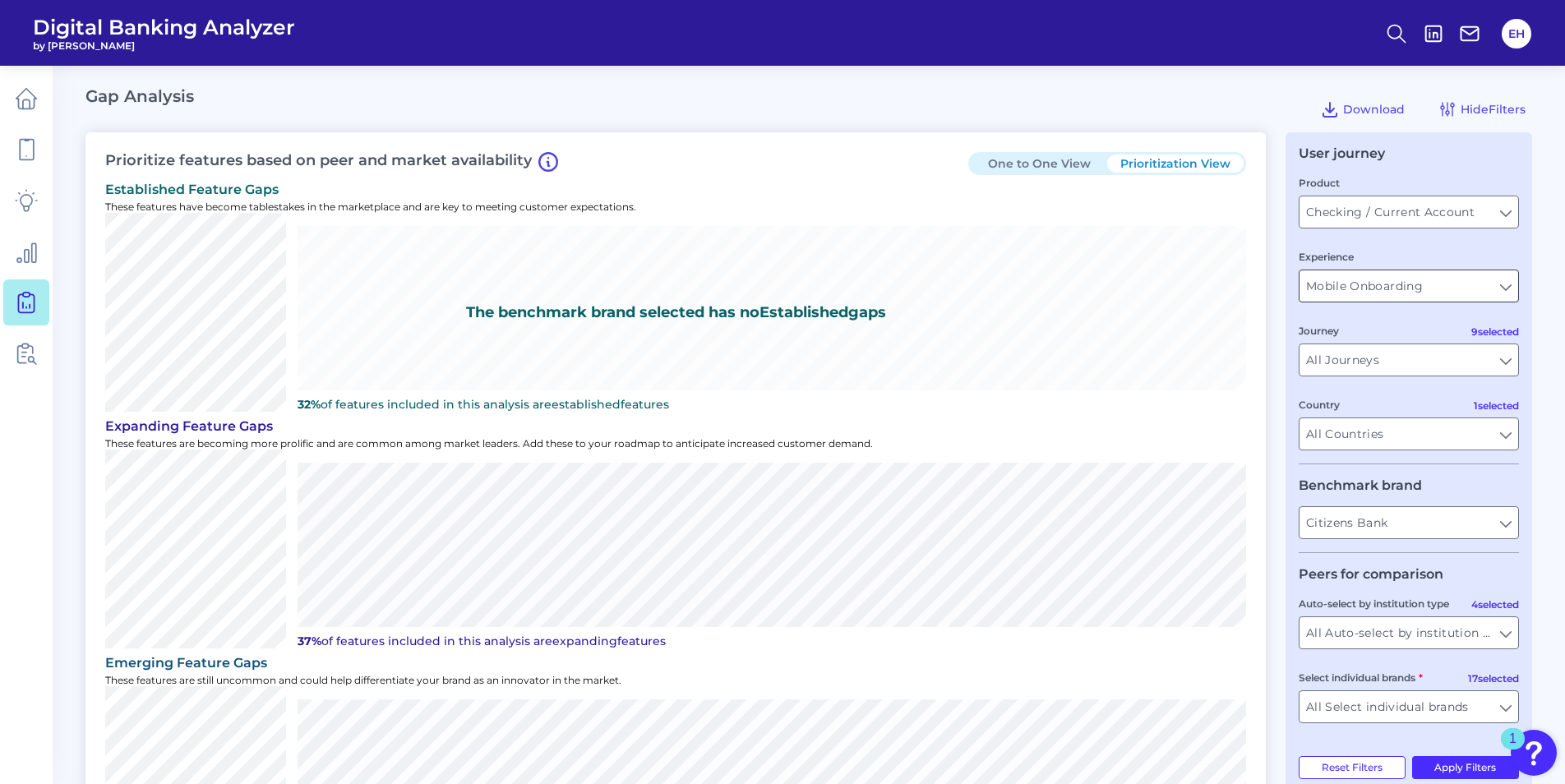
click at [1507, 279] on input "Mobile Onboarding" at bounding box center [1408, 285] width 219 height 31
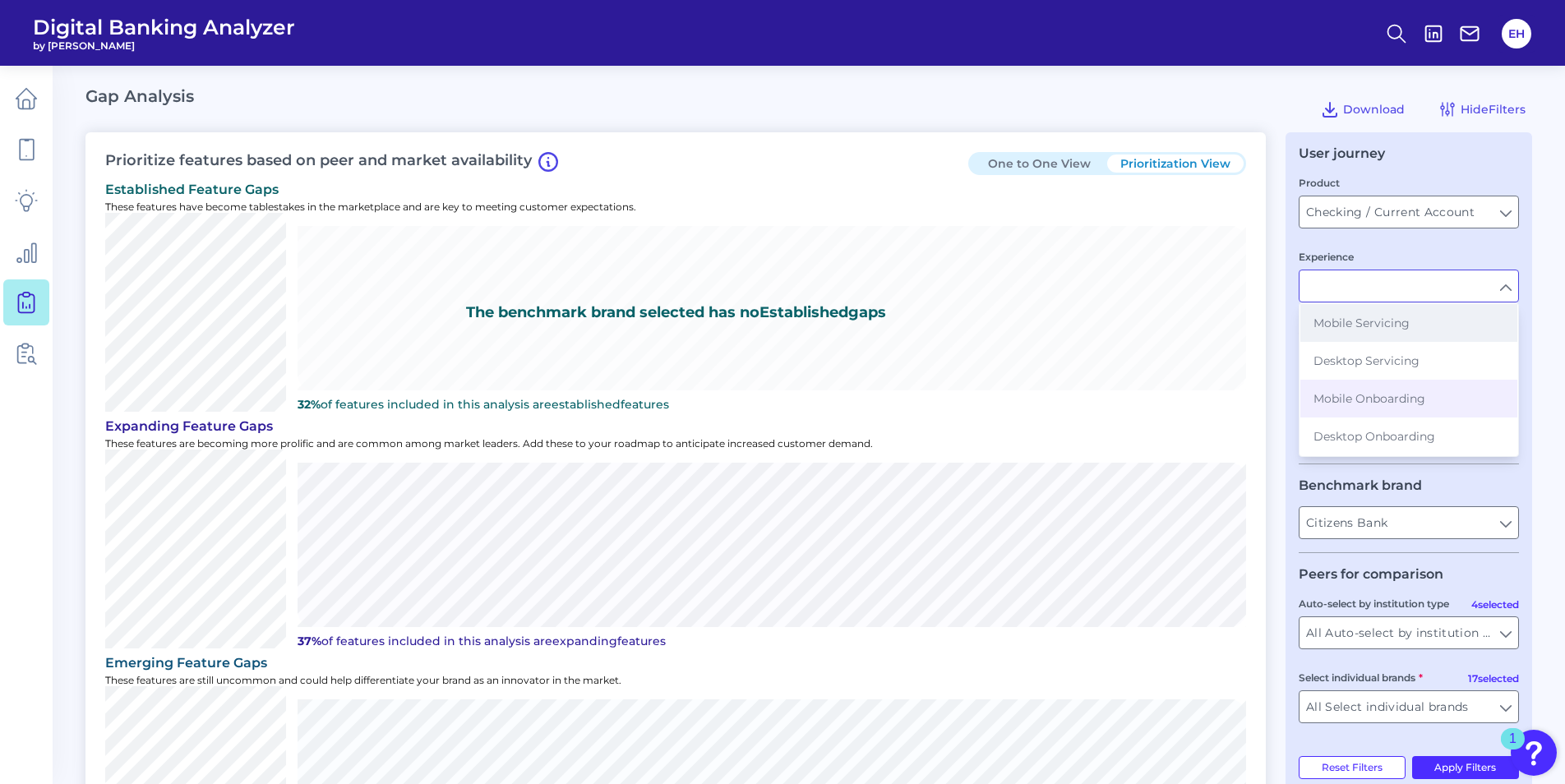
click at [1408, 331] on button "Mobile Servicing" at bounding box center [1408, 323] width 217 height 38
type input "Mobile Servicing"
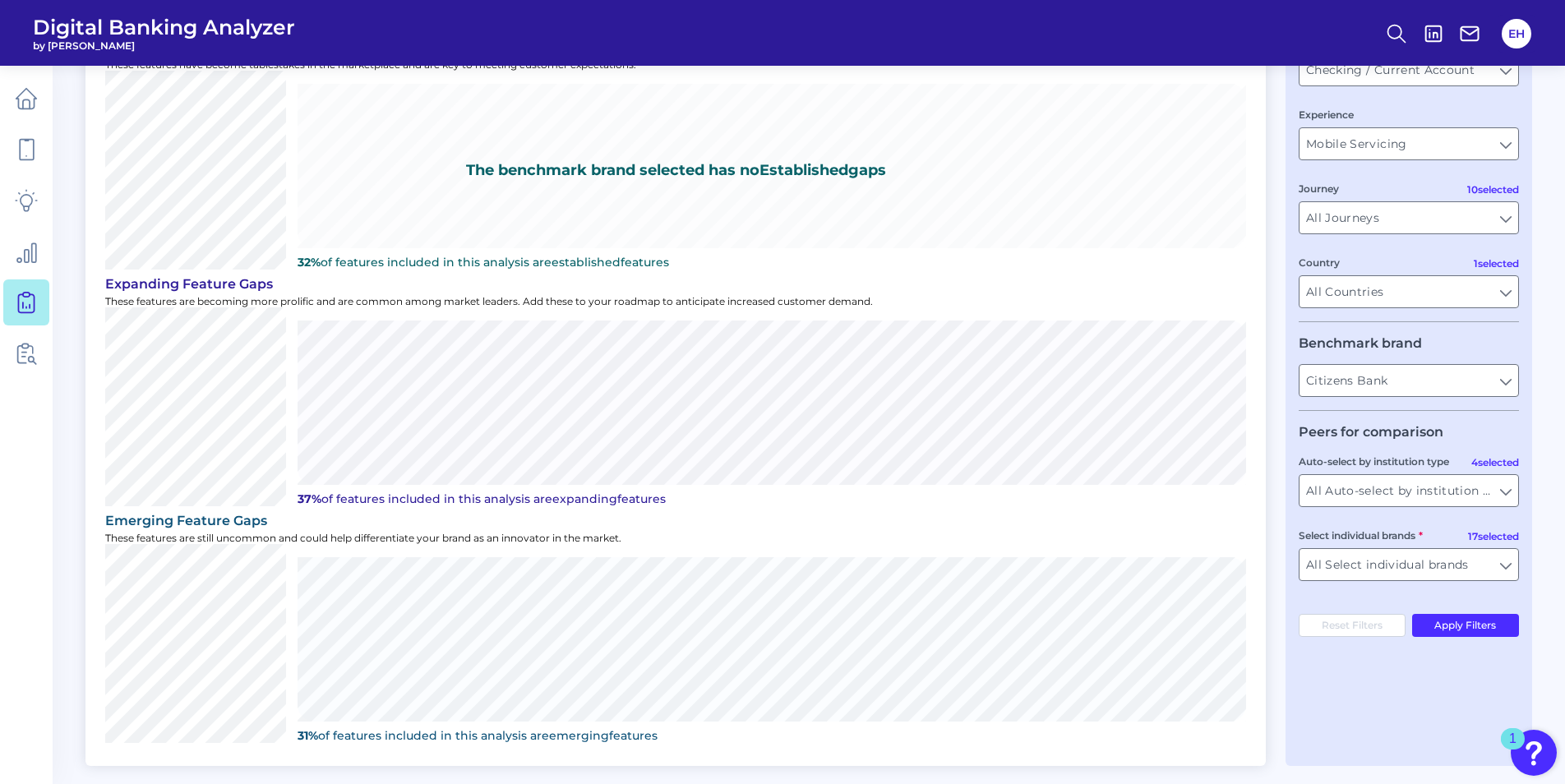
scroll to position [143, 0]
click at [1478, 621] on button "Apply Filters" at bounding box center [1465, 624] width 108 height 23
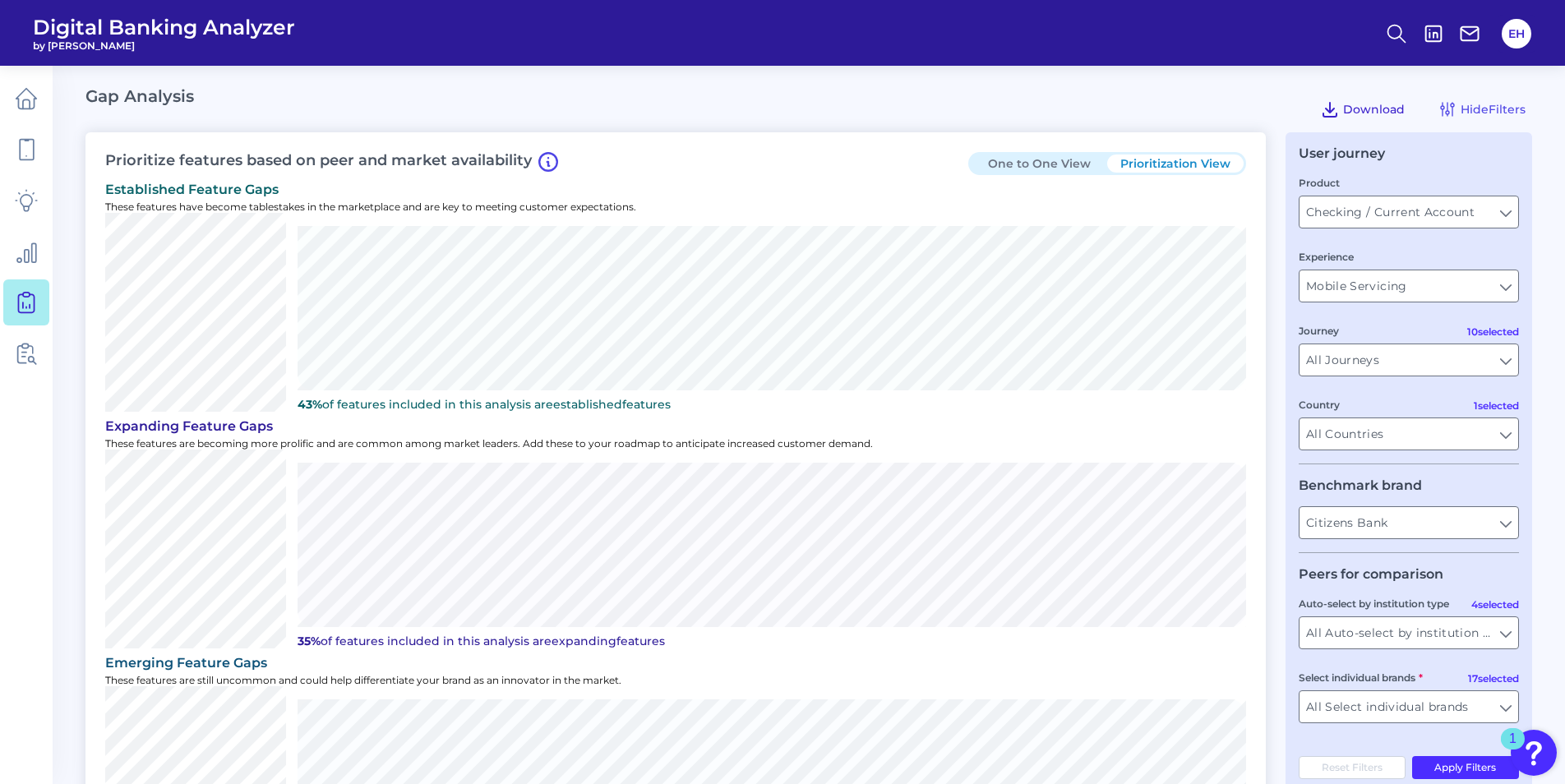
click at [1356, 105] on span "Download" at bounding box center [1373, 109] width 62 height 15
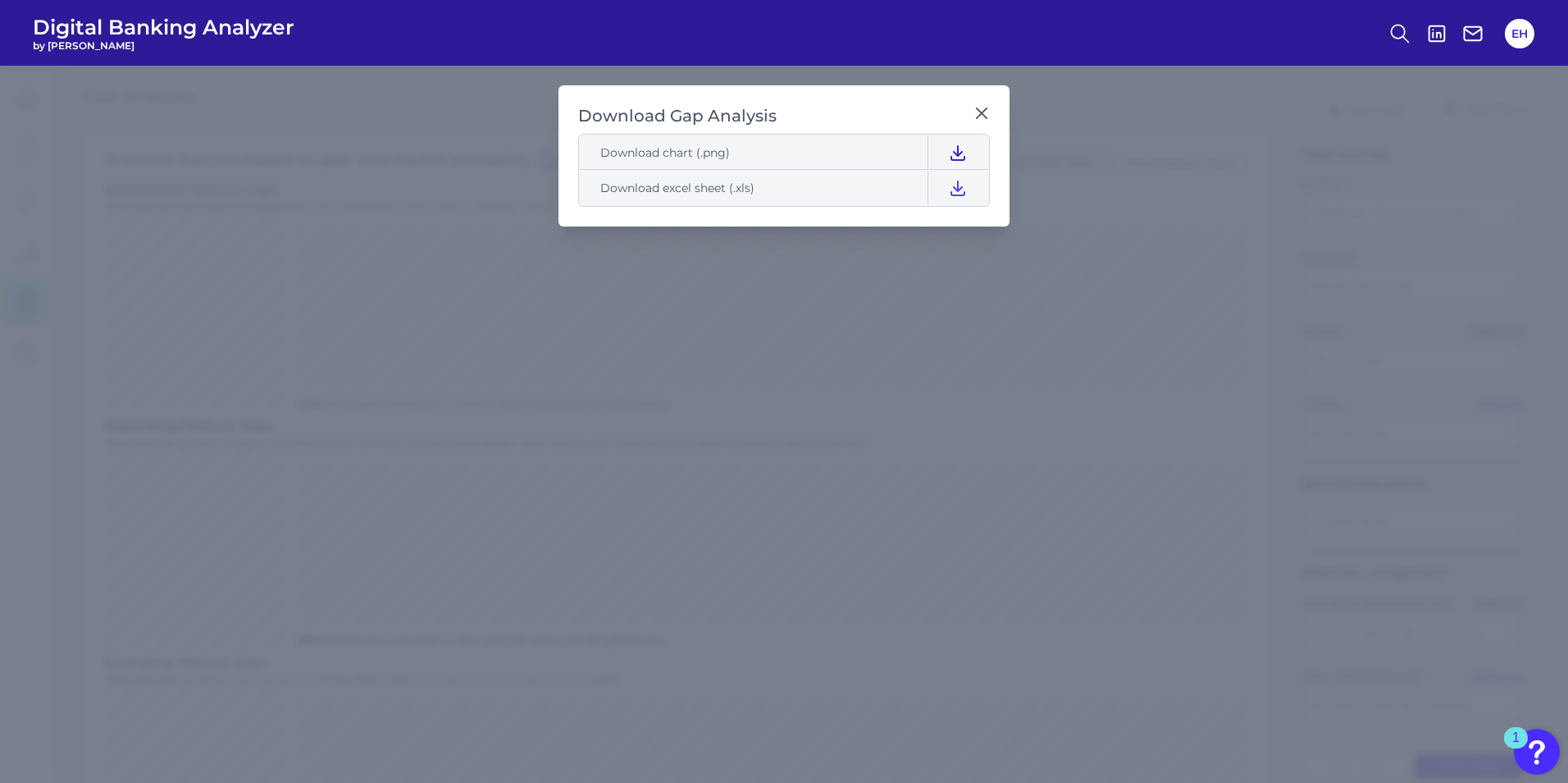
click at [955, 151] on icon at bounding box center [957, 152] width 20 height 20
click at [978, 108] on icon at bounding box center [980, 113] width 16 height 16
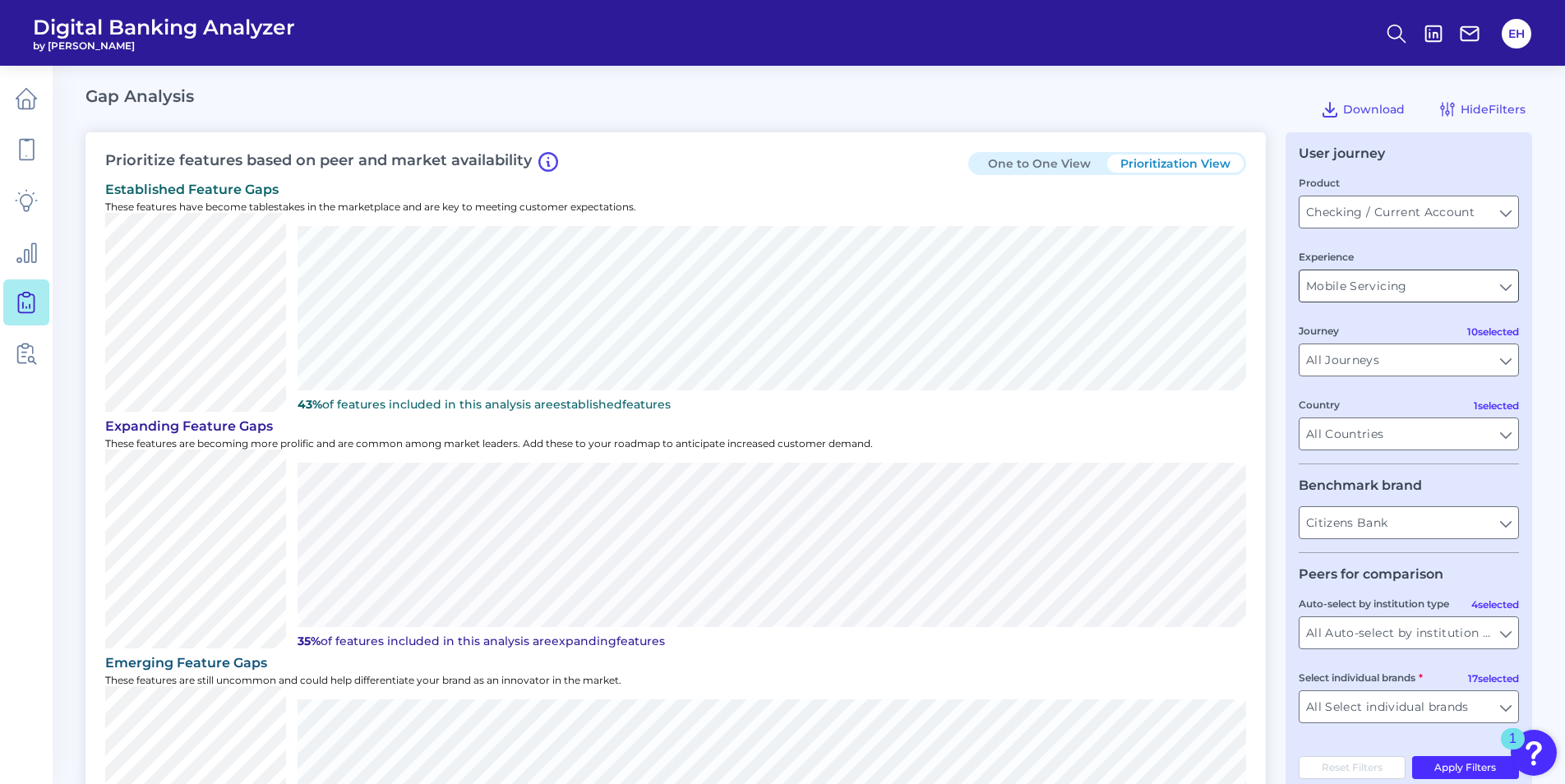
click at [1489, 285] on input "Mobile Servicing" at bounding box center [1408, 285] width 219 height 31
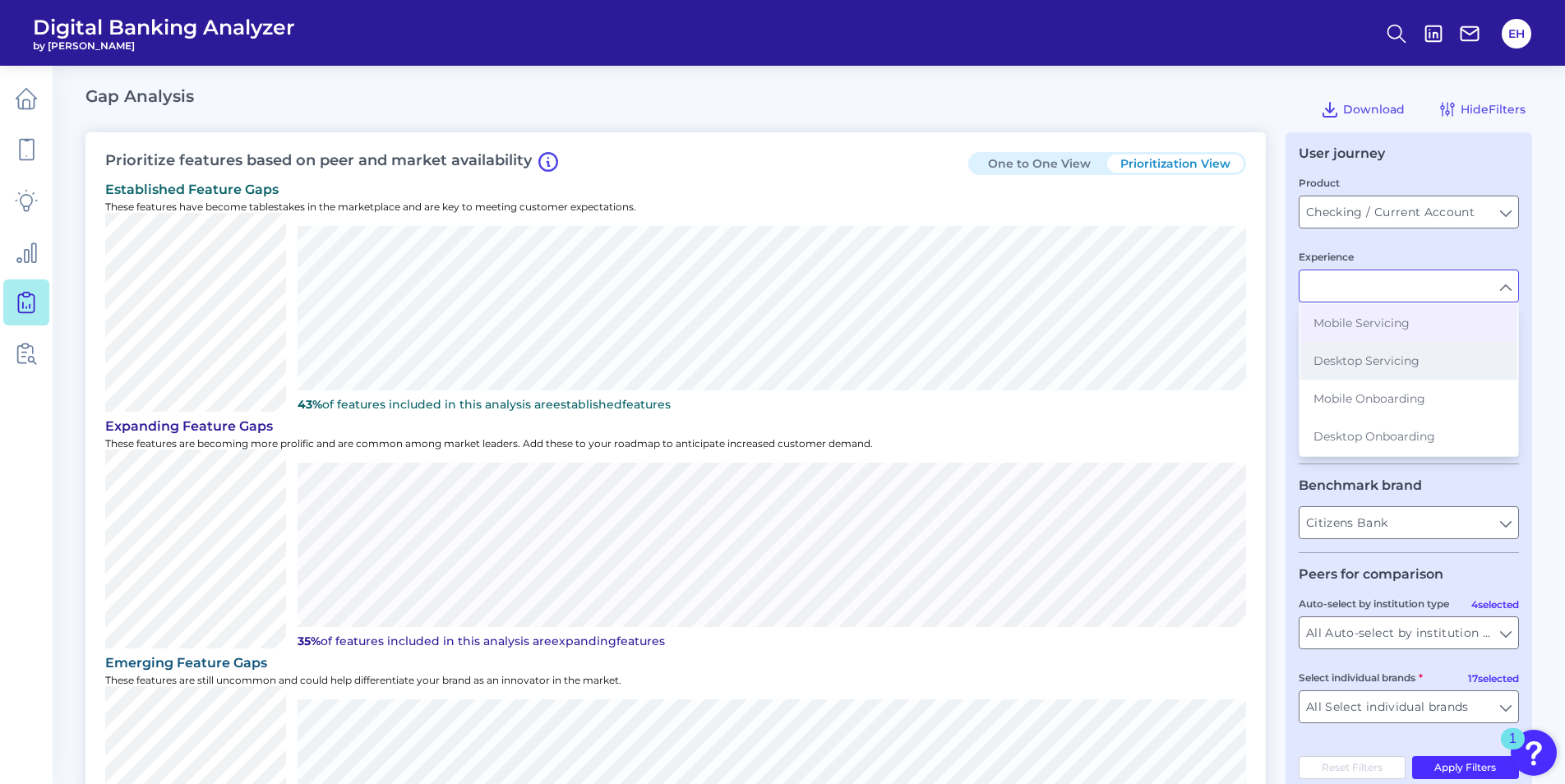
click at [1417, 368] on button "Desktop Servicing" at bounding box center [1408, 361] width 217 height 38
type input "Desktop Servicing"
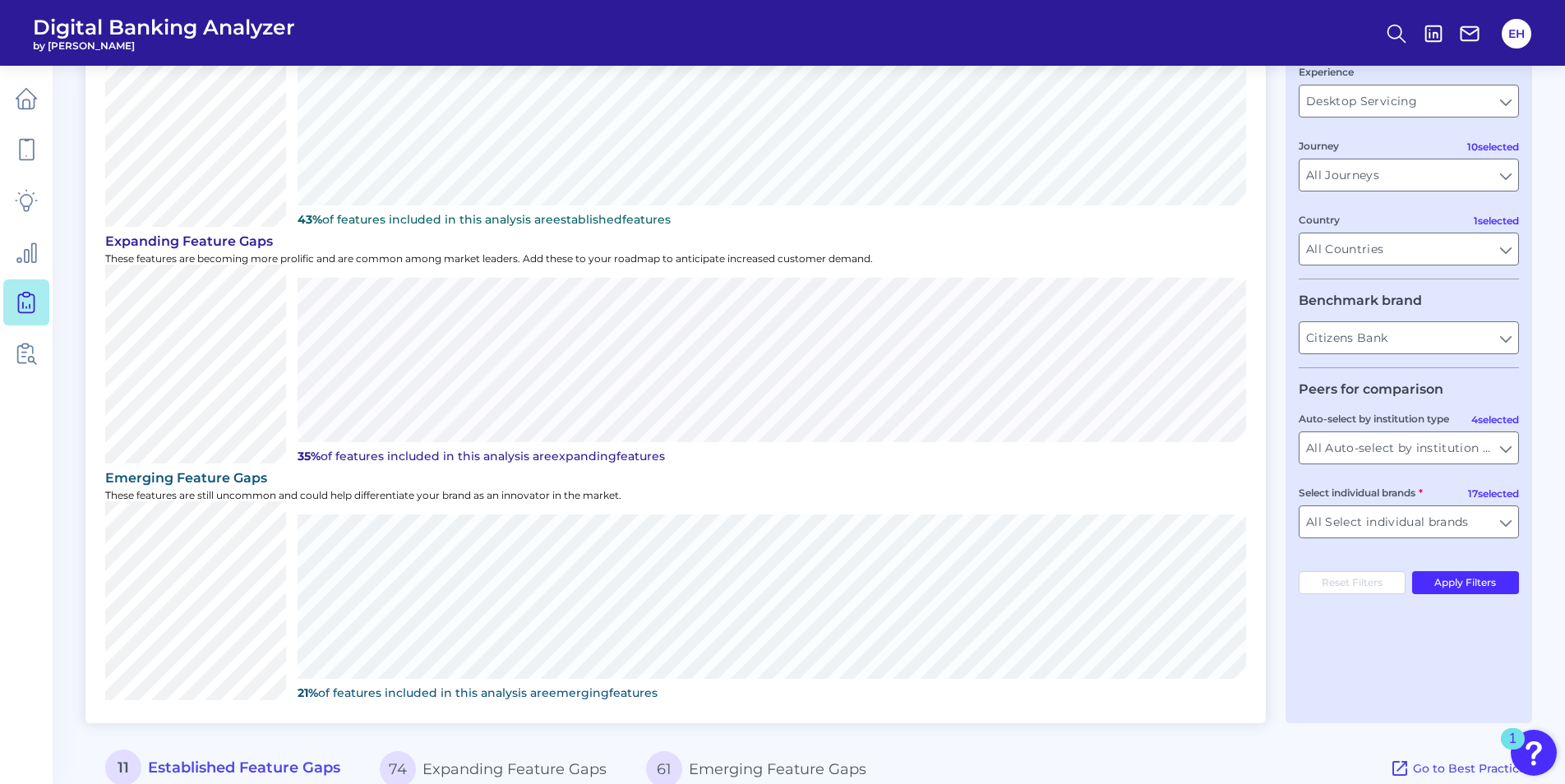
scroll to position [186, 0]
click at [1443, 584] on button "Apply Filters" at bounding box center [1465, 581] width 108 height 23
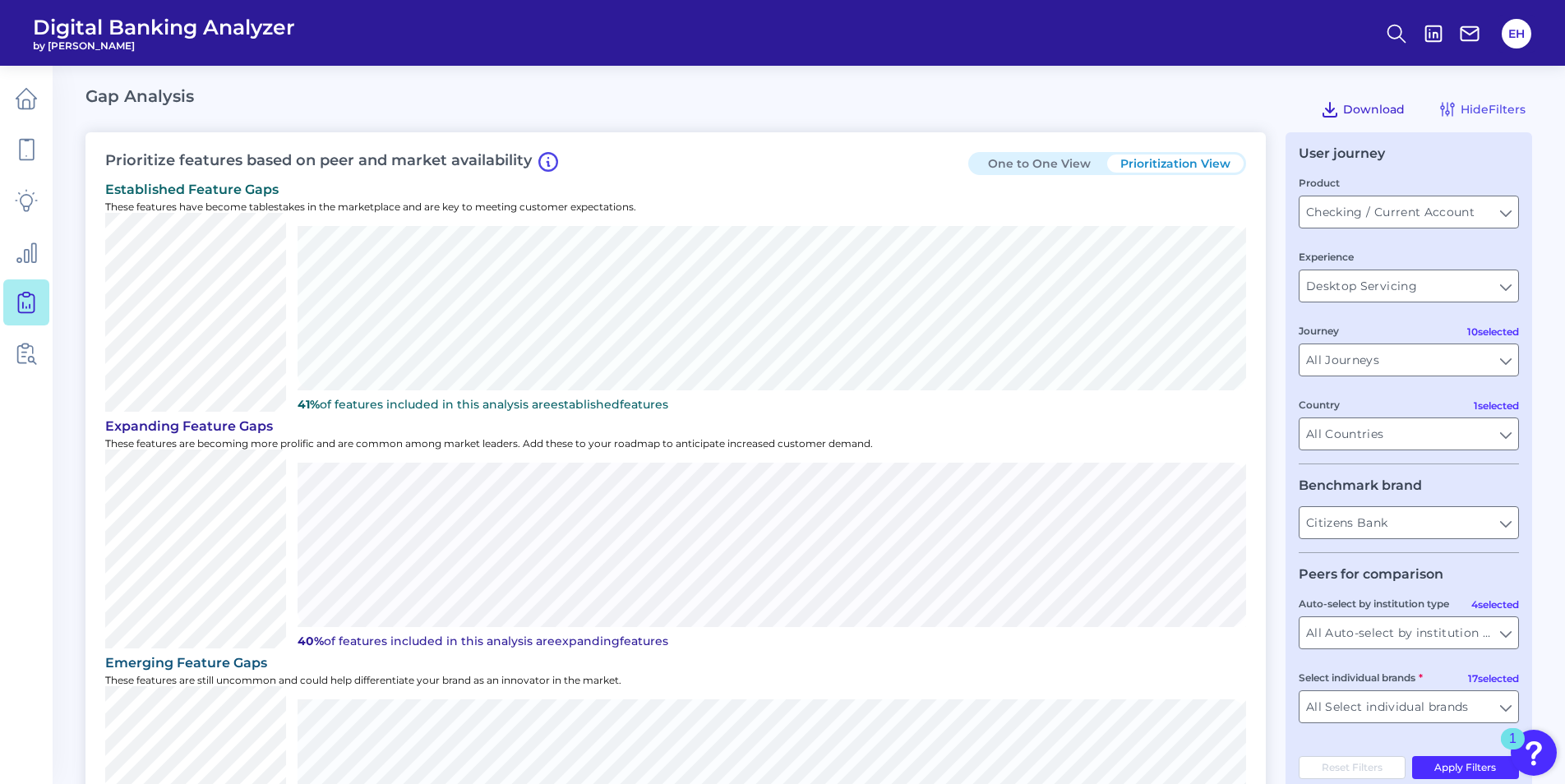
click at [1349, 104] on span "Download" at bounding box center [1373, 109] width 62 height 15
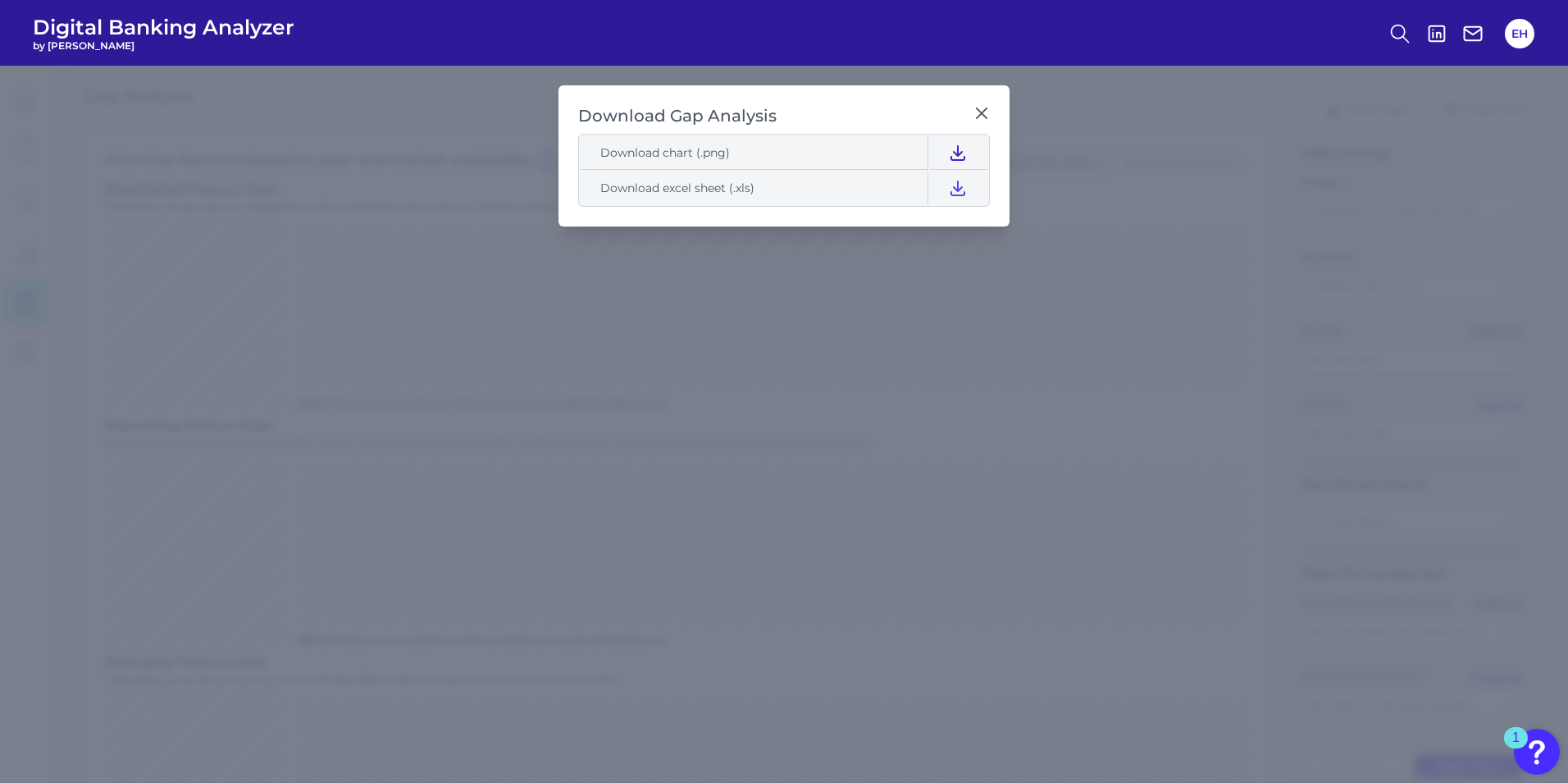
click at [959, 143] on icon at bounding box center [957, 152] width 20 height 20
click at [985, 108] on icon at bounding box center [980, 113] width 16 height 16
